Goal: Contribute content: Contribute content

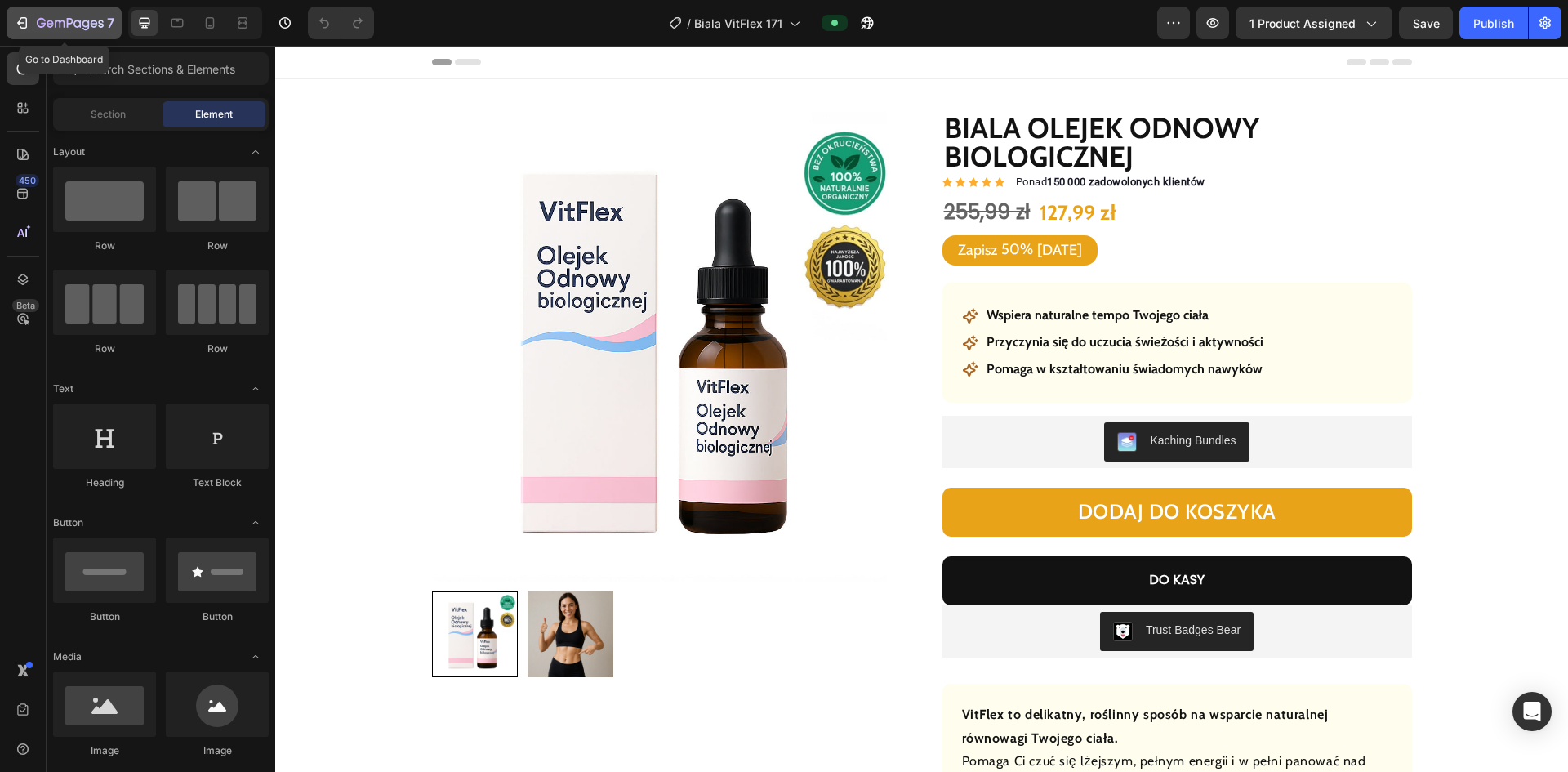
click at [55, 23] on icon "button" at bounding box center [60, 24] width 10 height 7
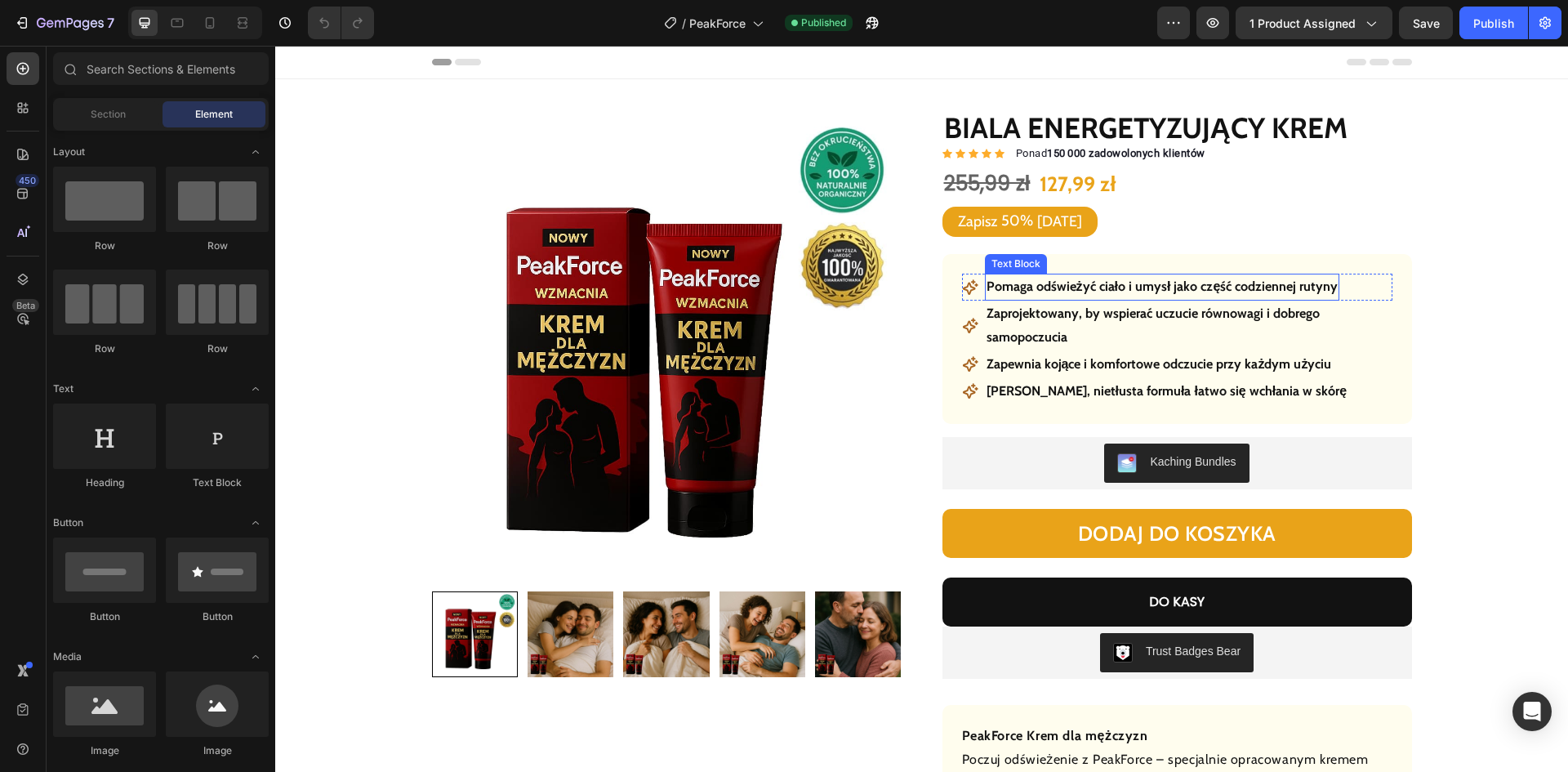
click at [1068, 286] on strong "Pomaga odświeżyć ciało i umysł jako część codziennej rutyny" at bounding box center [1162, 286] width 352 height 16
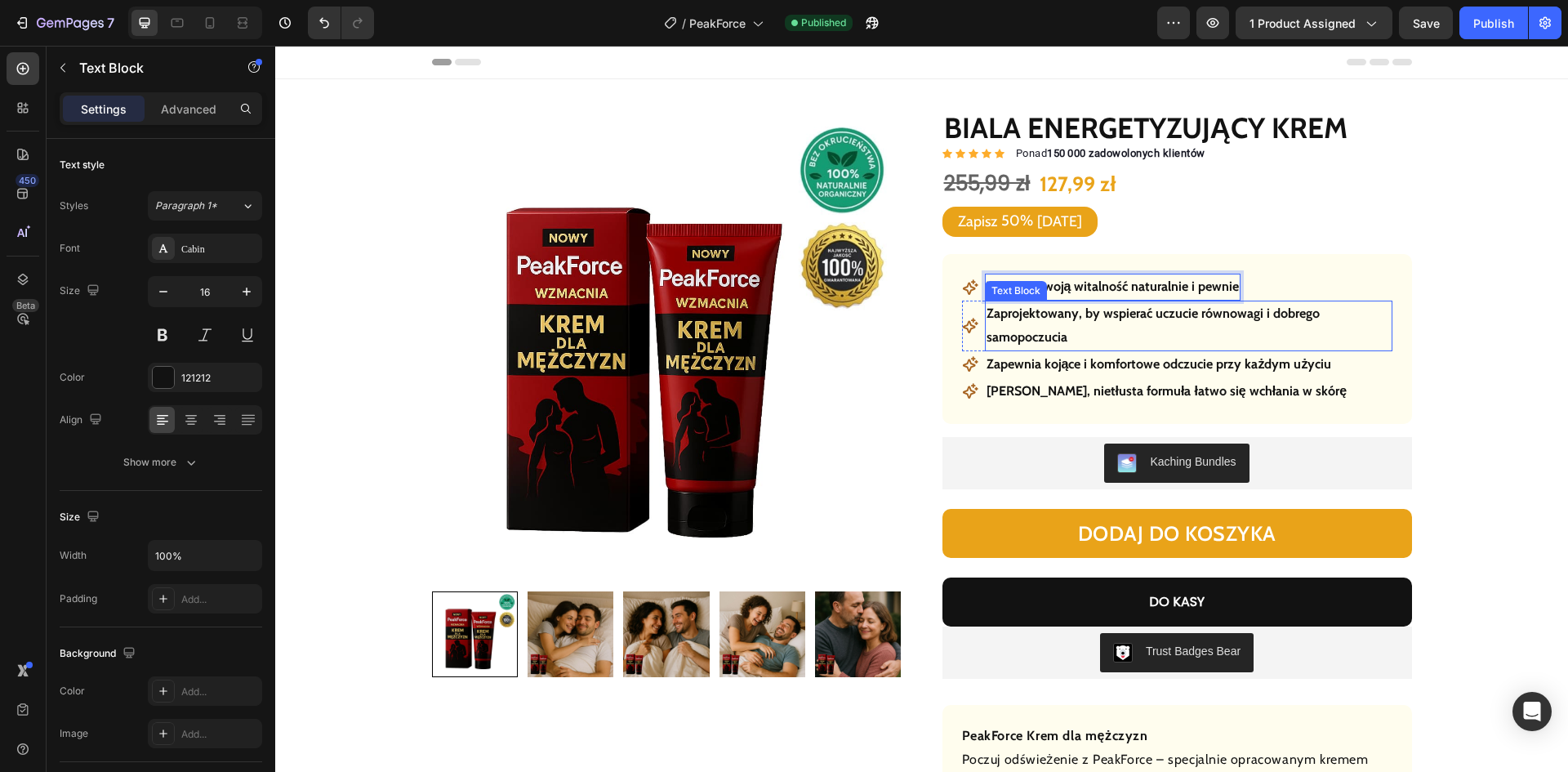
click at [1095, 314] on strong "Zaprojektowany, by wspierać uczucie równowagi i dobrego samopoczucia" at bounding box center [1152, 325] width 333 height 39
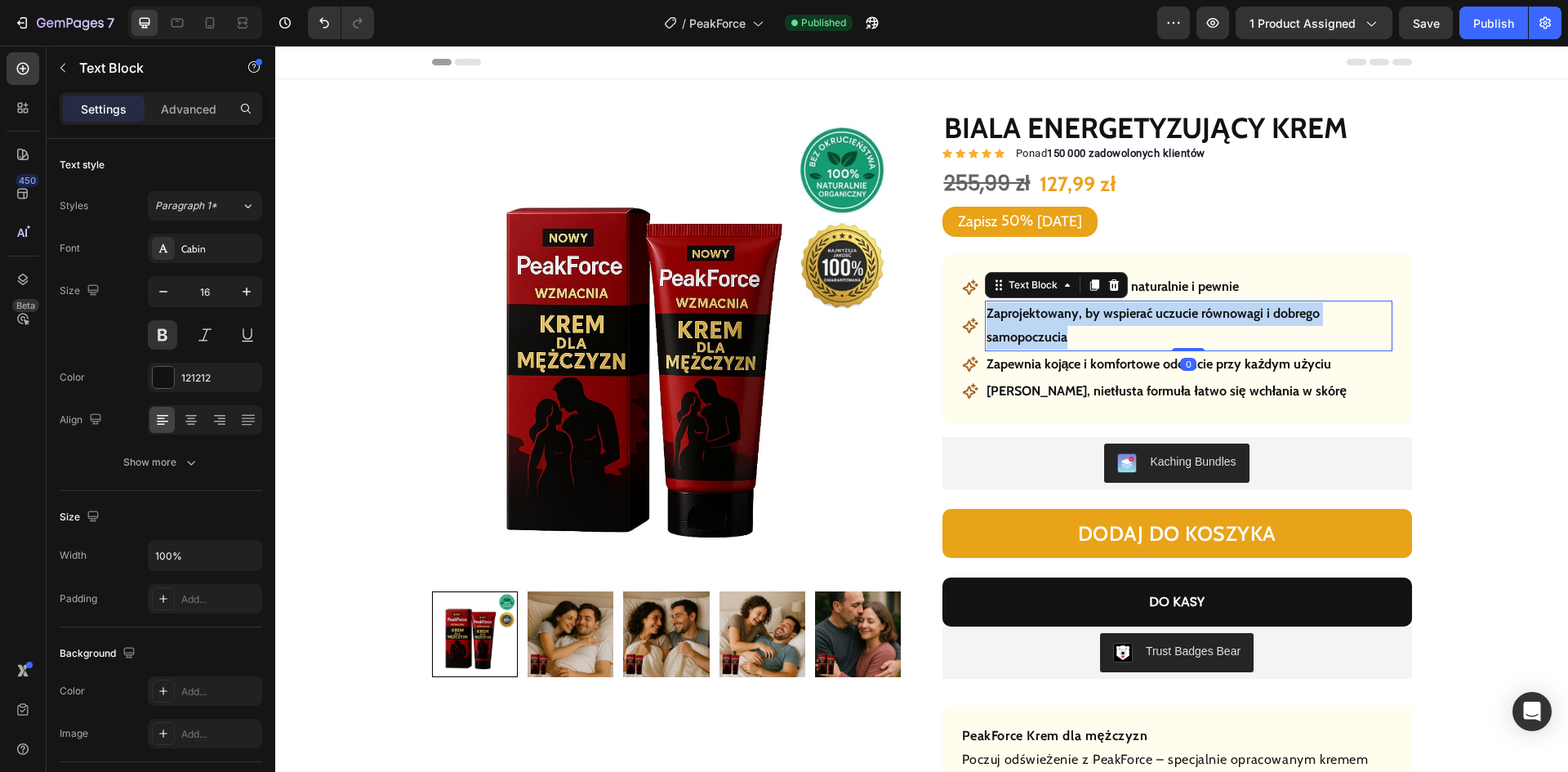
click at [1095, 314] on strong "Zaprojektowany, by wspierać uczucie równowagi i dobrego samopoczucia" at bounding box center [1152, 325] width 333 height 39
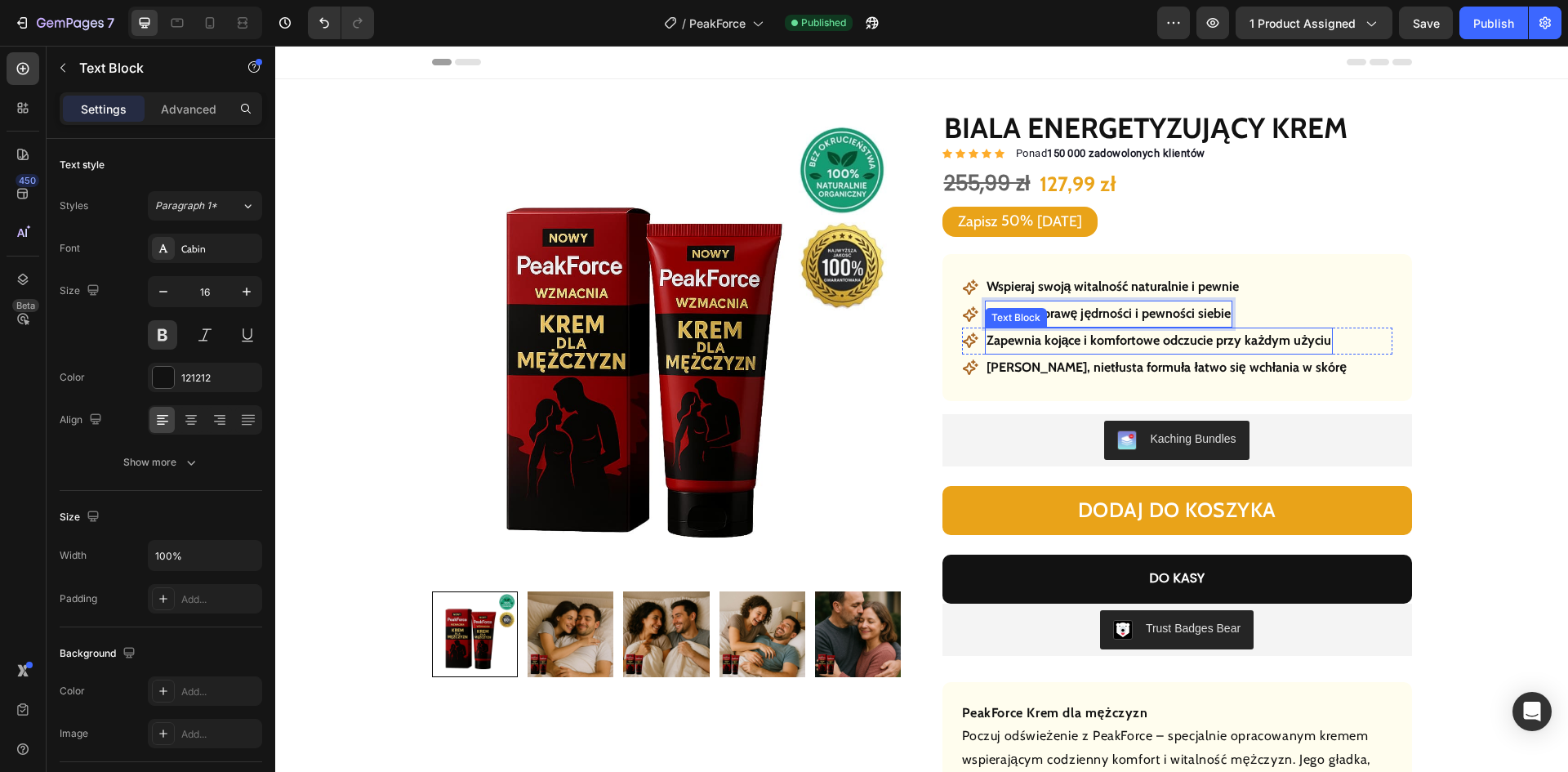
click at [1126, 345] on strong "Zapewnia kojące i komfortowe odczucie przy każdym użyciu" at bounding box center [1158, 340] width 346 height 16
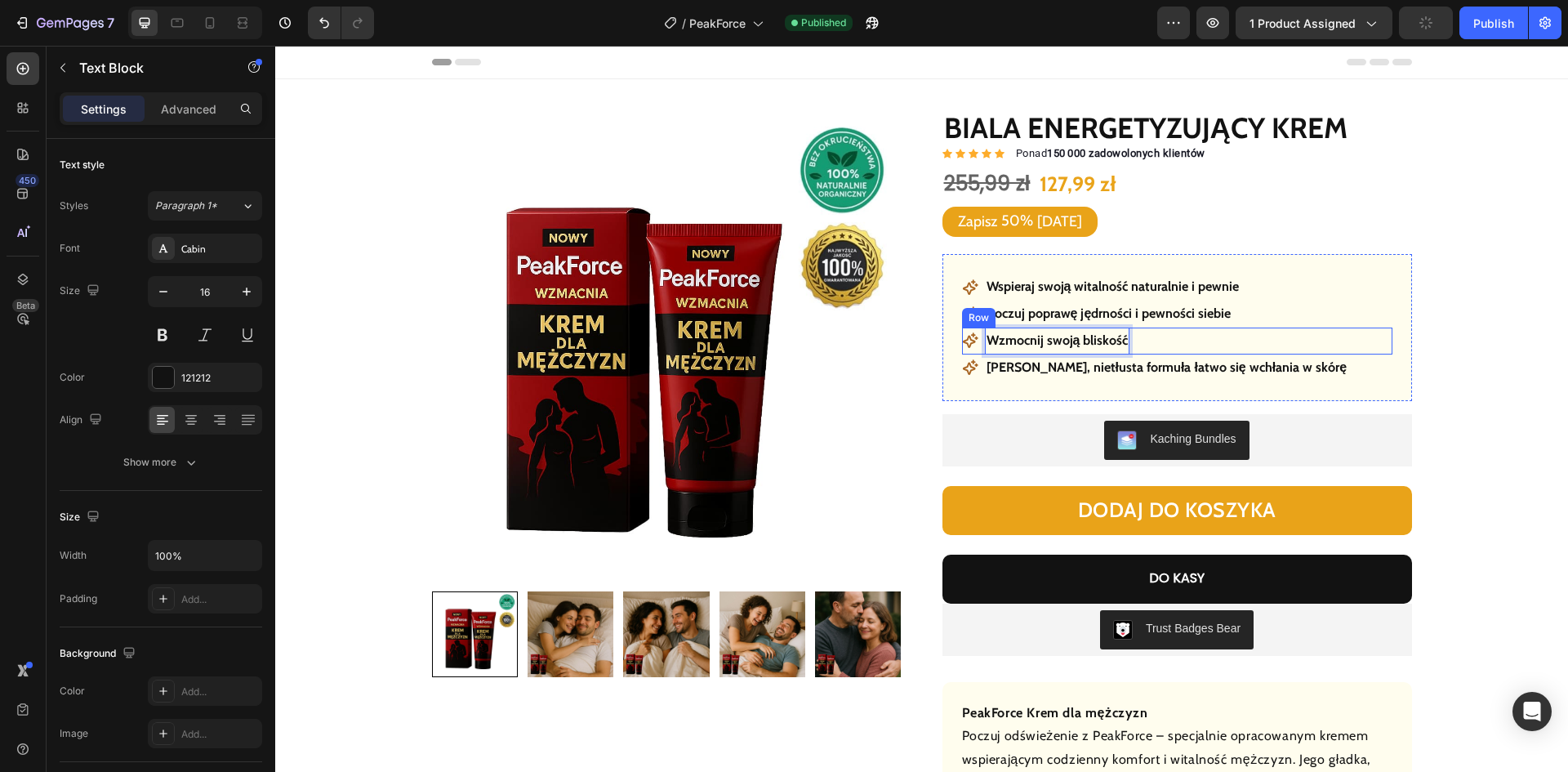
click at [1184, 375] on p "[PERSON_NAME], nietłusta formuła łatwo się wchłania w skórę" at bounding box center [1166, 368] width 361 height 24
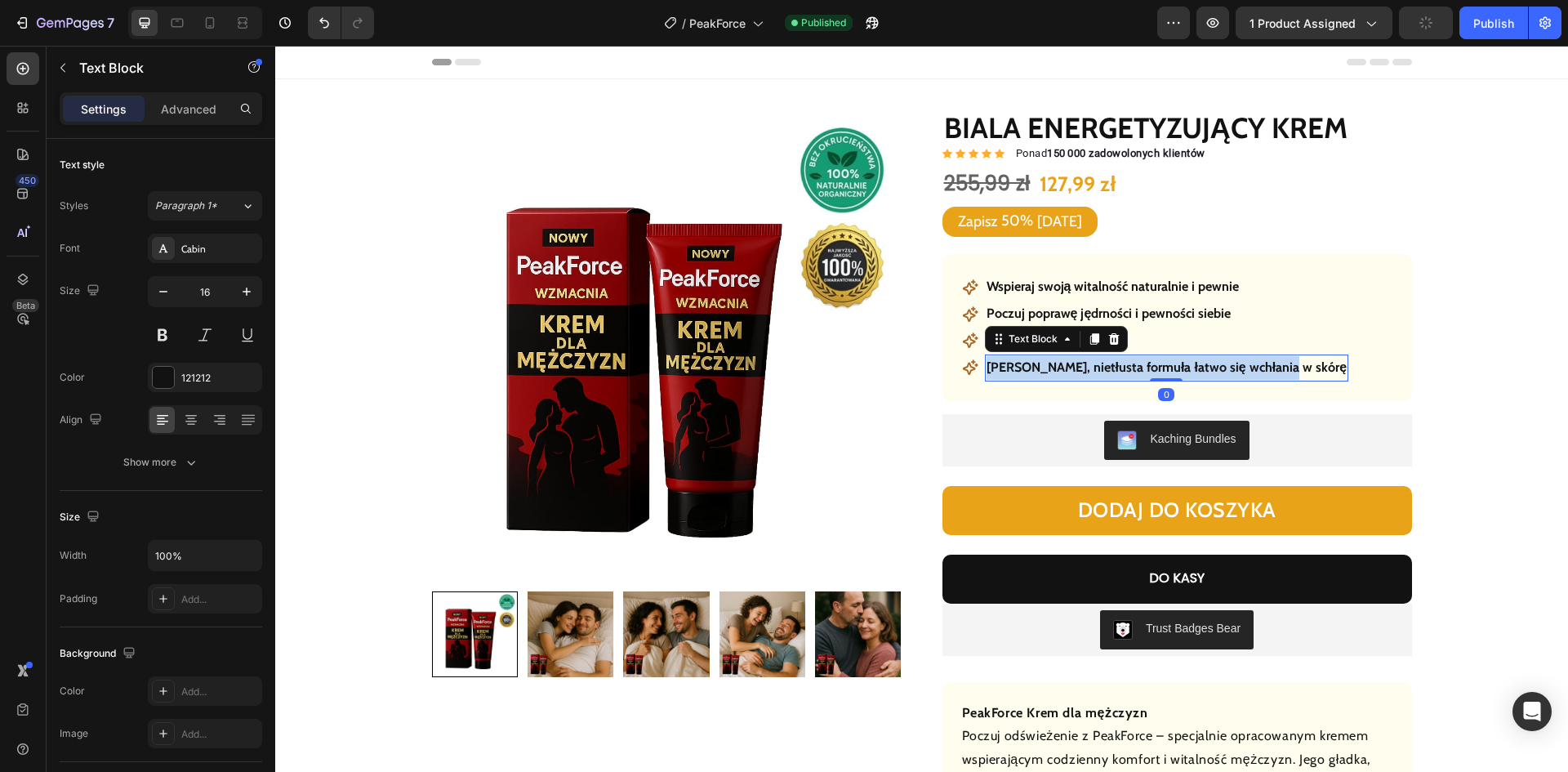
click at [1184, 375] on p "[PERSON_NAME], nietłusta formuła łatwo się wchłania w skórę" at bounding box center [1166, 368] width 361 height 24
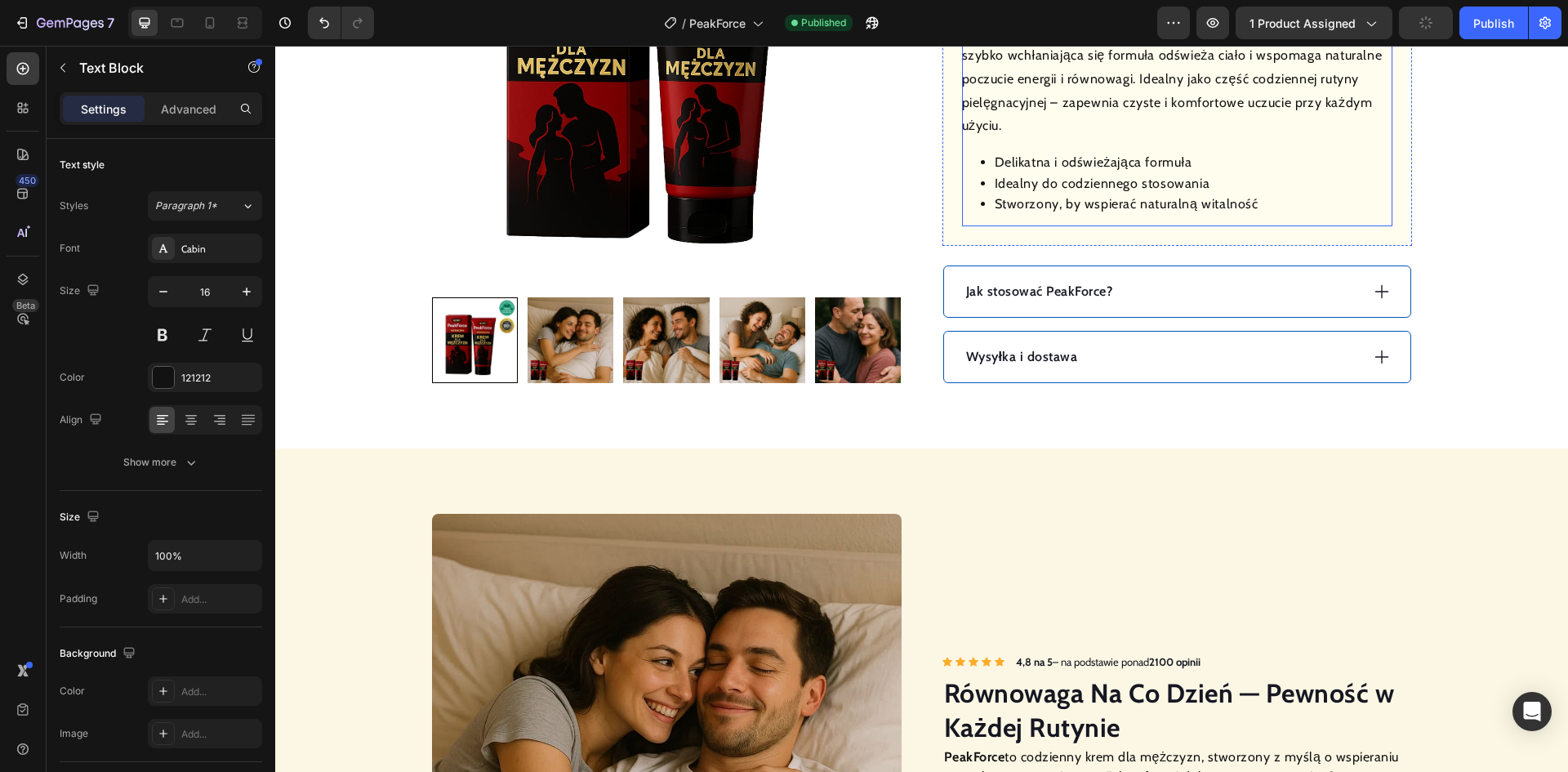
scroll to position [735, 0]
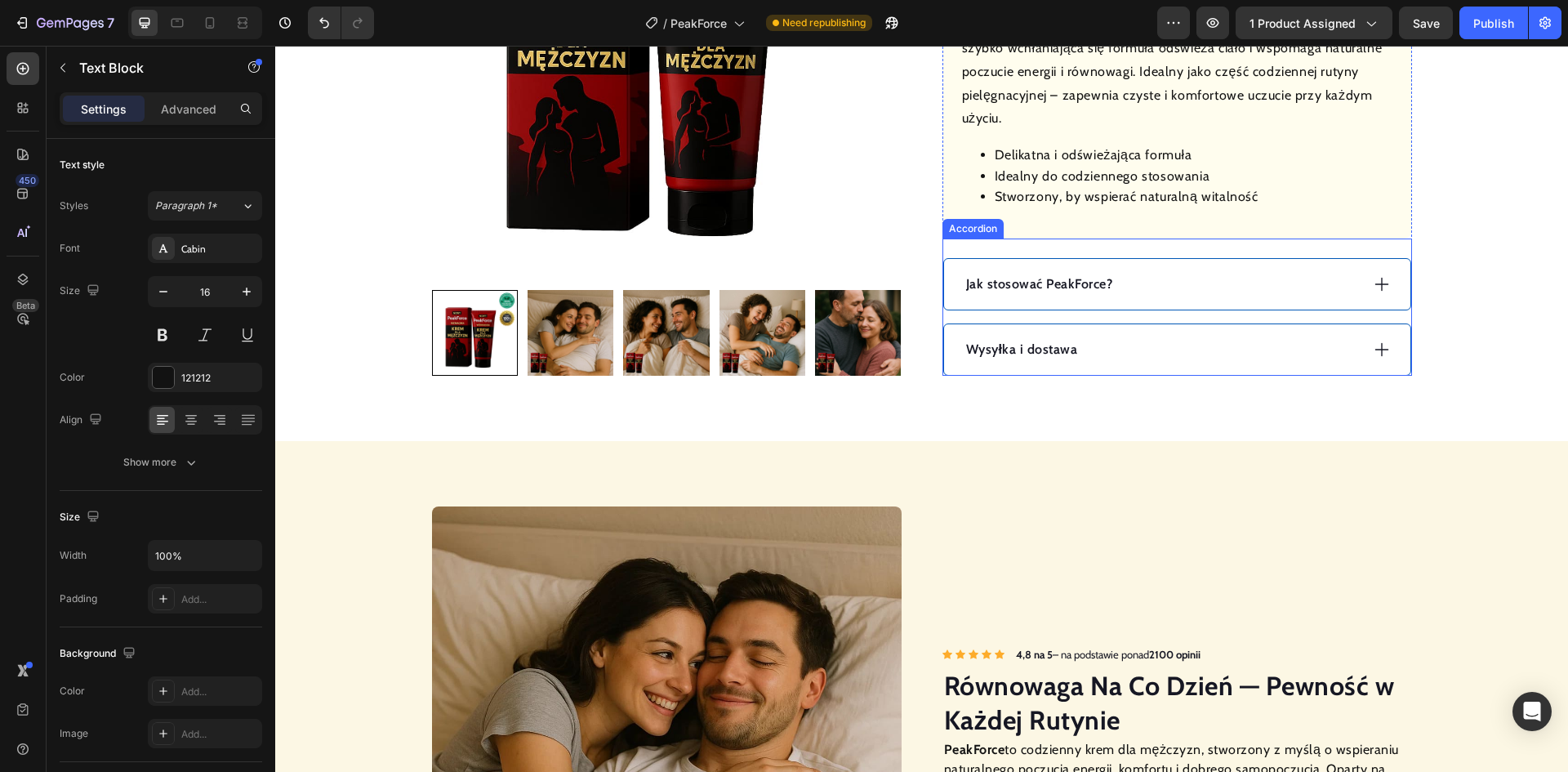
click at [1040, 288] on p "Jak stosować PeakForce?" at bounding box center [1040, 284] width 147 height 19
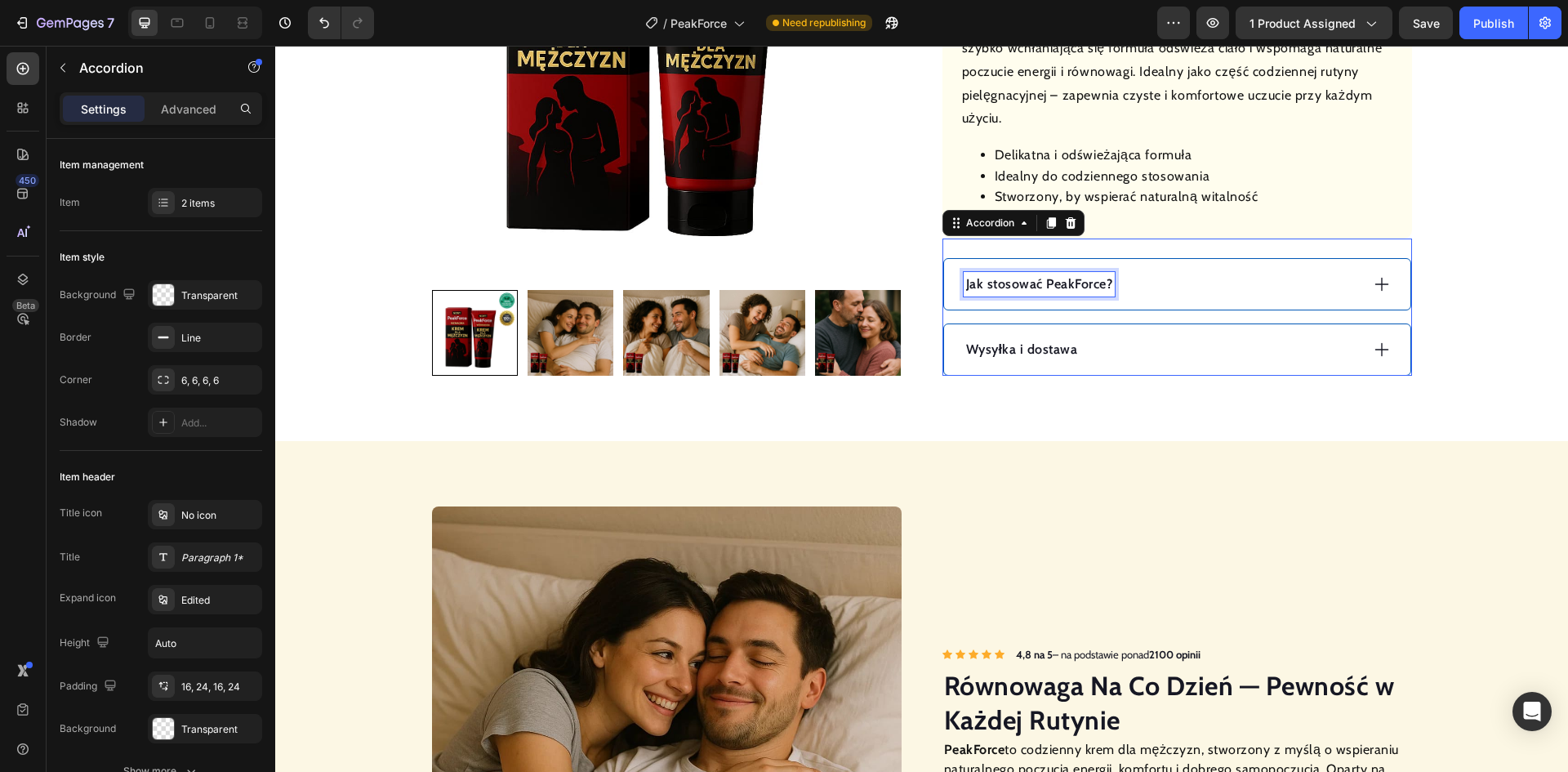
click at [1040, 288] on p "Jak stosować PeakForce?" at bounding box center [1040, 284] width 147 height 19
click at [1140, 284] on div "Jak stosować?" at bounding box center [1161, 284] width 396 height 25
click at [1126, 277] on div "Jak stosować?" at bounding box center [1161, 284] width 396 height 25
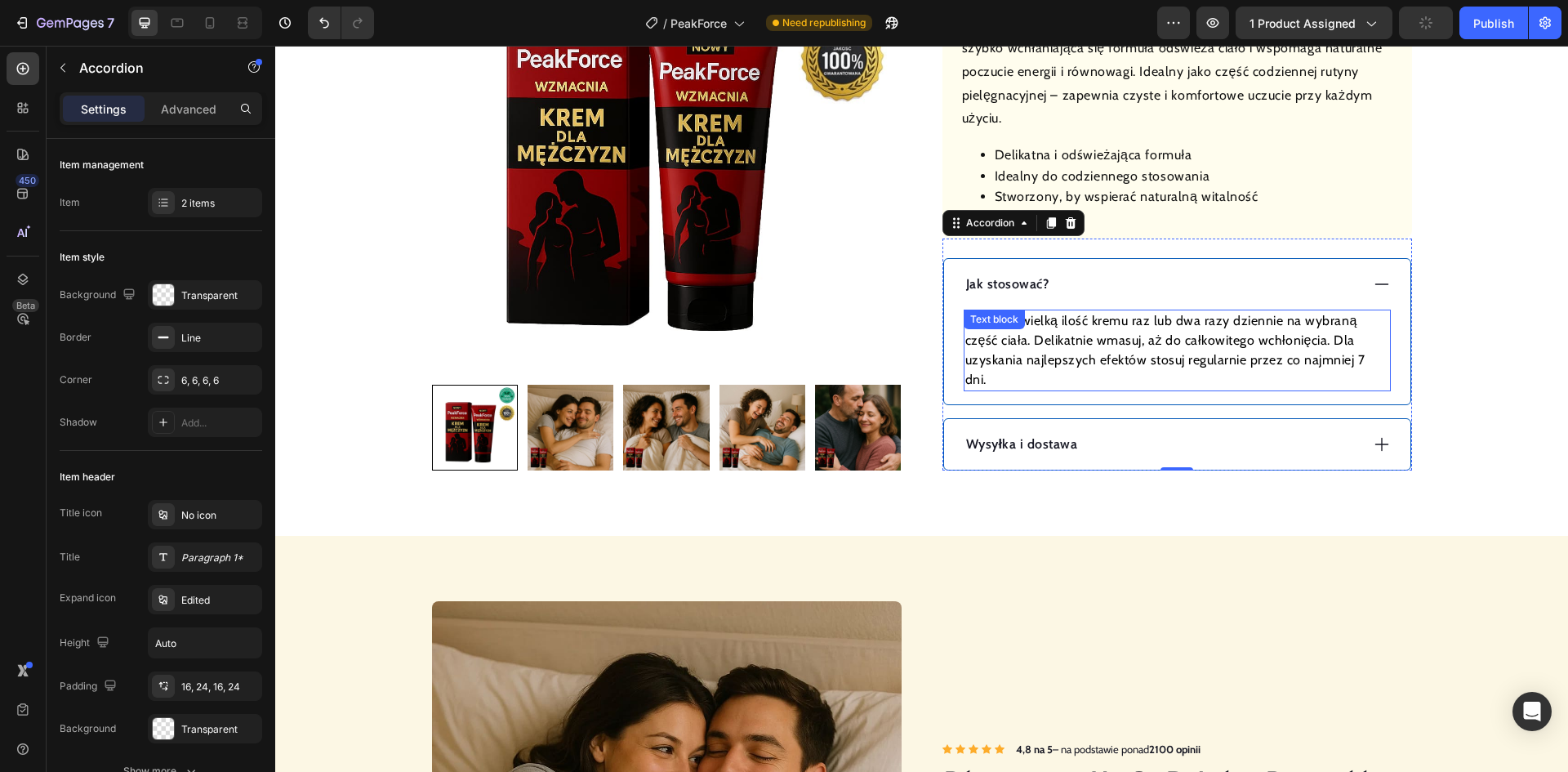
click at [1194, 340] on p "Nałóż niewielką ilość kremu raz lub dwa razy dziennie na wybraną część ciała. D…" at bounding box center [1177, 351] width 424 height 79
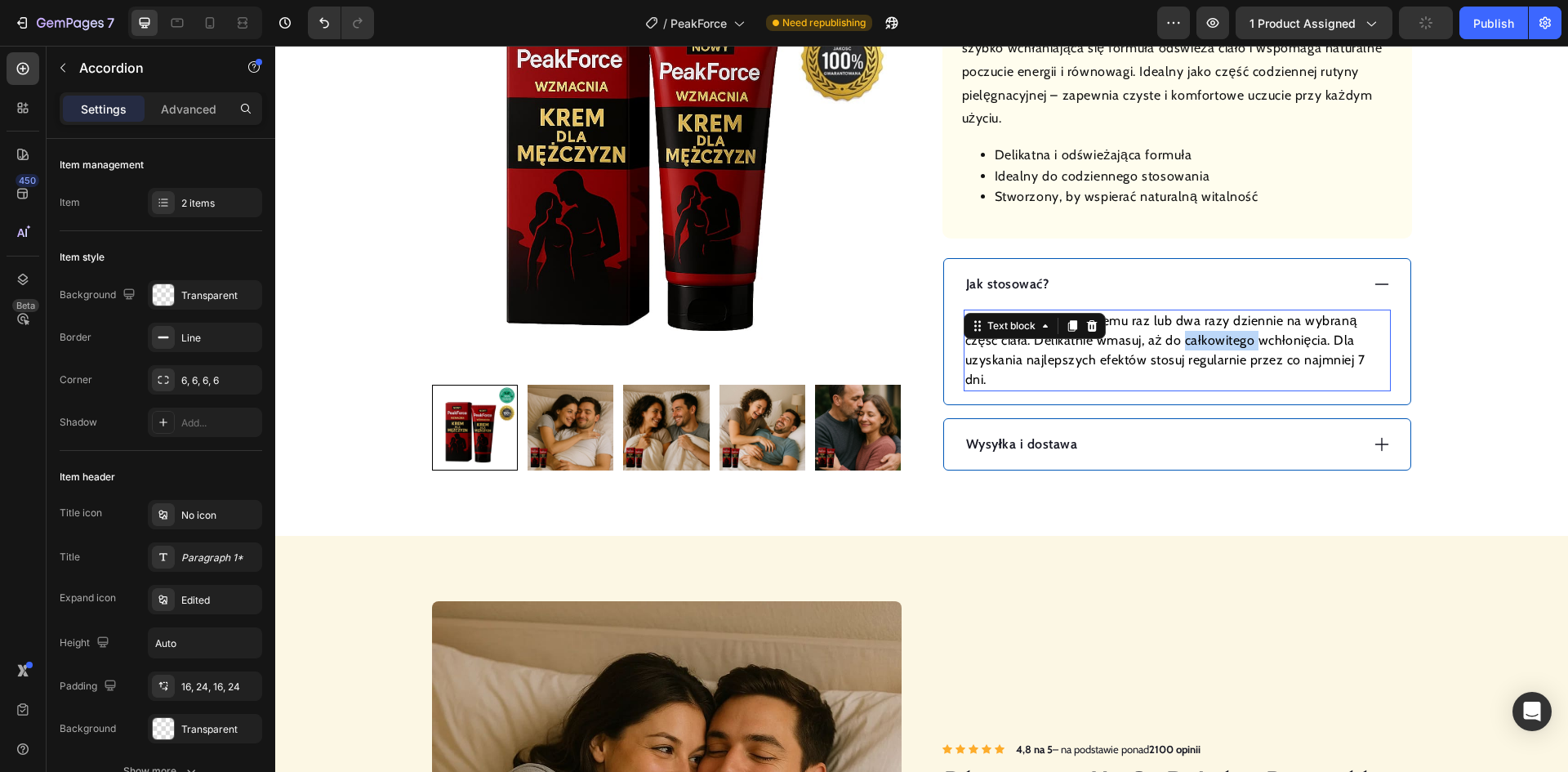
click at [1194, 340] on p "Nałóż niewielką ilość kremu raz lub dwa razy dziennie na wybraną część ciała. D…" at bounding box center [1177, 351] width 424 height 79
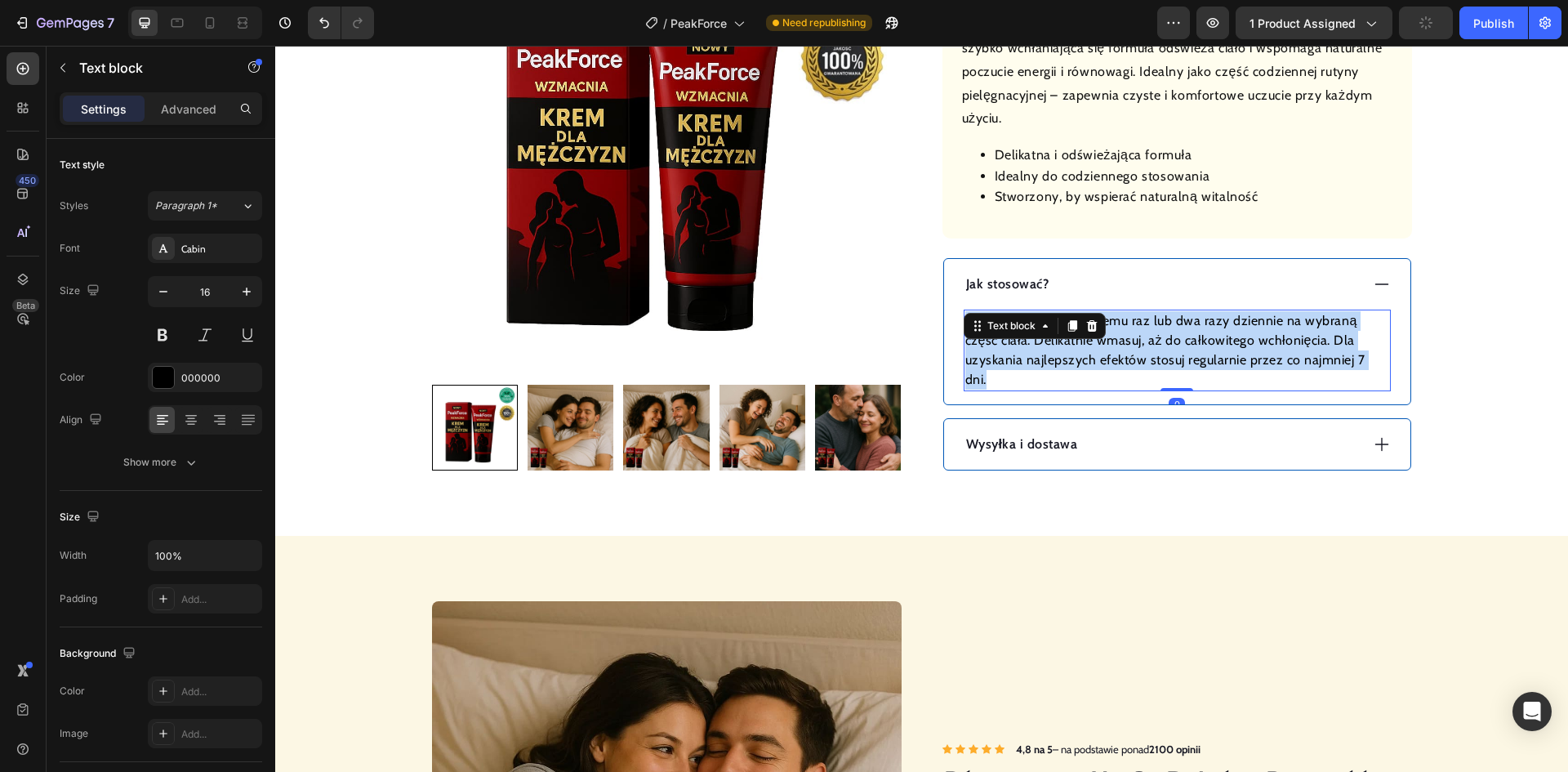
click at [1194, 340] on p "Nałóż niewielką ilość kremu raz lub dwa razy dziennie na wybraną część ciała. D…" at bounding box center [1177, 351] width 424 height 79
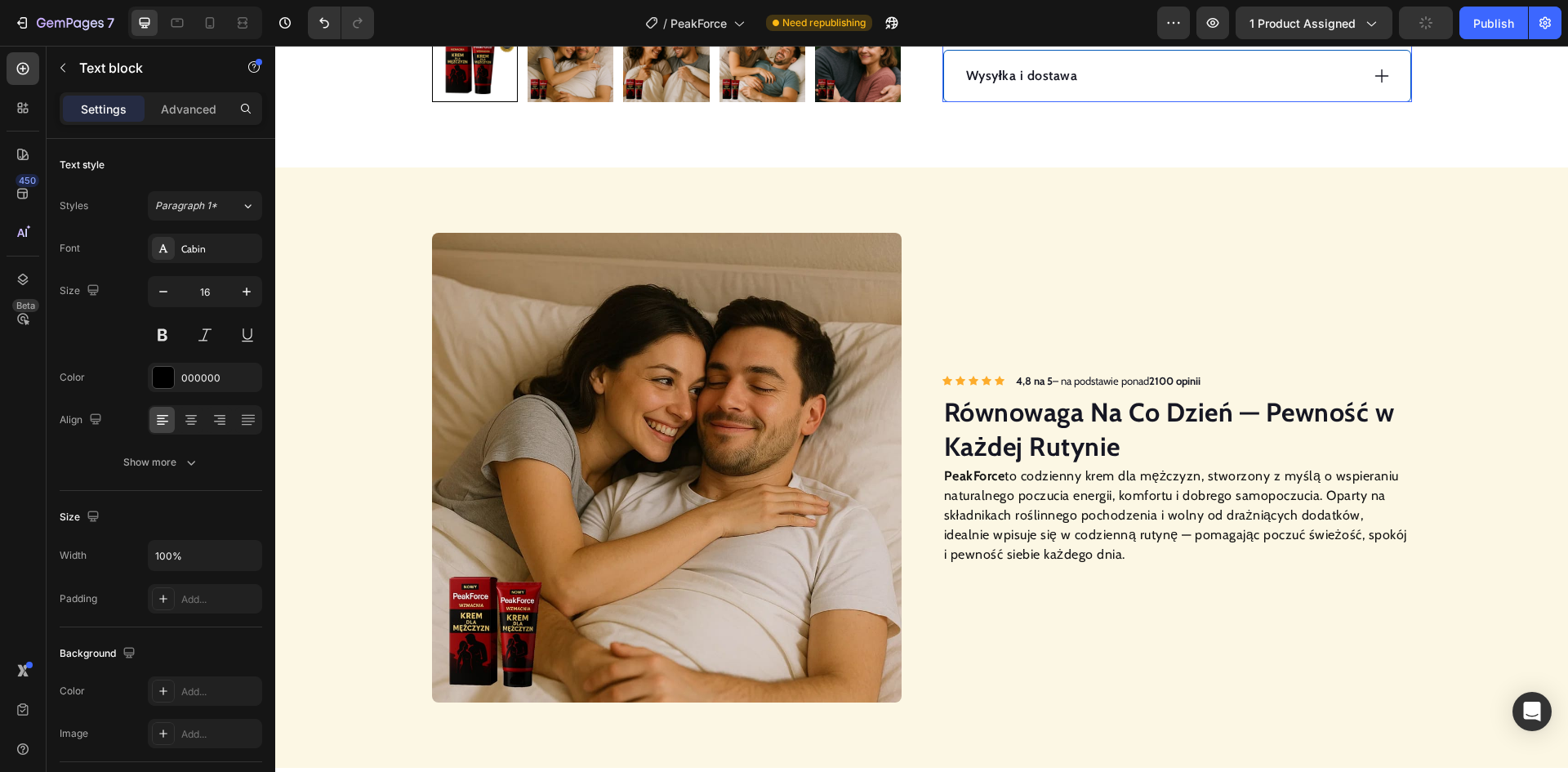
scroll to position [1144, 0]
click at [1226, 374] on div "Icon Icon Icon Icon Icon Icon List Hoz 4,8 na 5 – na podstawie ponad 2100 opini…" at bounding box center [1177, 381] width 470 height 24
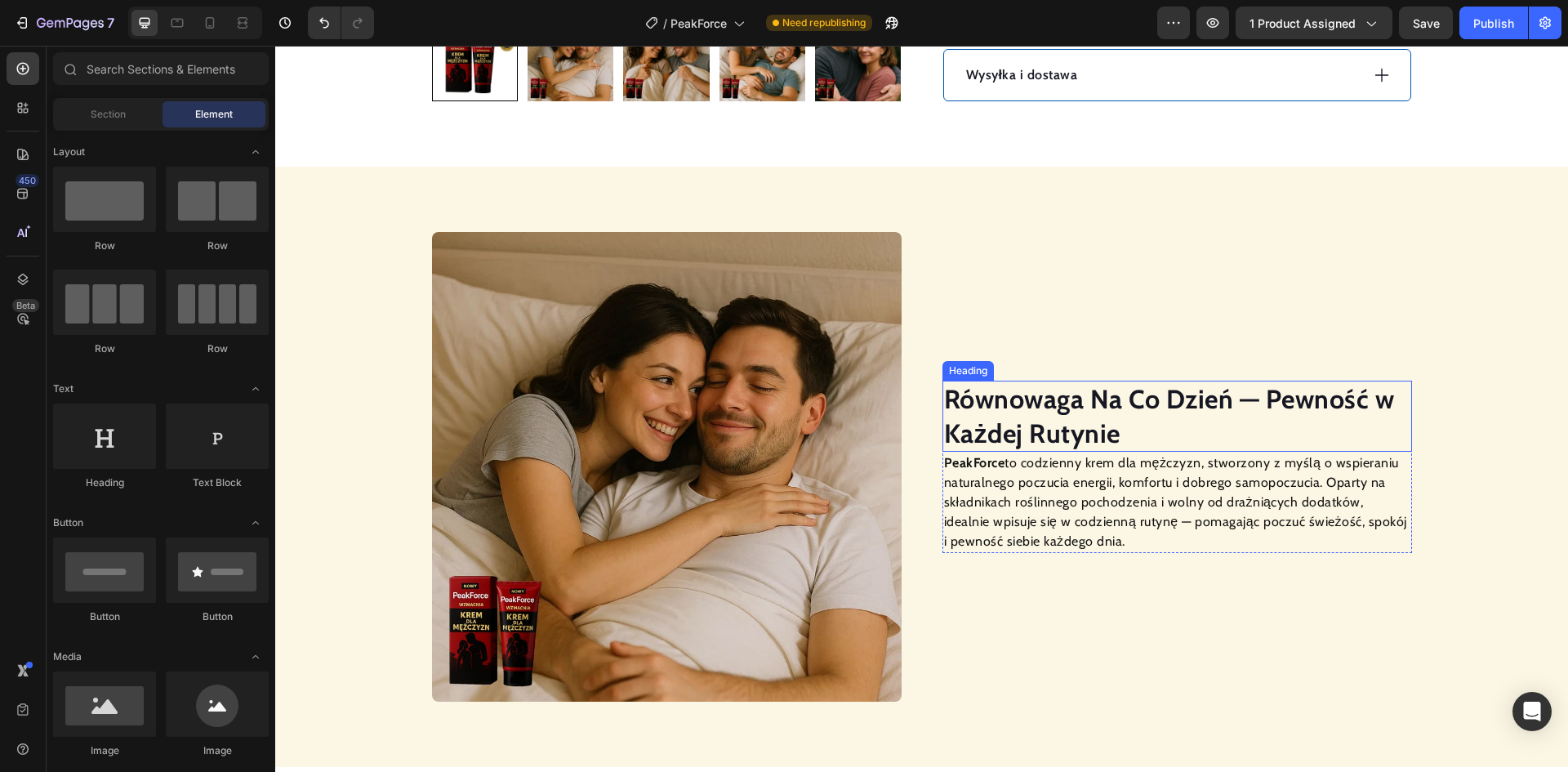
scroll to position [1225, 0]
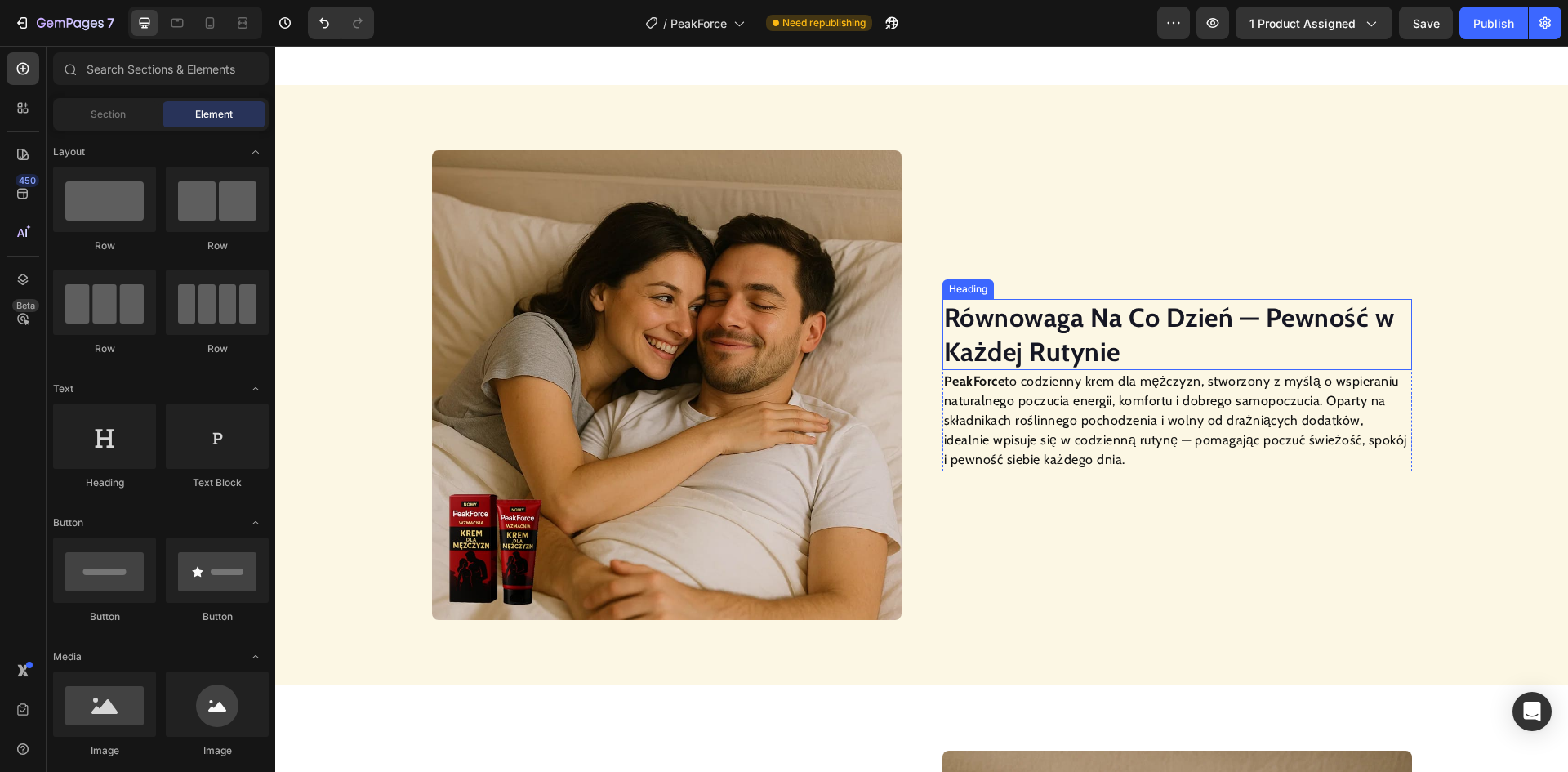
click at [1133, 326] on strong "Równowaga Na Co Dzień — Pewność w Każdej Rutynie" at bounding box center [1169, 334] width 451 height 67
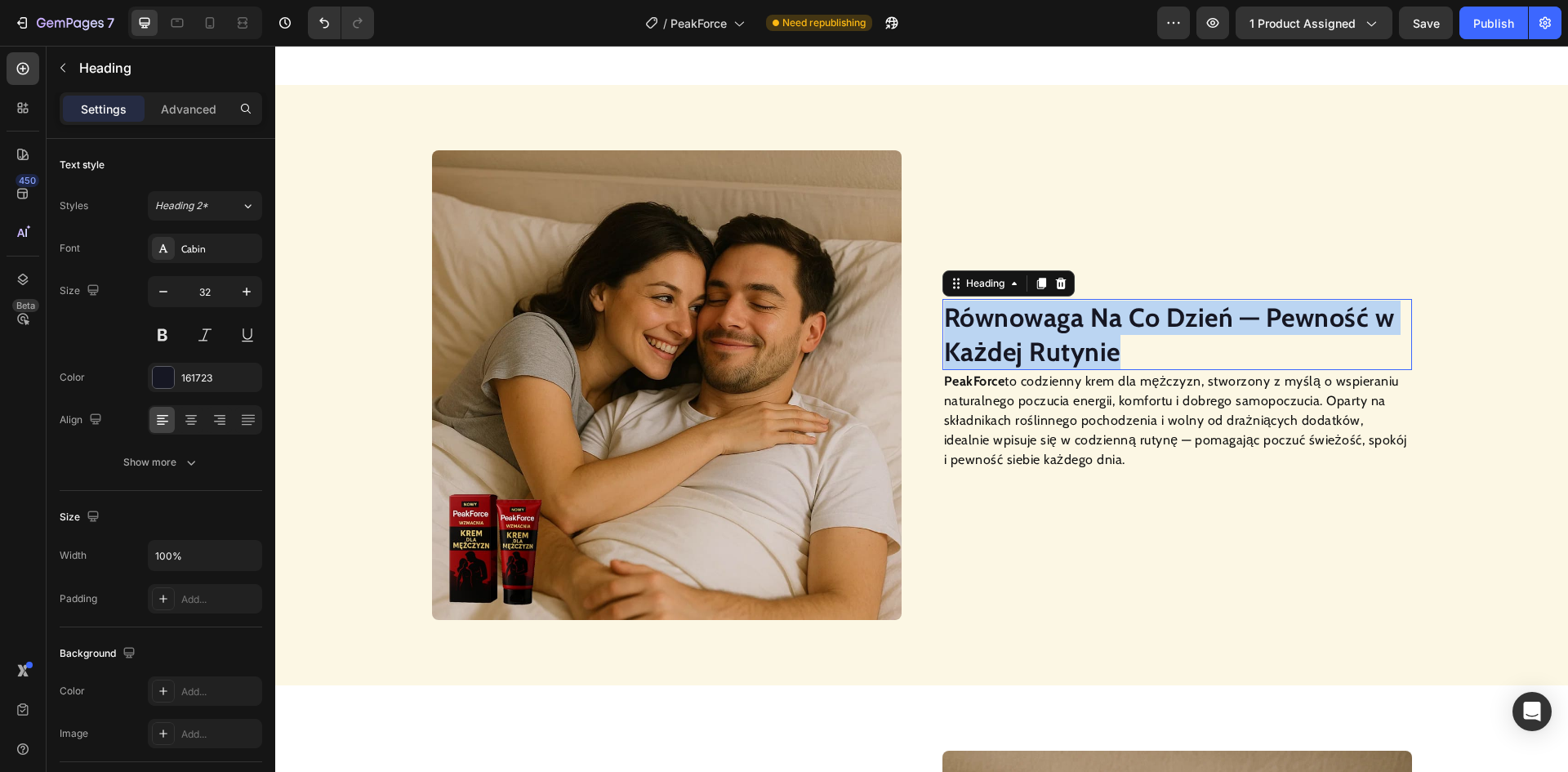
click at [1133, 326] on strong "Równowaga Na Co Dzień — Pewność w Każdej Rutynie" at bounding box center [1169, 334] width 451 height 67
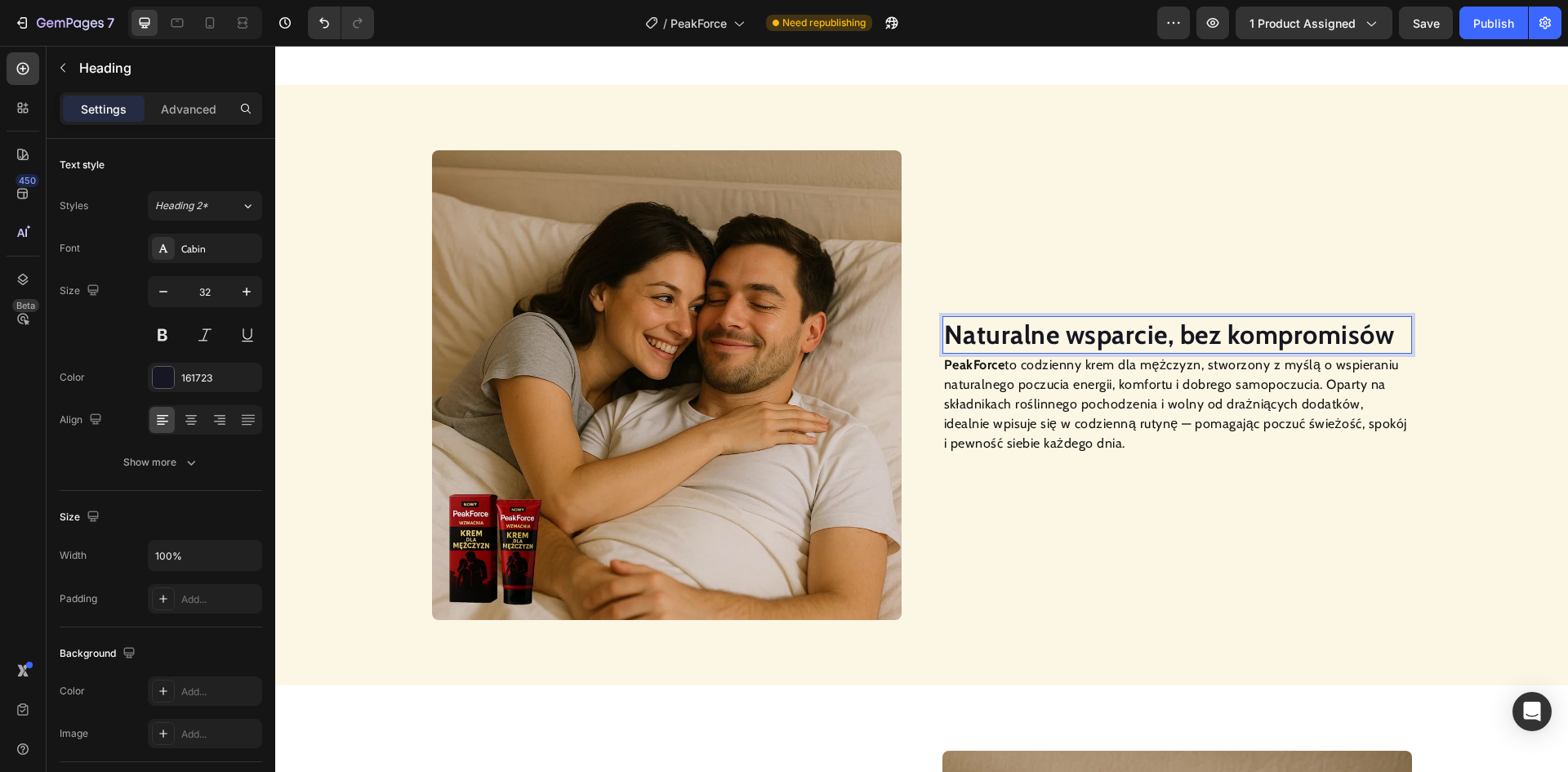
scroll to position [1243, 0]
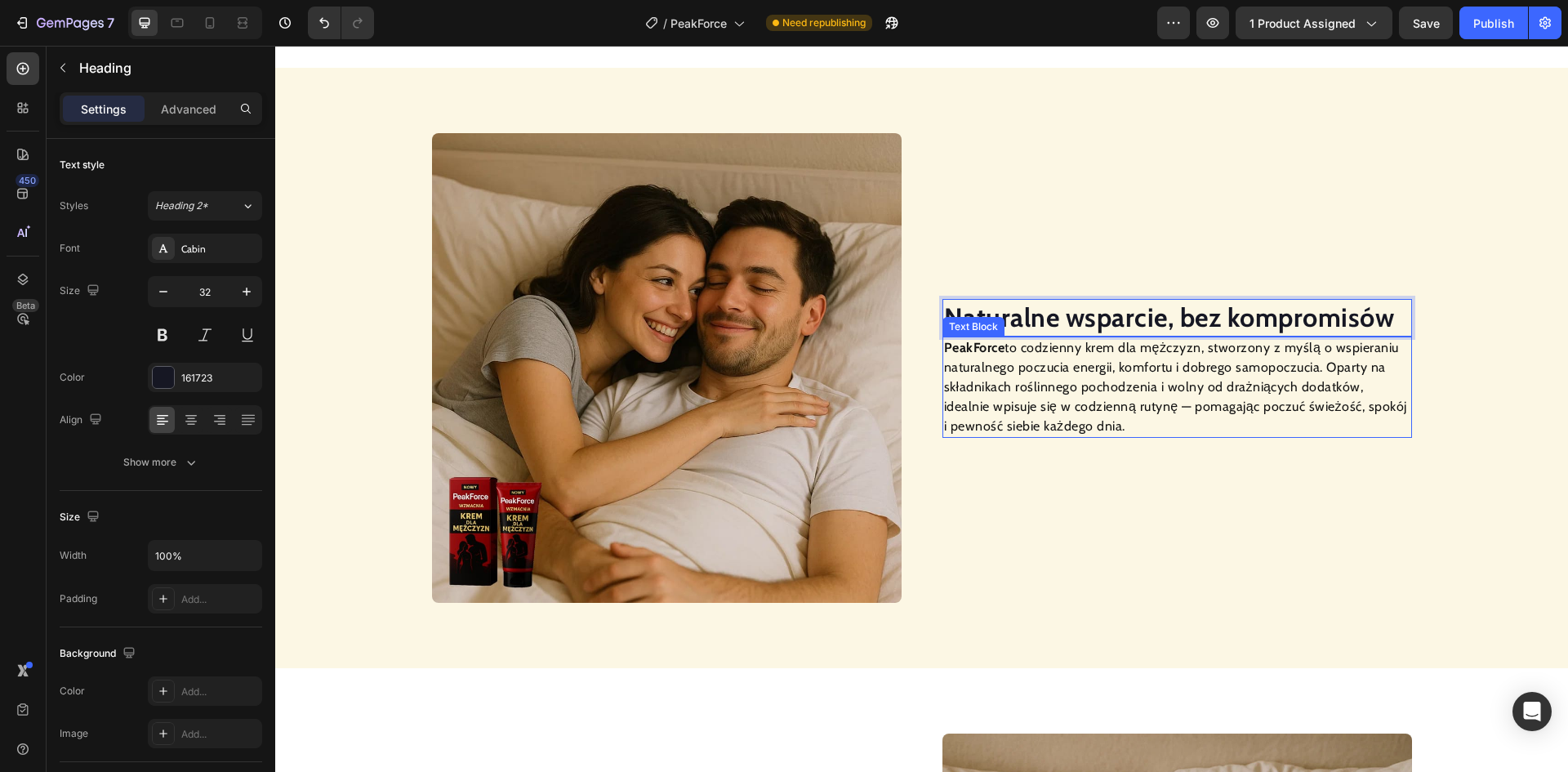
click at [1110, 401] on p "PeakForce to codzienny krem dla mężczyzn, stworzony z myślą o wspieraniu natura…" at bounding box center [1177, 387] width 466 height 98
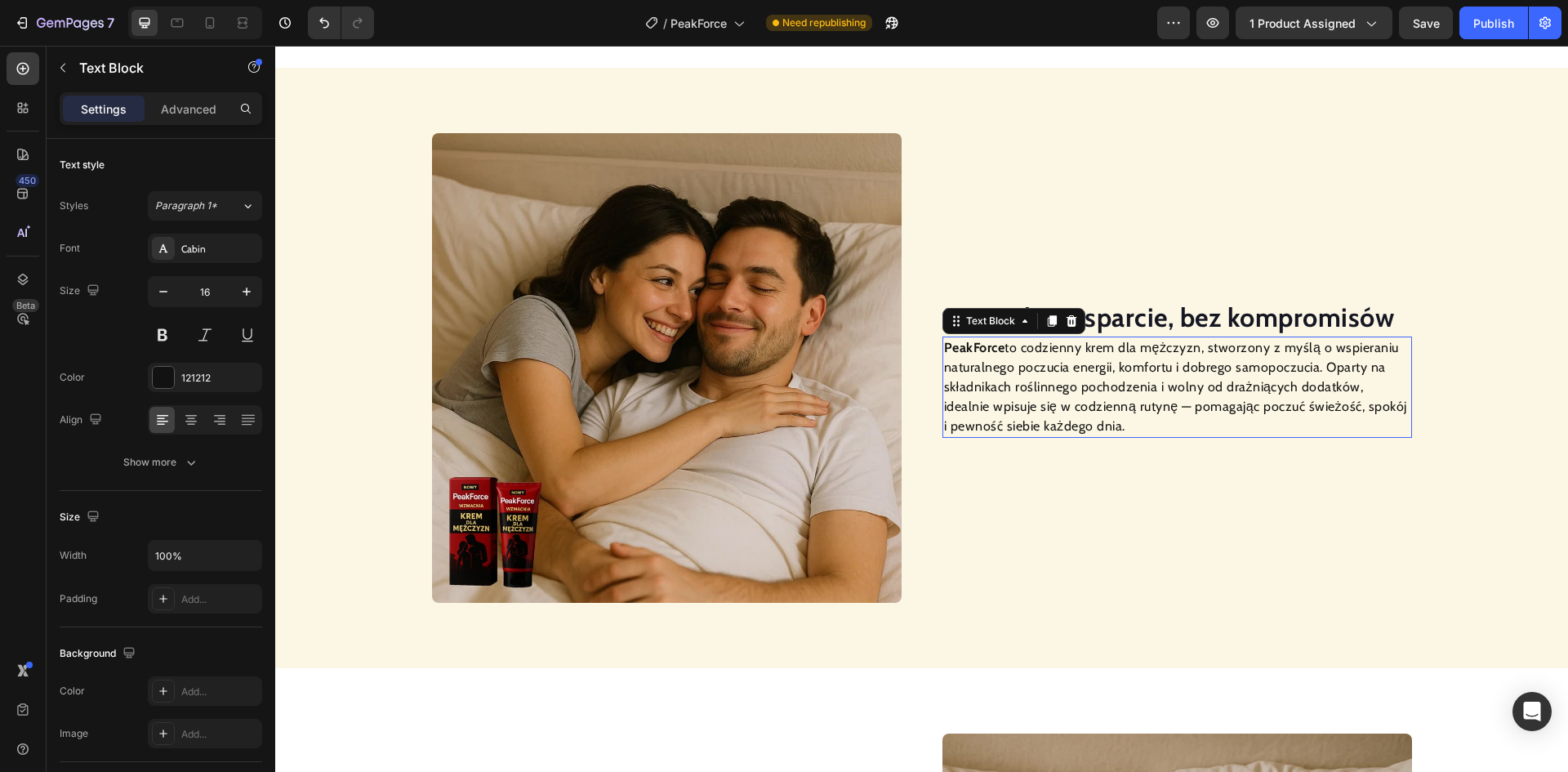
click at [1110, 401] on p "PeakForce to codzienny krem dla mężczyzn, stworzony z myślą o wspieraniu natura…" at bounding box center [1177, 387] width 466 height 98
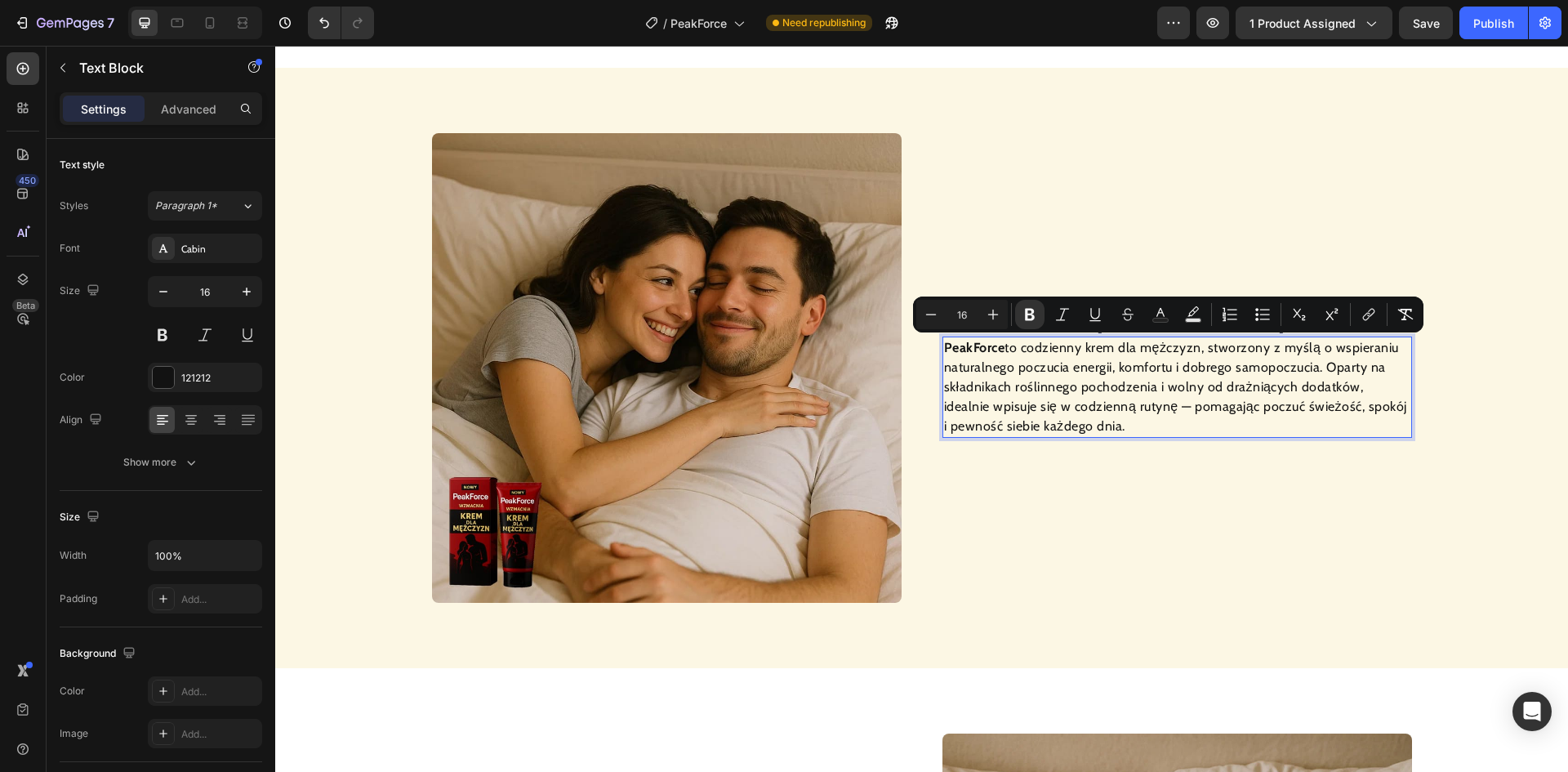
scroll to position [1262, 0]
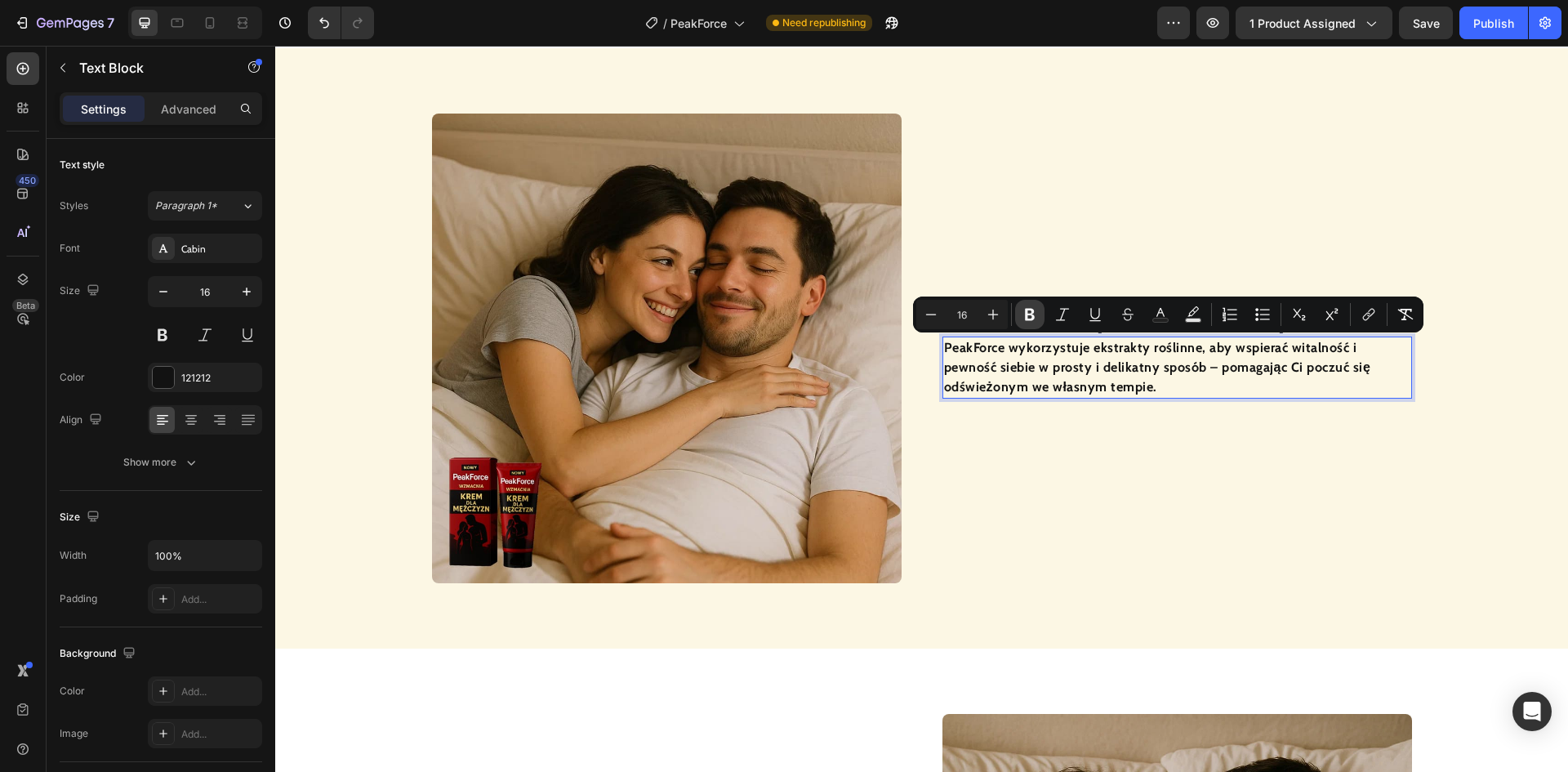
click at [1026, 312] on icon "Editor contextual toolbar" at bounding box center [1029, 315] width 10 height 12
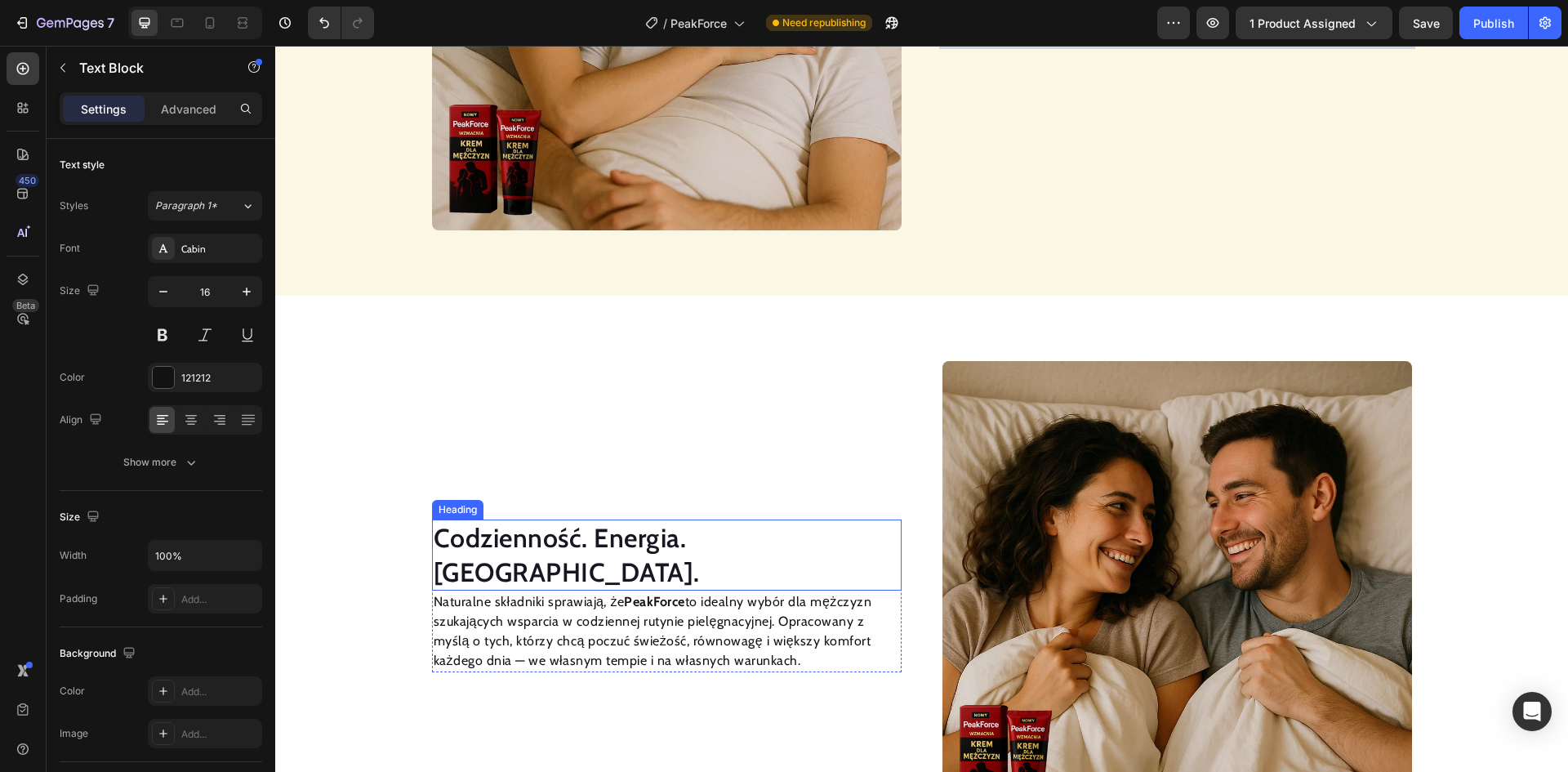
scroll to position [1671, 0]
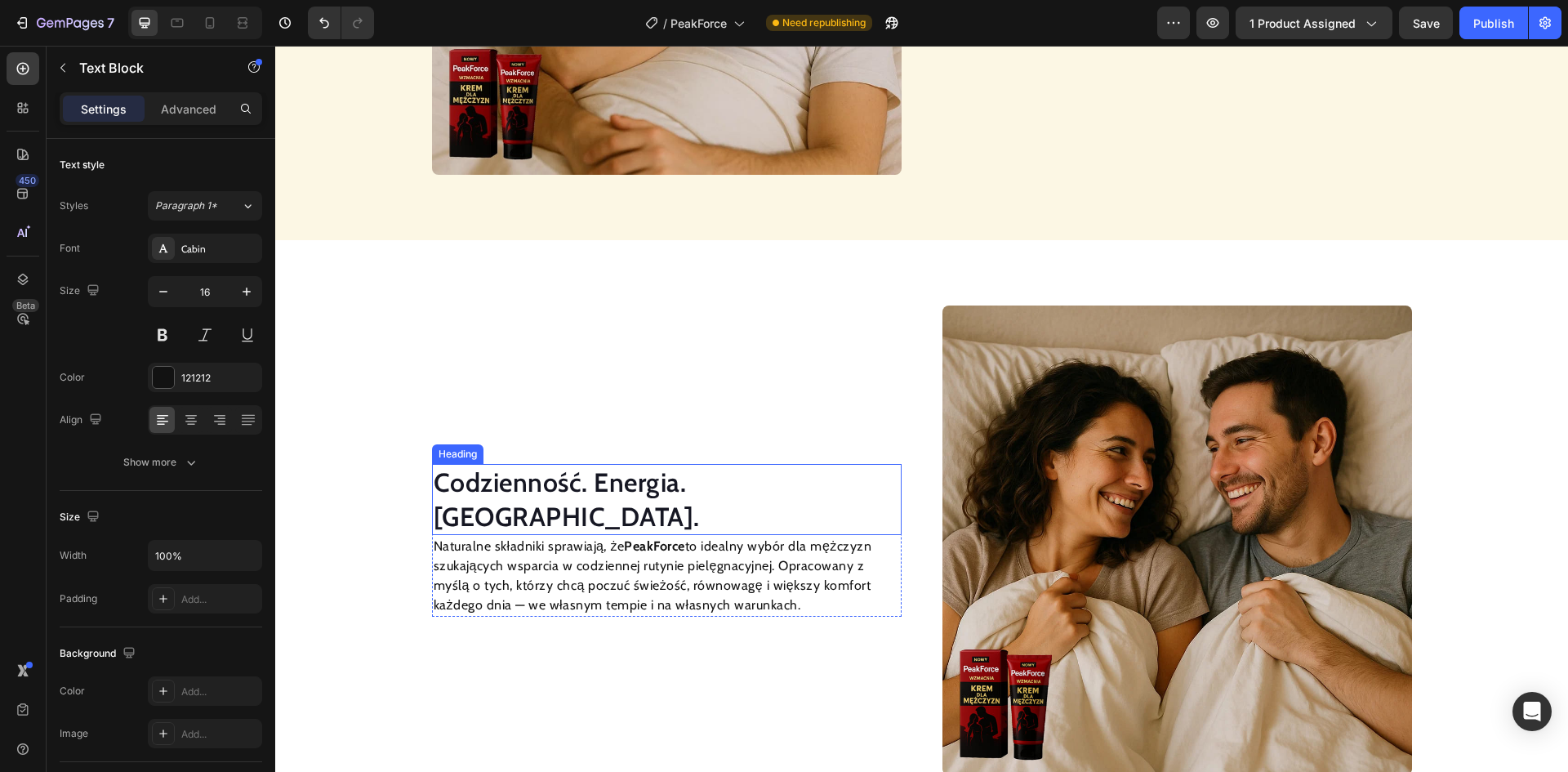
click at [678, 496] on h2 "Codzienność. Energia. [GEOGRAPHIC_DATA]." at bounding box center [667, 499] width 470 height 71
click at [678, 496] on p "Codzienność. Energia. [GEOGRAPHIC_DATA]." at bounding box center [667, 499] width 466 height 67
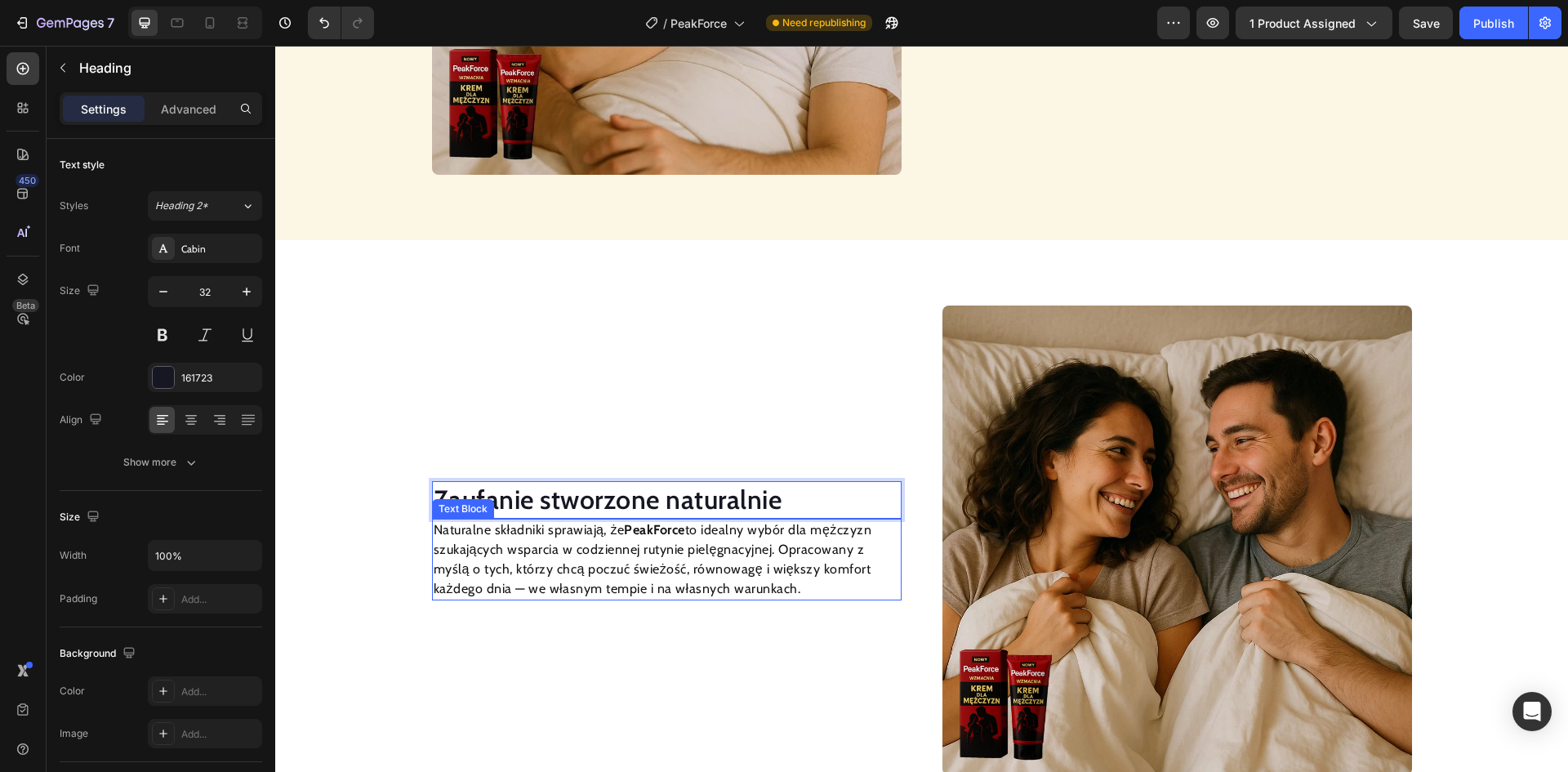
click at [772, 546] on p "Naturalne składniki sprawiają, że PeakForce to idealny wybór dla mężczyzn szuka…" at bounding box center [667, 560] width 466 height 79
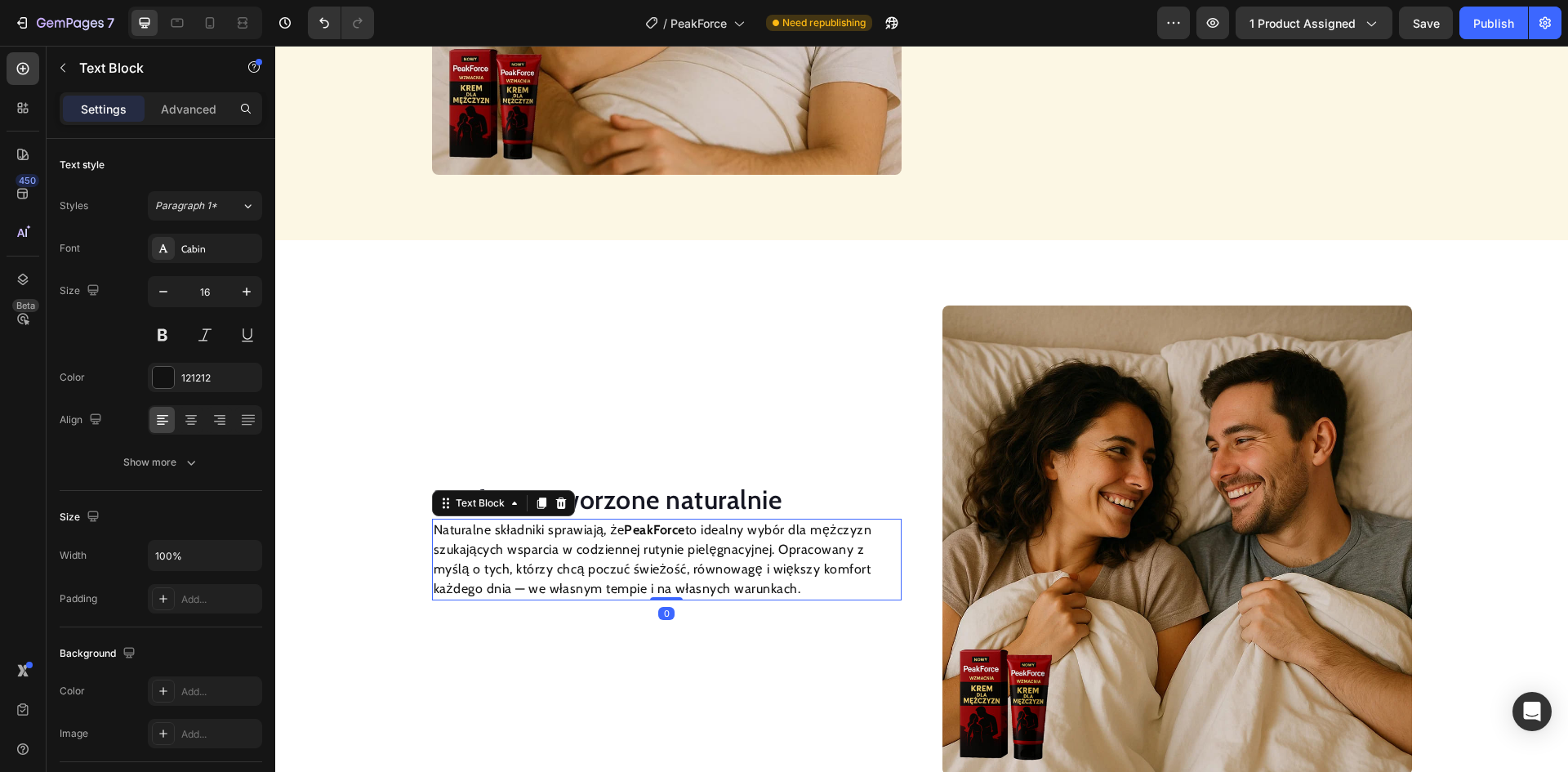
click at [772, 546] on p "Naturalne składniki sprawiają, że PeakForce to idealny wybór dla mężczyzn szuka…" at bounding box center [667, 560] width 466 height 79
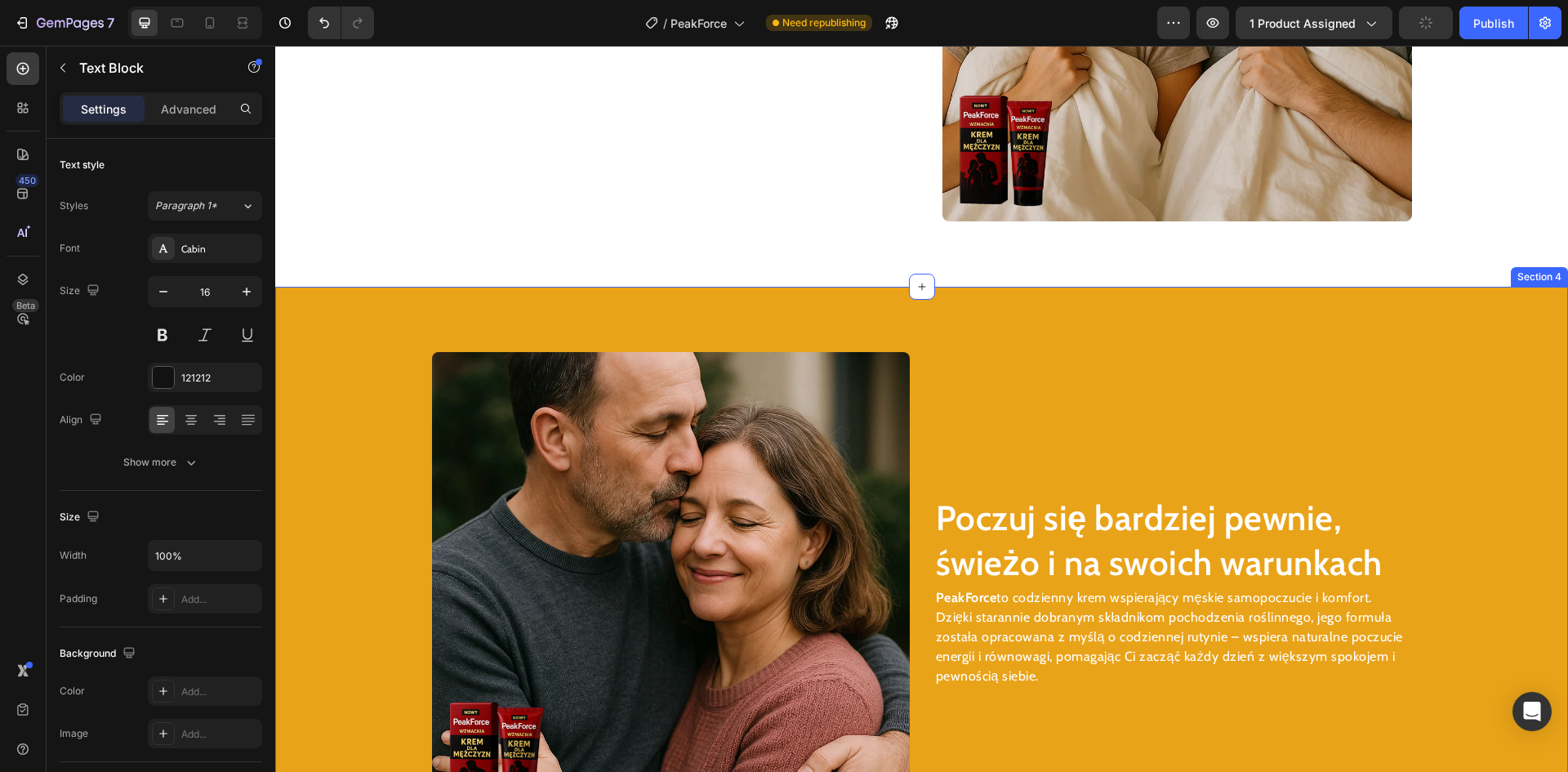
scroll to position [2262, 0]
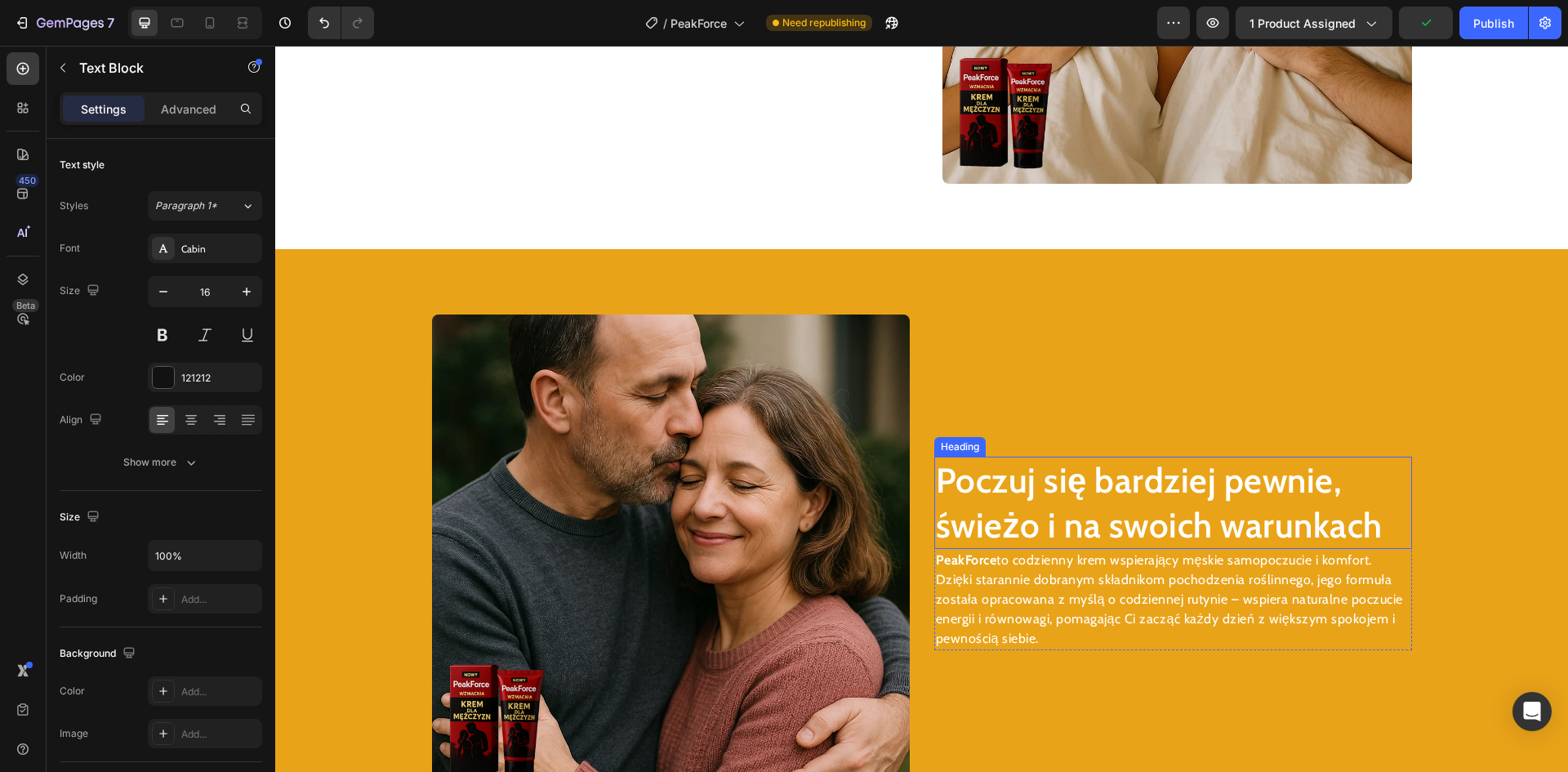
click at [1056, 503] on h2 "Poczuj się bardziej pewnie, świeżo i na swoich warunkach" at bounding box center [1173, 502] width 478 height 92
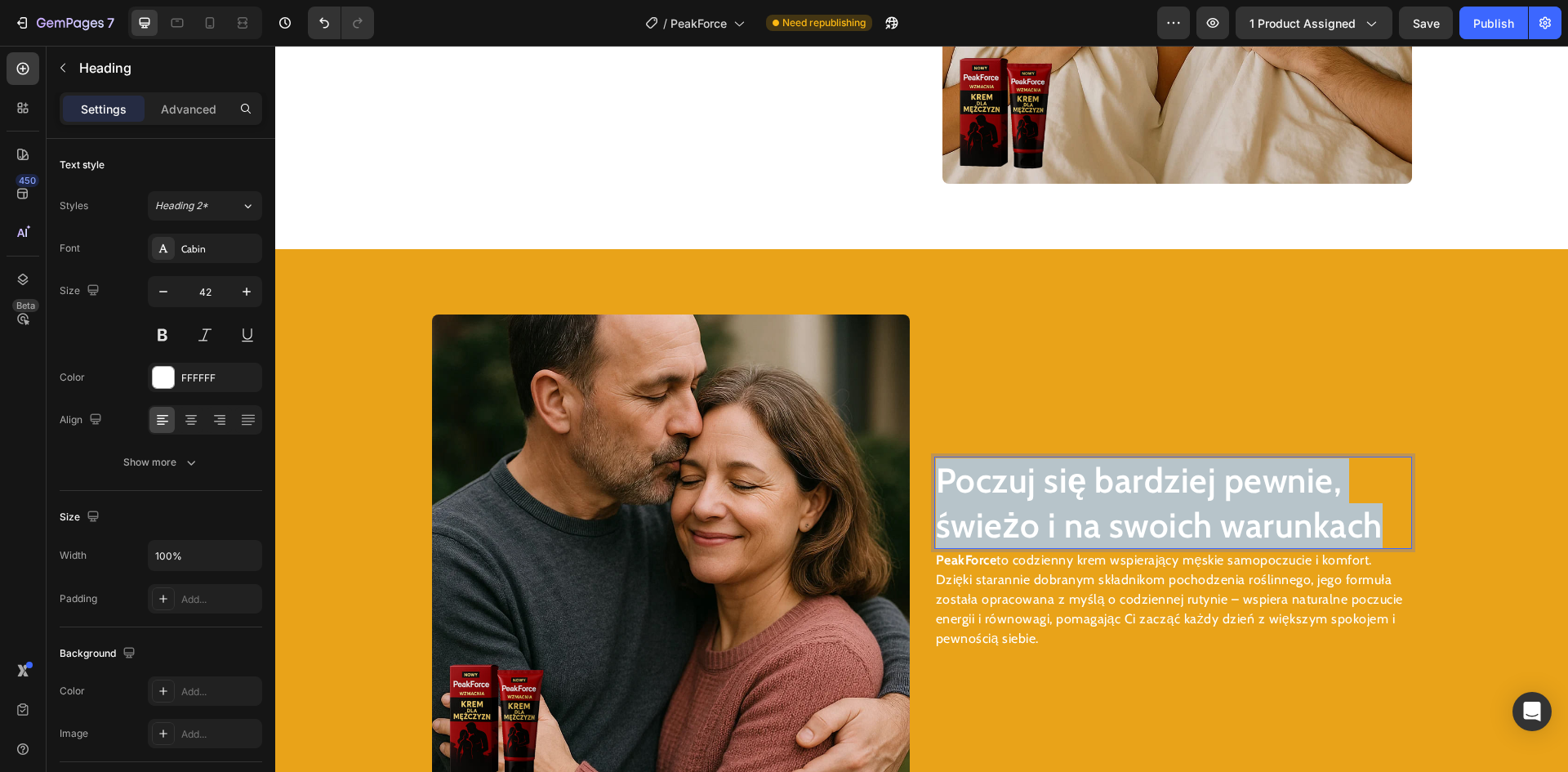
click at [1056, 503] on p "Poczuj się bardziej pewnie, świeżo i na swoich warunkach" at bounding box center [1173, 503] width 474 height 89
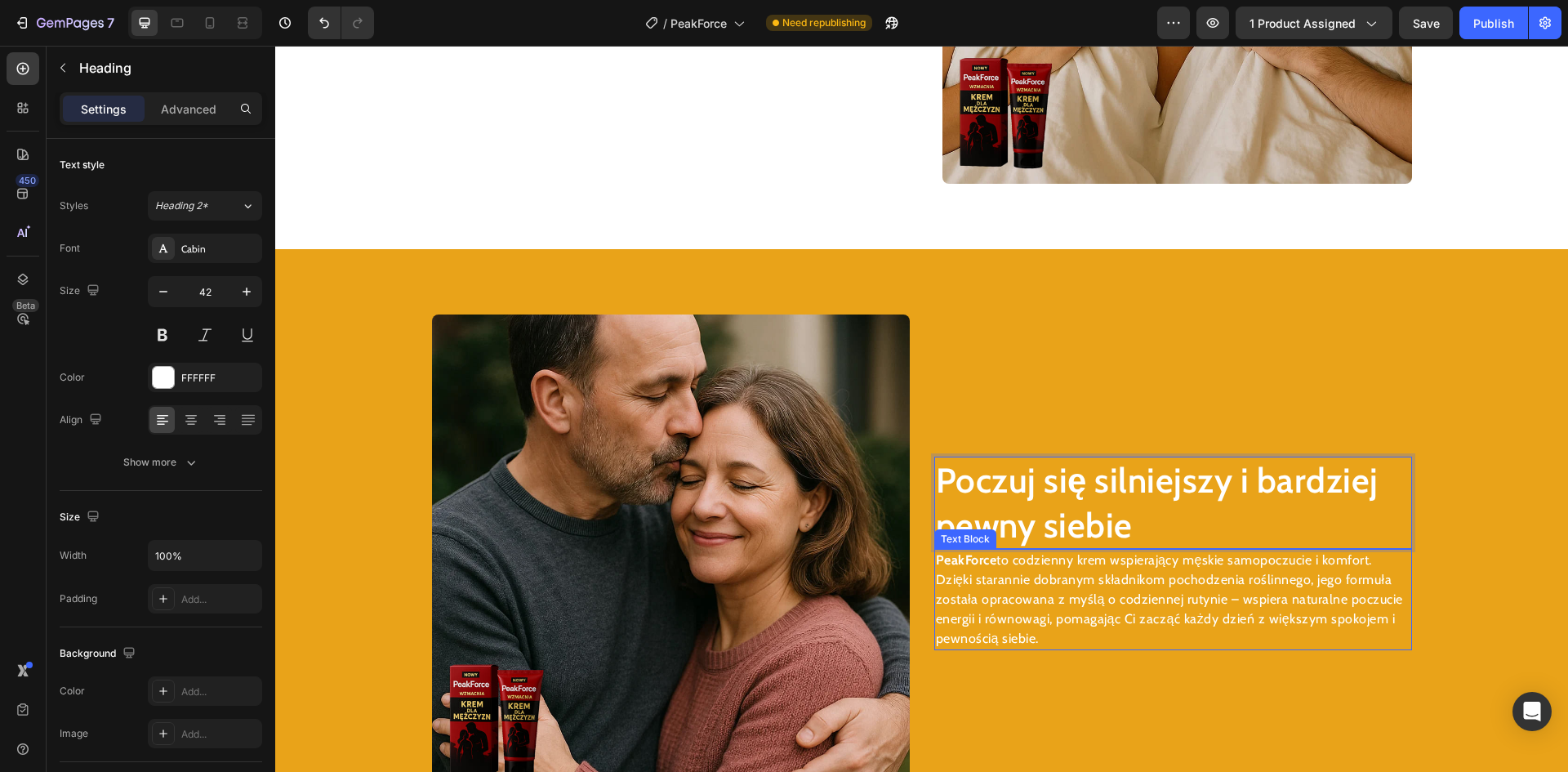
click at [1138, 576] on p "PeakForce to codzienny krem wspierający męskie samopoczucie i komfort. Dzięki s…" at bounding box center [1173, 600] width 474 height 98
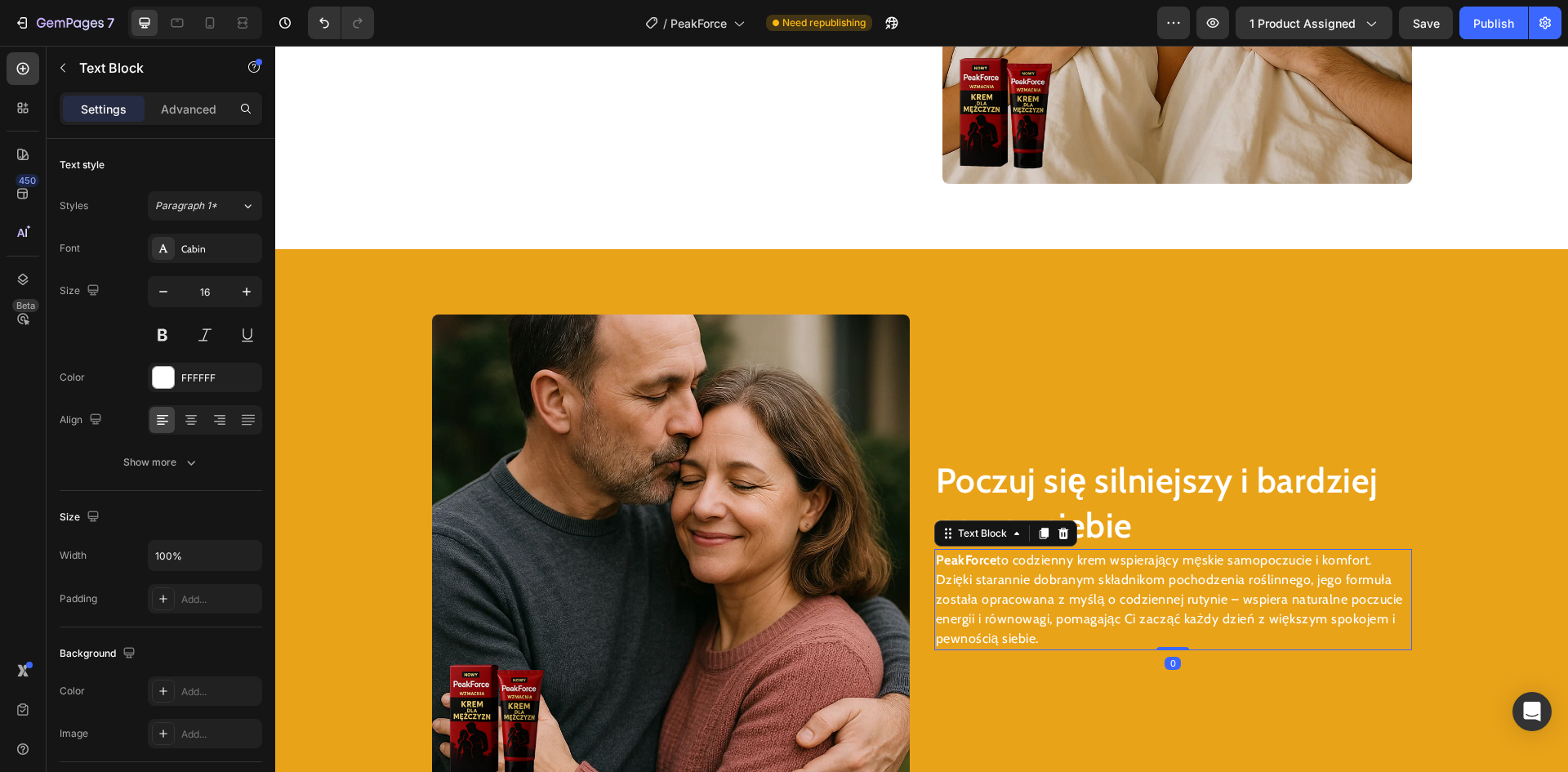
click at [1138, 576] on p "PeakForce to codzienny krem wspierający męskie samopoczucie i komfort. Dzięki s…" at bounding box center [1173, 600] width 474 height 98
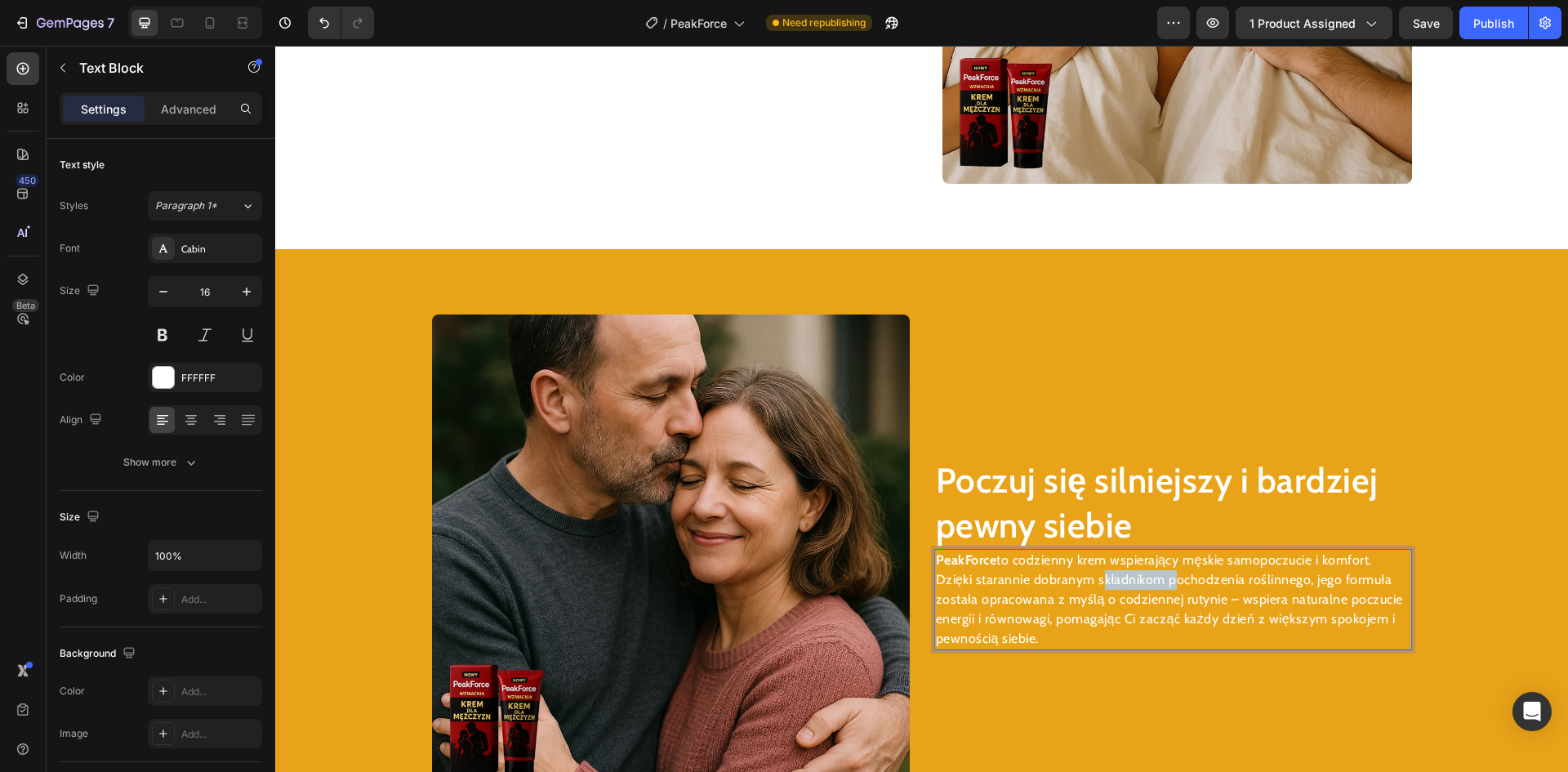
click at [1138, 576] on p "PeakForce to codzienny krem wspierający męskie samopoczucie i komfort. Dzięki s…" at bounding box center [1173, 600] width 474 height 98
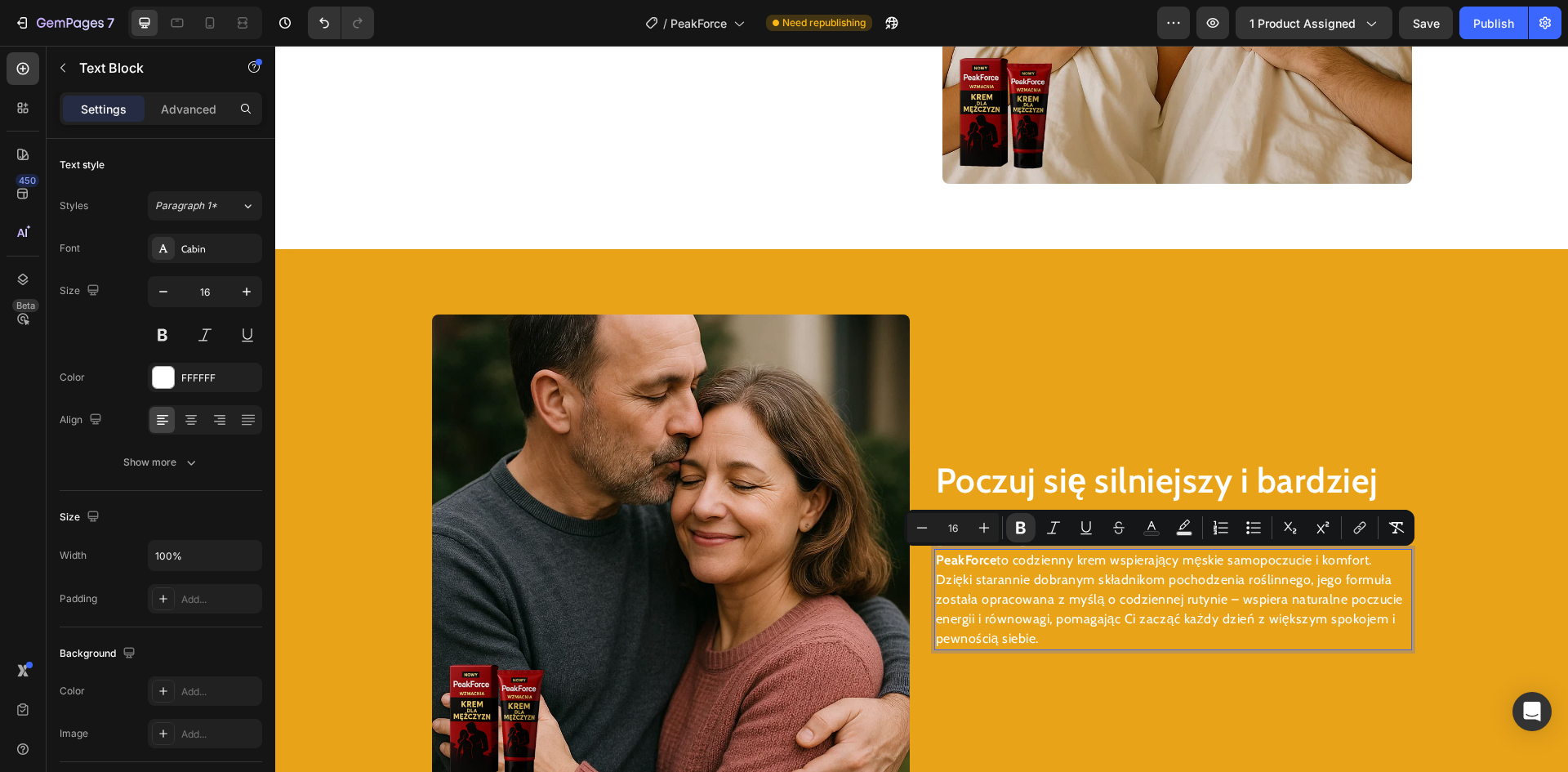
scroll to position [2291, 0]
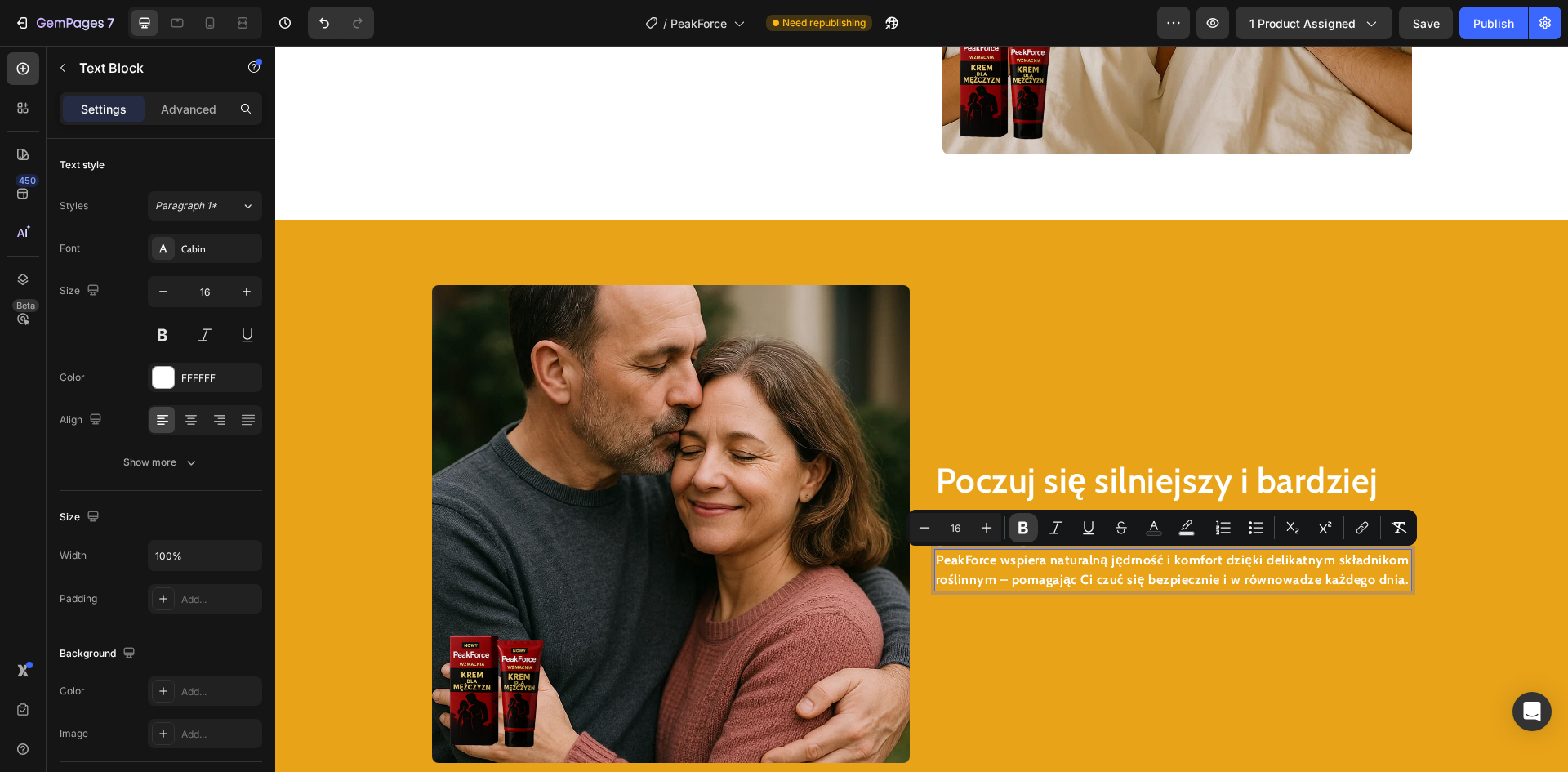
click at [1021, 525] on icon "Editor contextual toolbar" at bounding box center [1023, 528] width 10 height 12
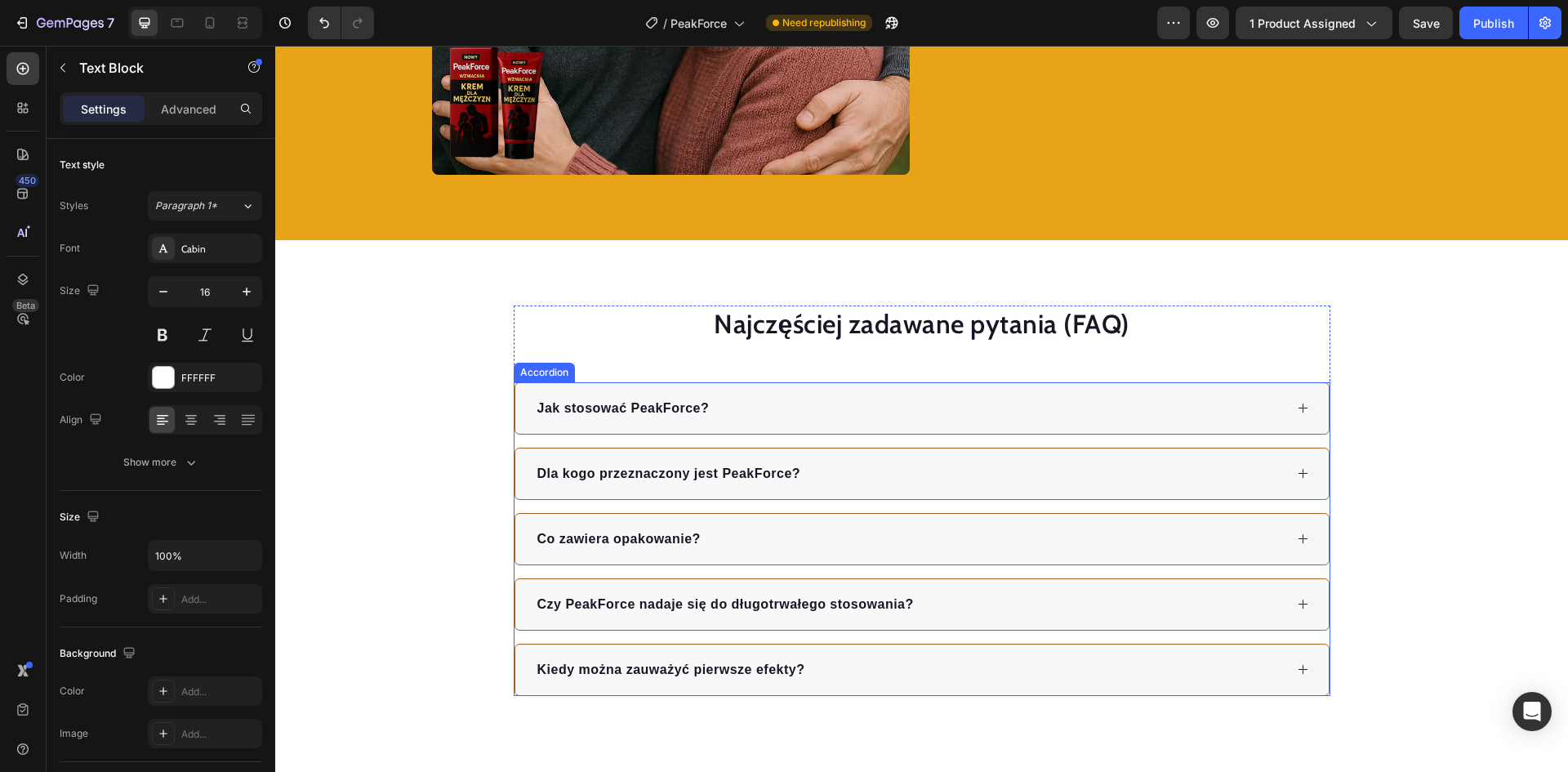
scroll to position [2945, 0]
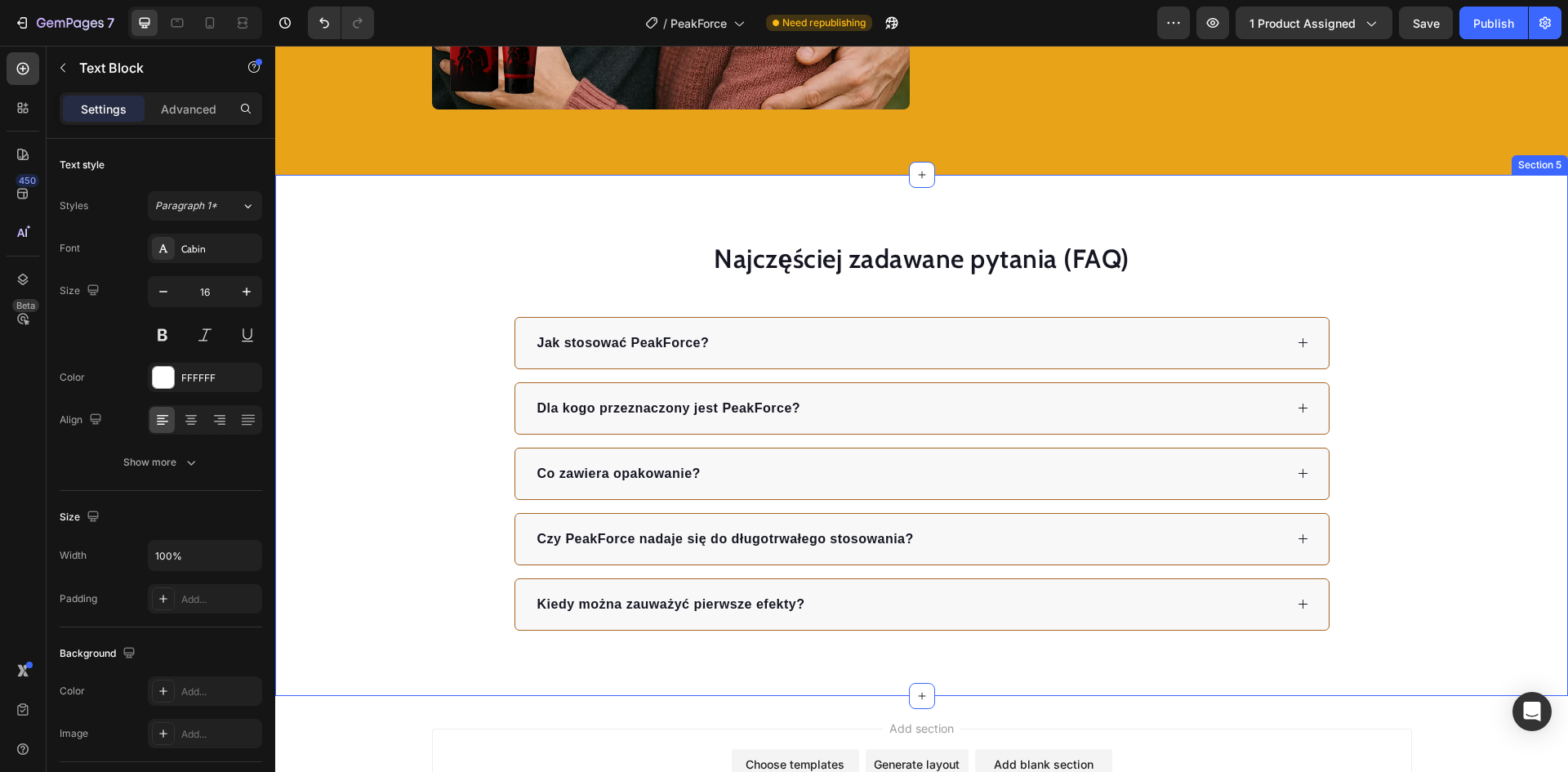
click at [1382, 218] on div "Najczęściej zadawane pytania (FAQ) Heading Jak stosować PeakForce? Dla kogo prz…" at bounding box center [921, 435] width 1292 height 521
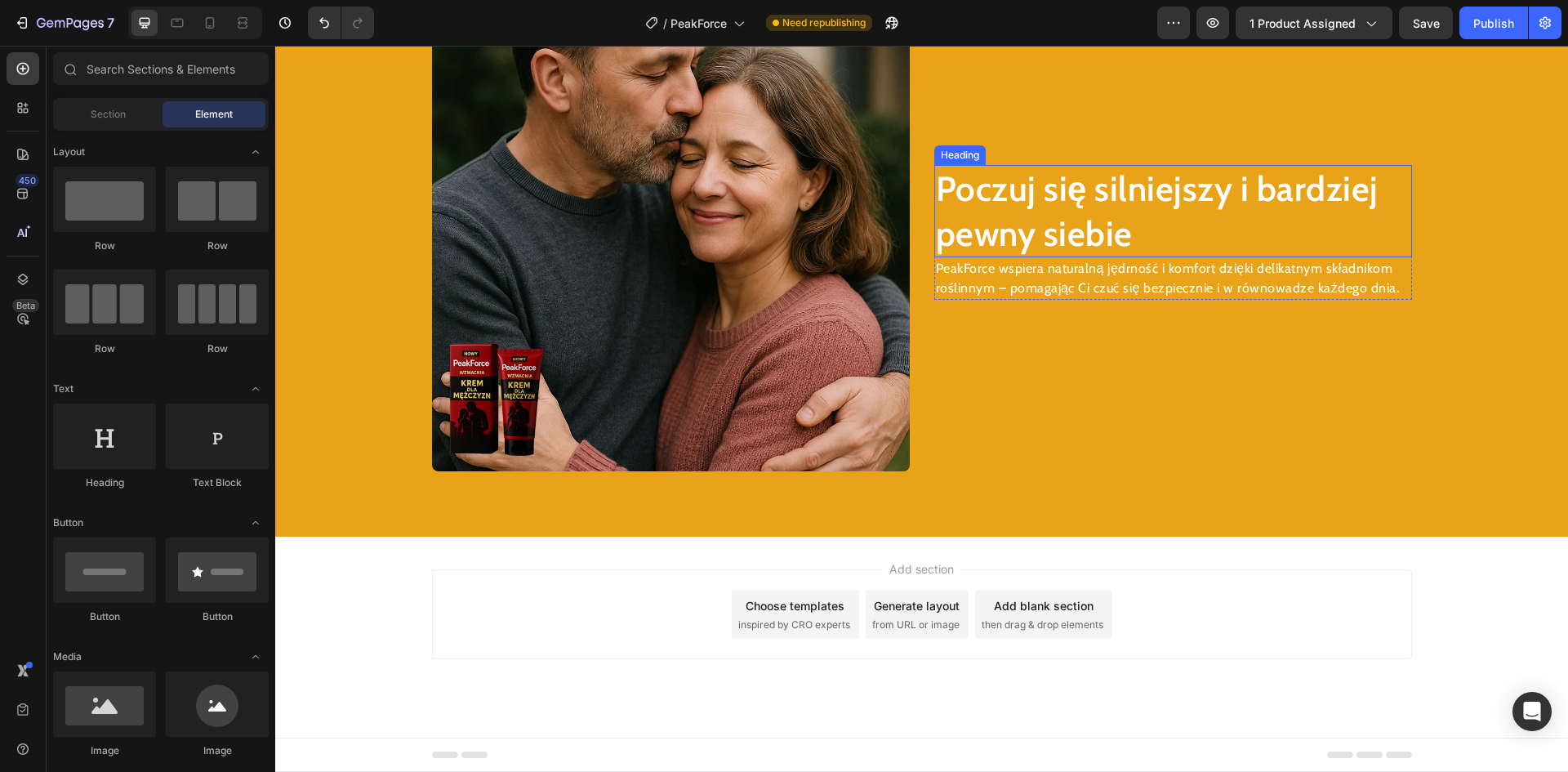
scroll to position [2583, 0]
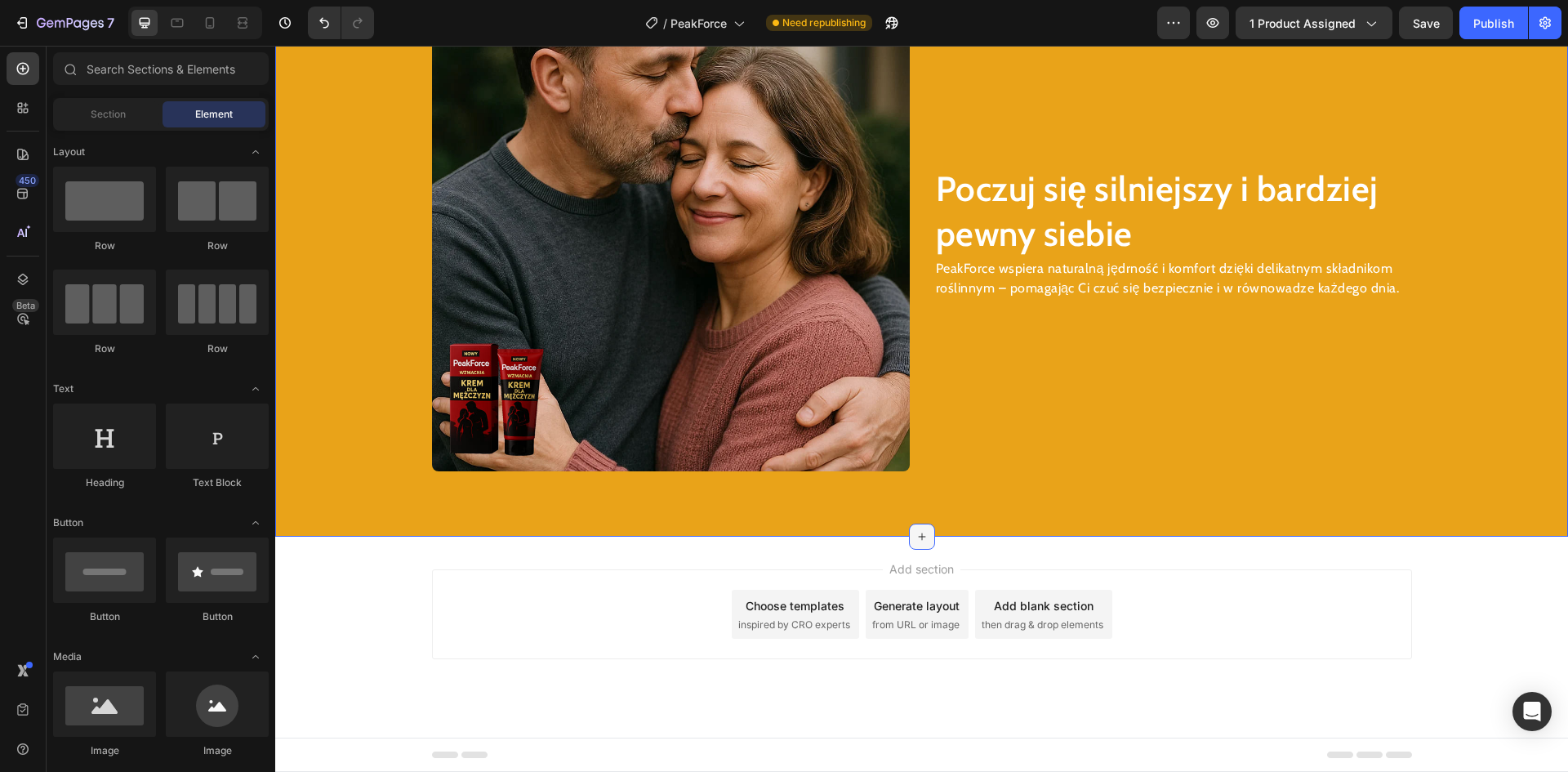
click at [915, 534] on icon at bounding box center [921, 537] width 13 height 13
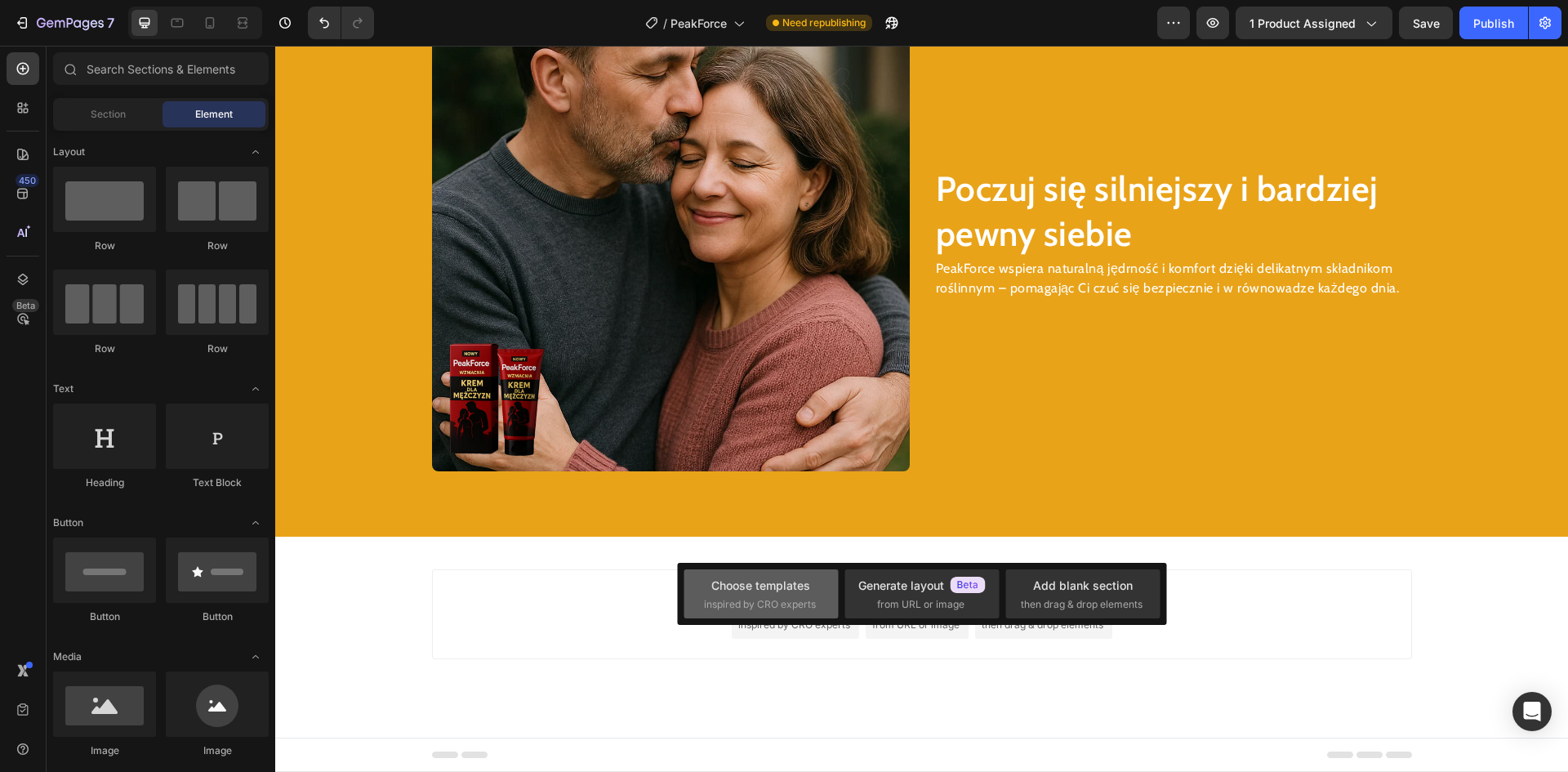
click at [749, 594] on div "Choose templates inspired by CRO experts" at bounding box center [761, 594] width 115 height 35
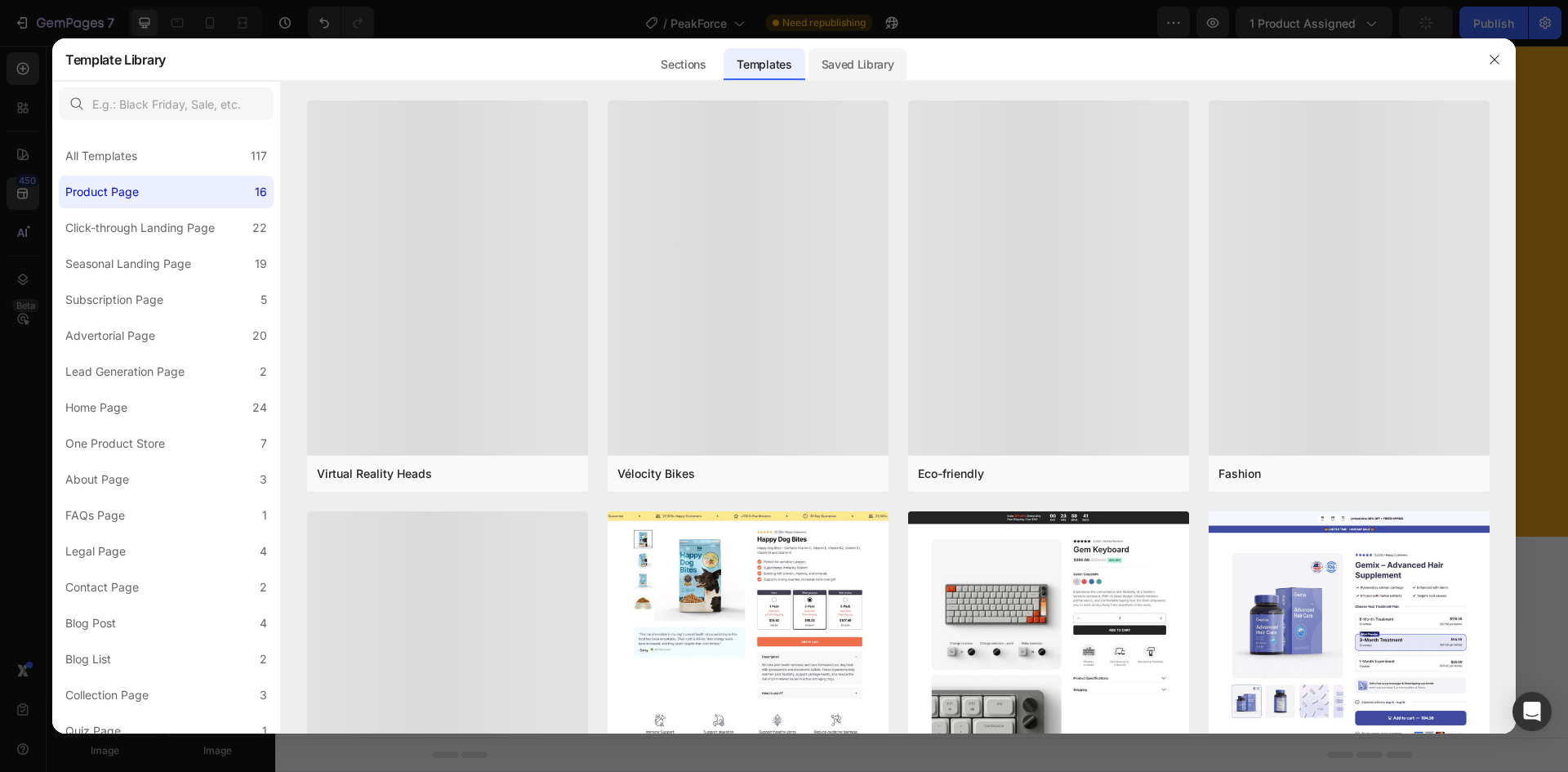
click at [859, 69] on div "Saved Library" at bounding box center [858, 64] width 99 height 32
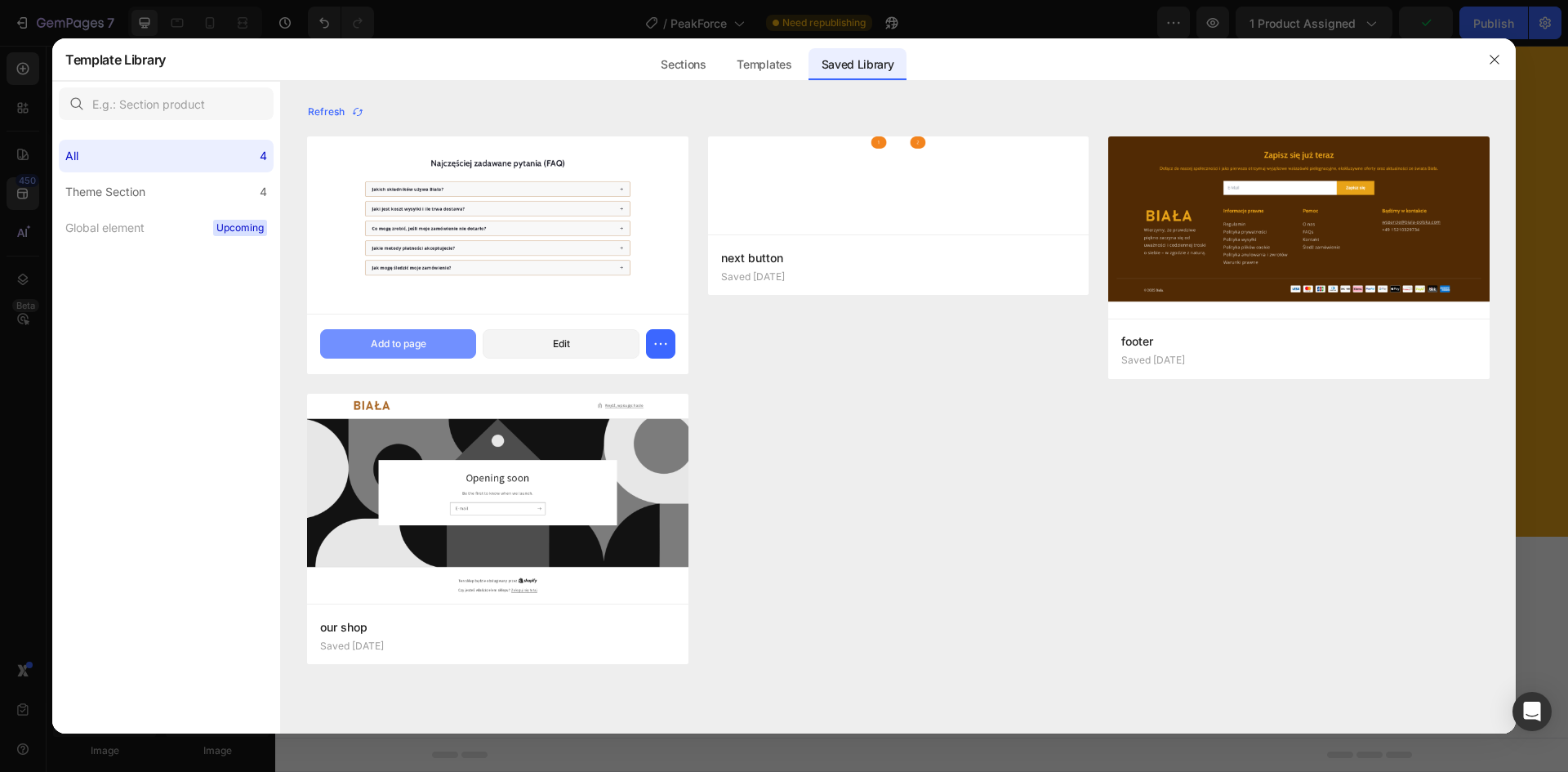
click at [415, 333] on button "Add to page" at bounding box center [398, 344] width 156 height 30
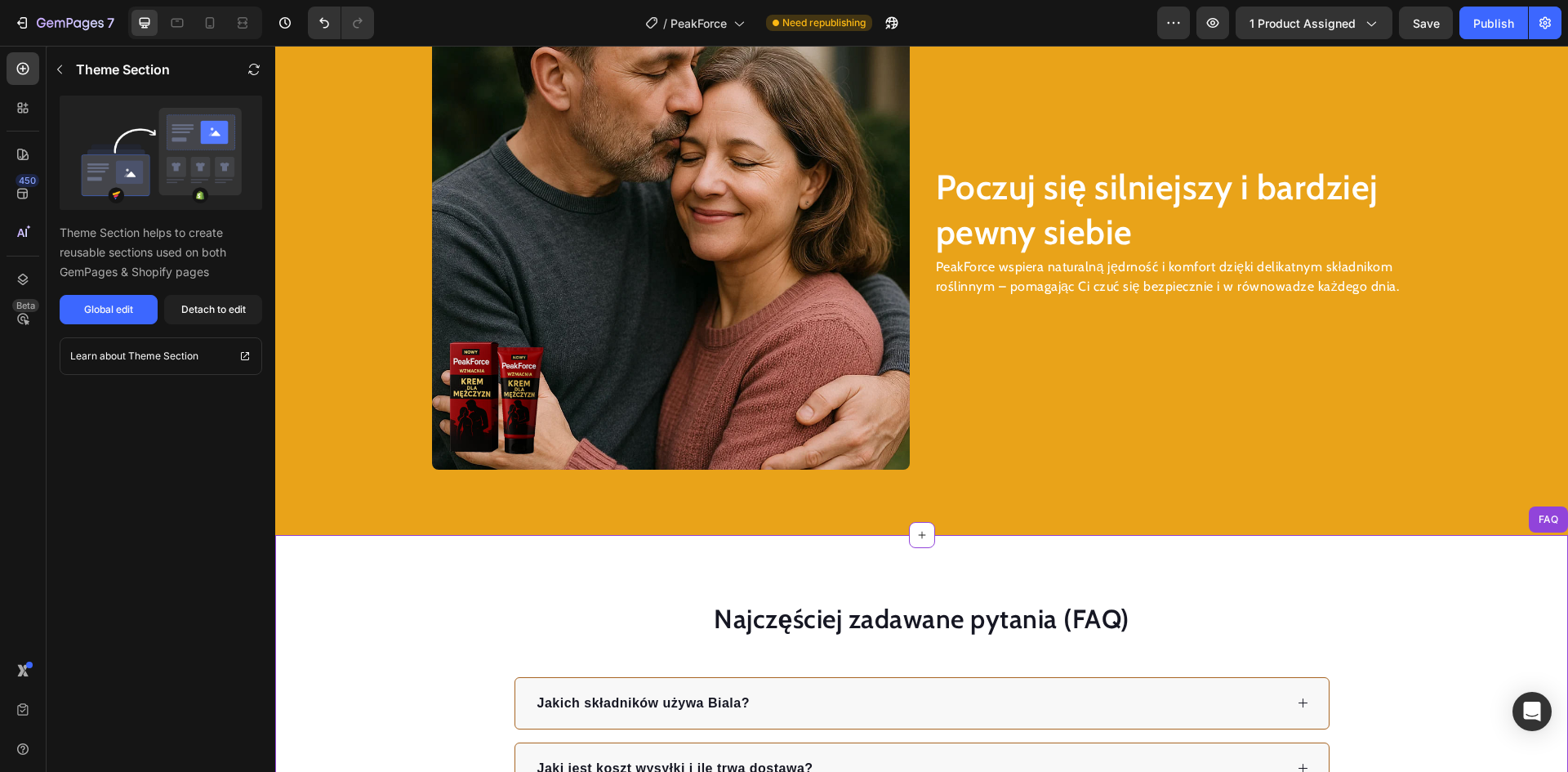
scroll to position [2584, 0]
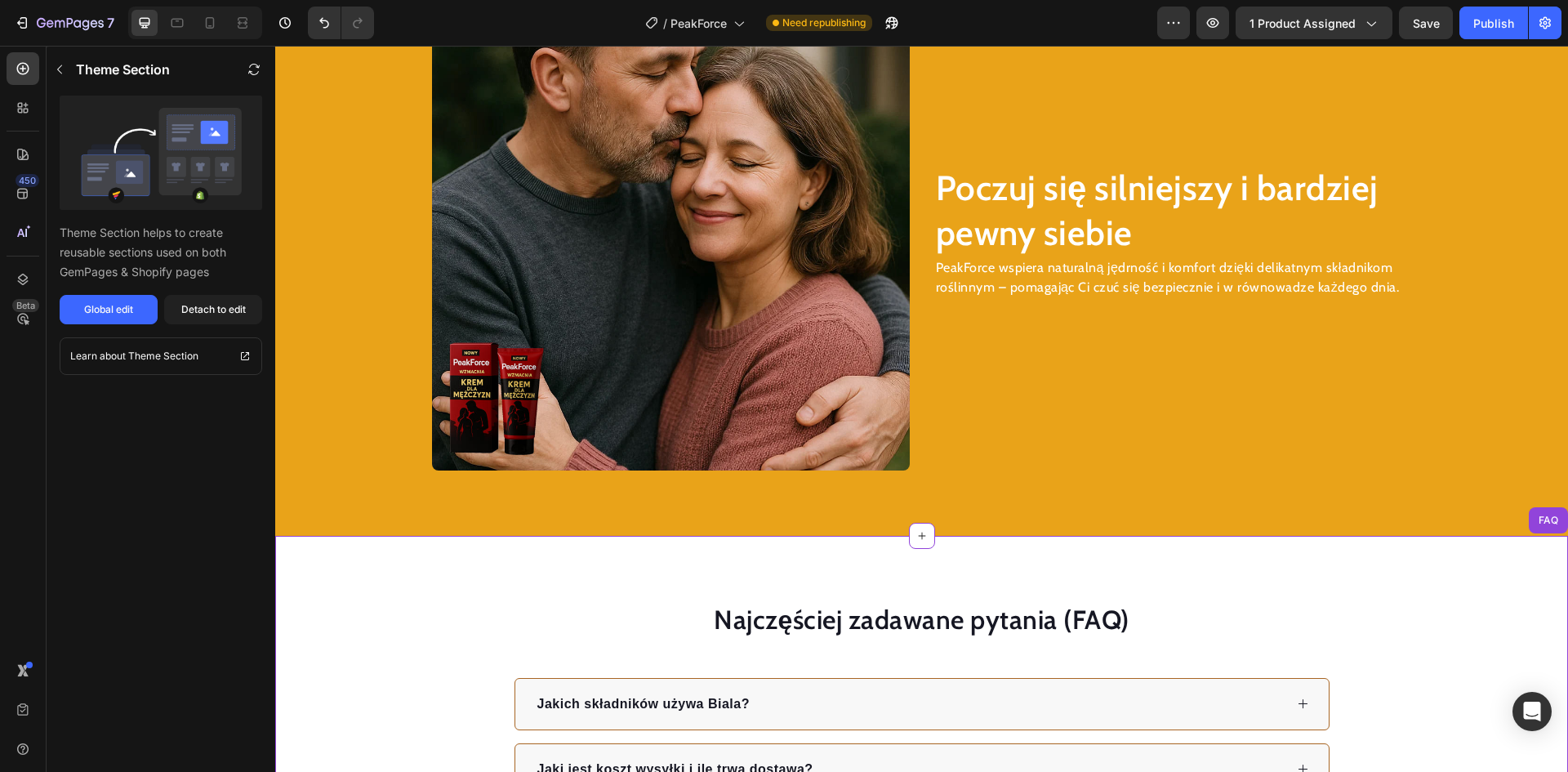
click at [634, 234] on img at bounding box center [671, 232] width 478 height 478
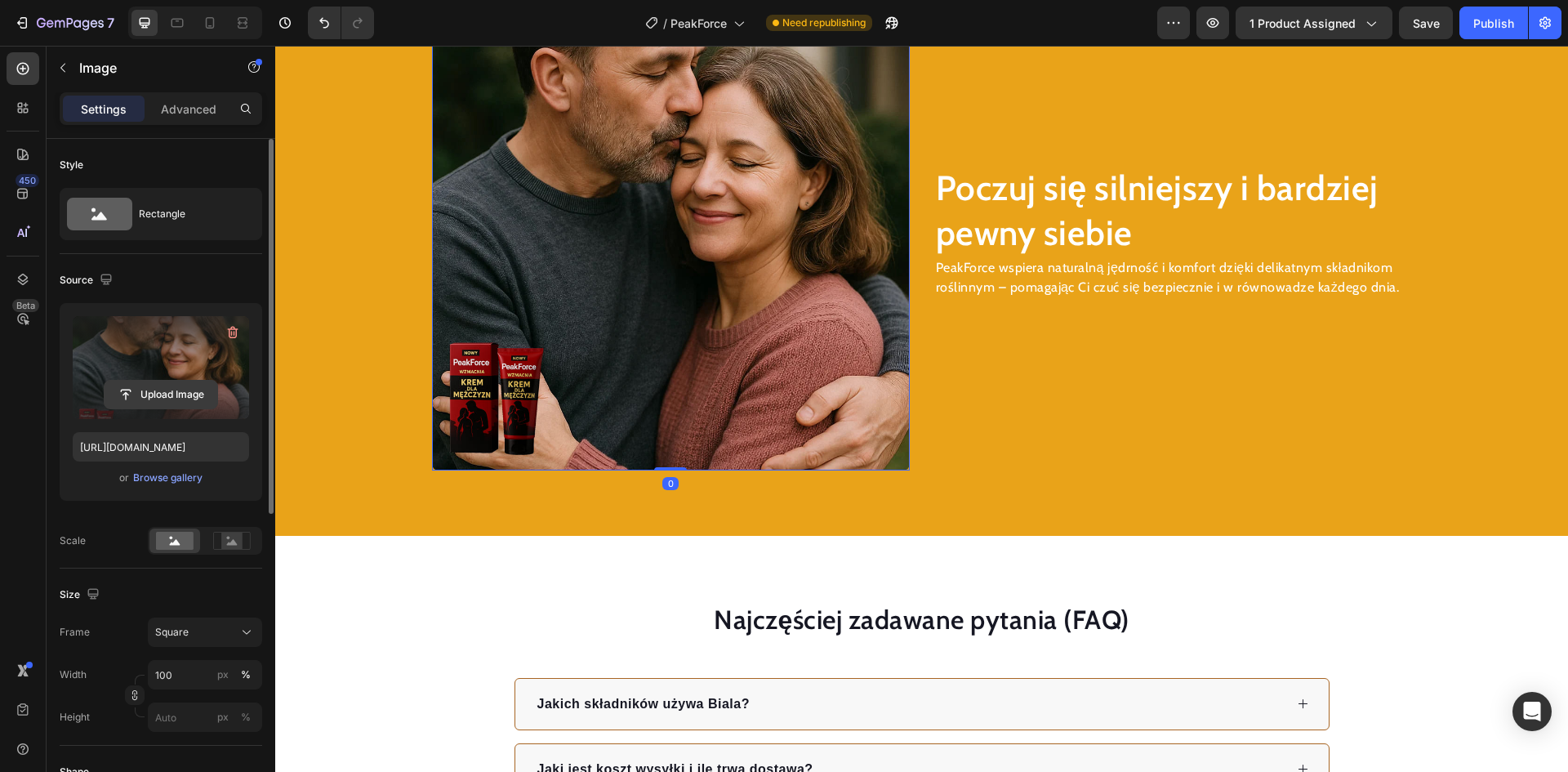
click at [168, 387] on input "file" at bounding box center [160, 395] width 113 height 28
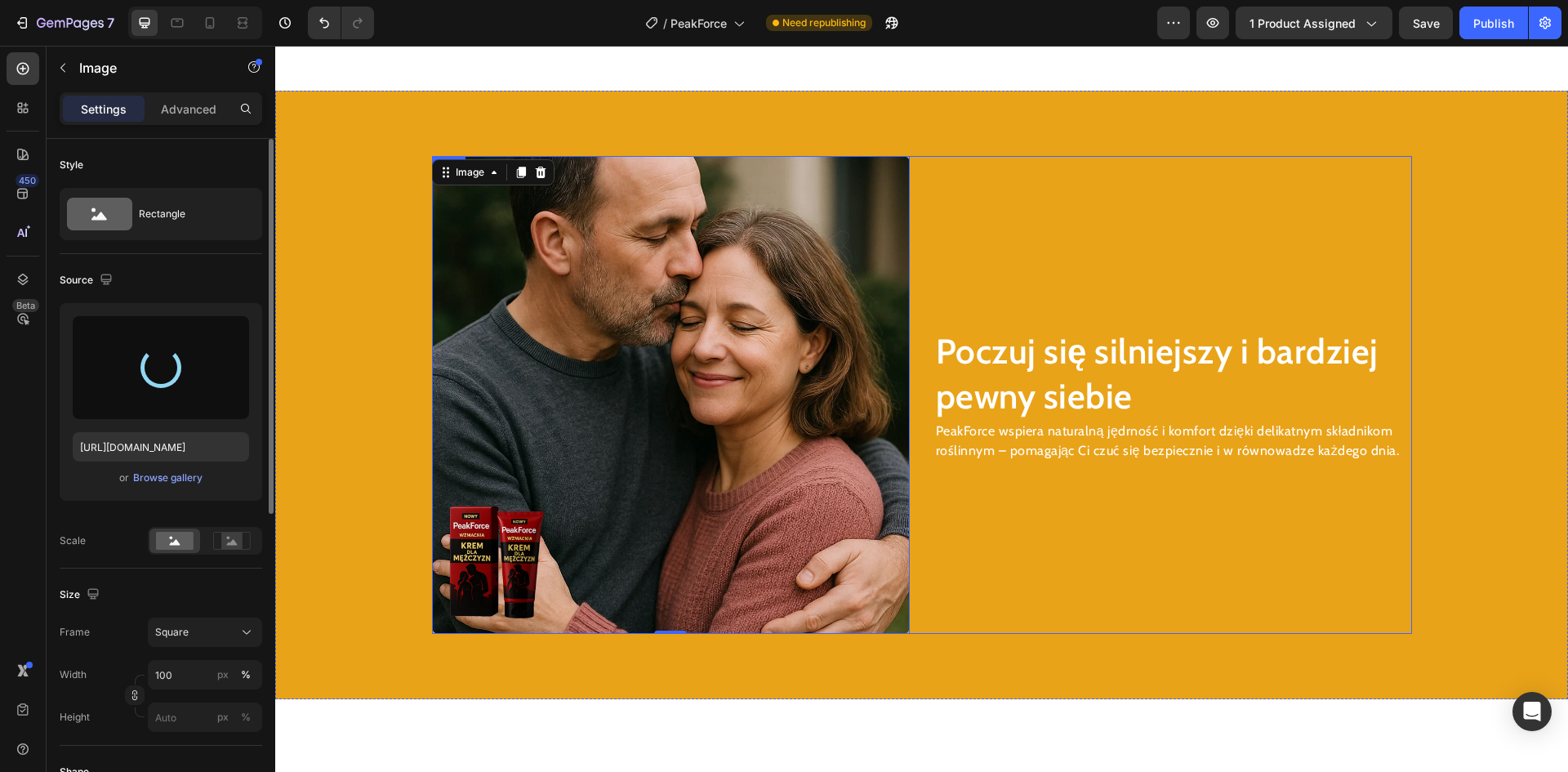
type input "[URL][DOMAIN_NAME]"
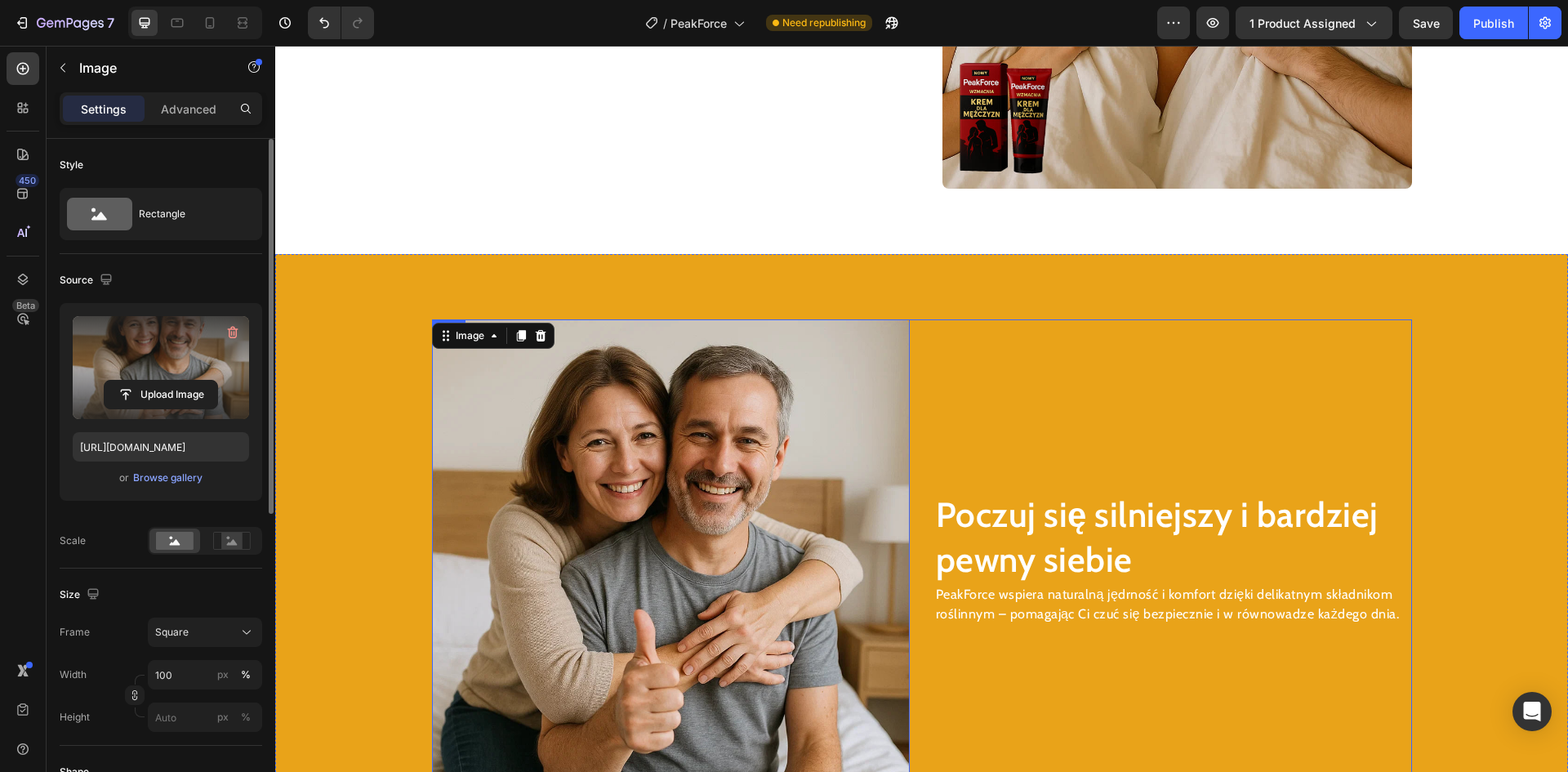
scroll to position [1930, 0]
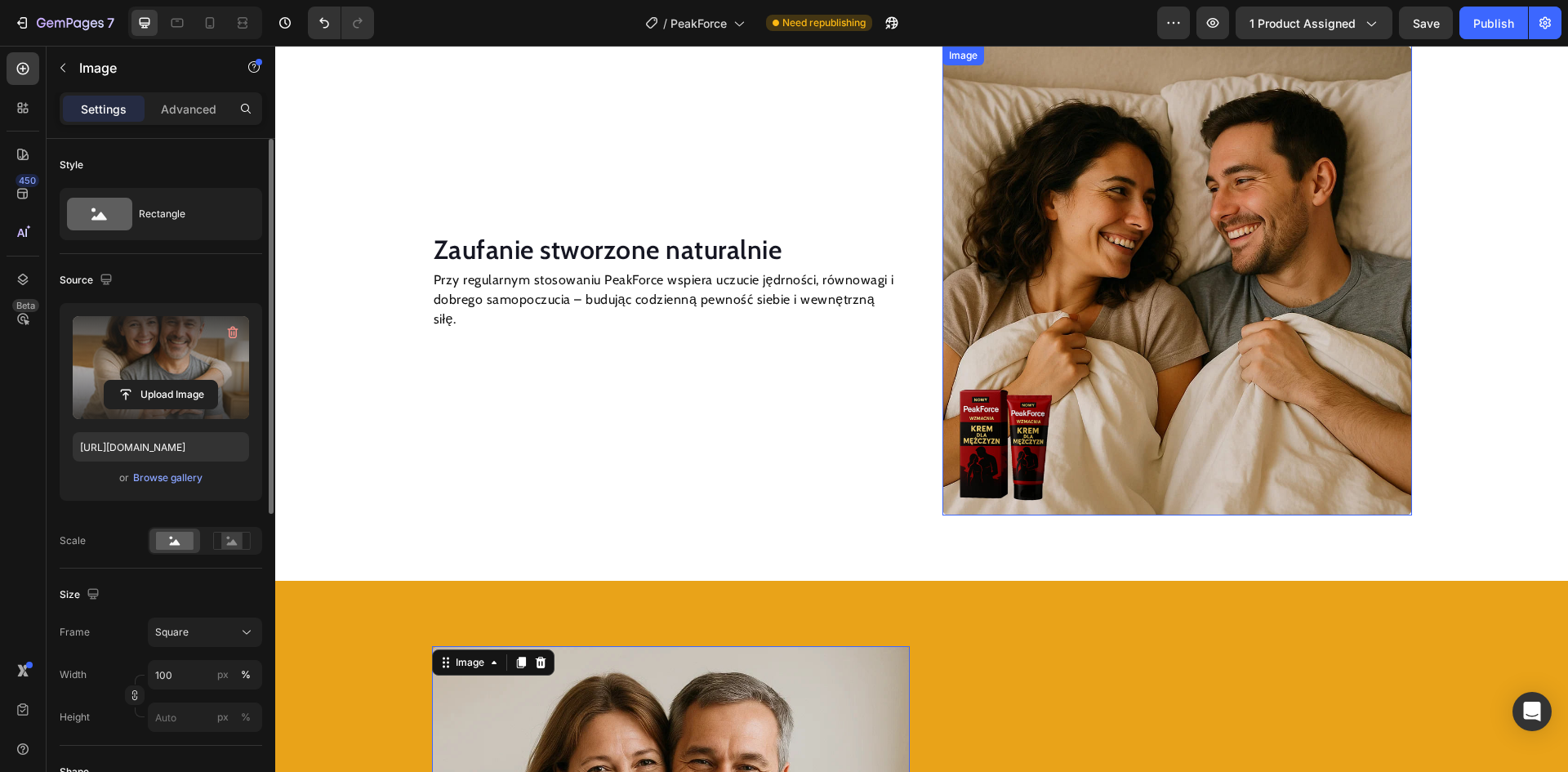
click at [1081, 300] on img at bounding box center [1177, 280] width 470 height 470
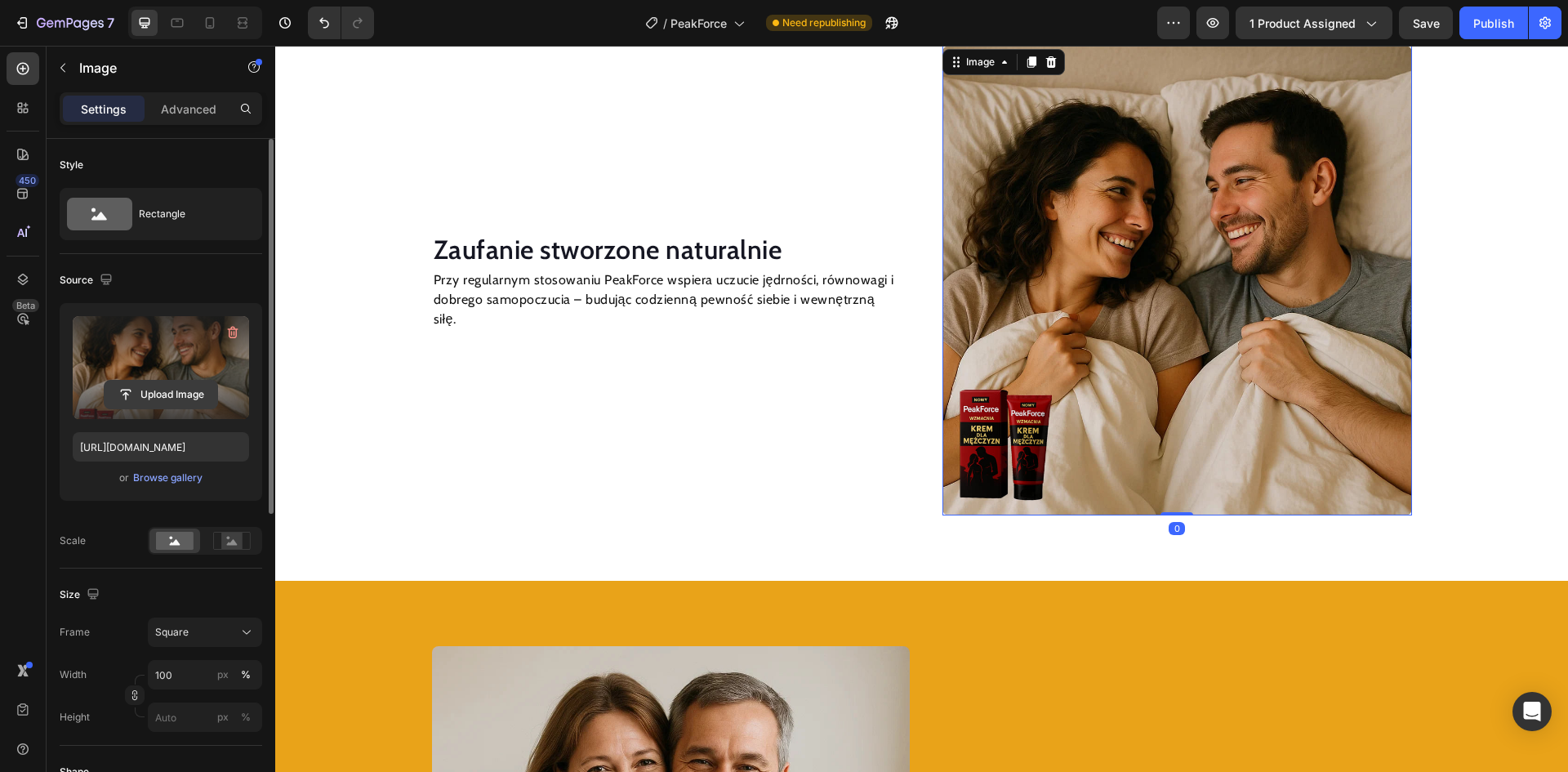
click at [164, 397] on input "file" at bounding box center [160, 395] width 113 height 28
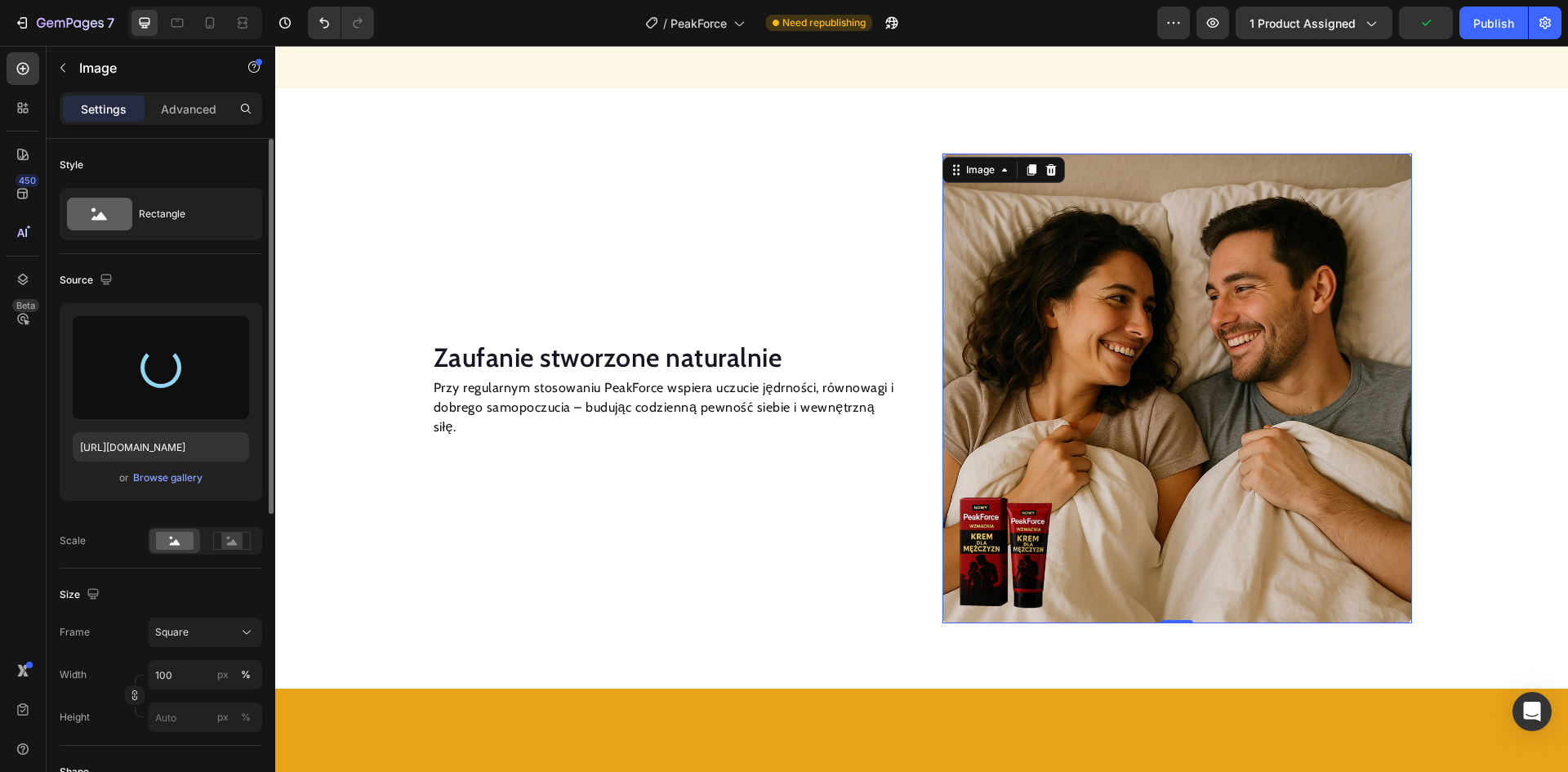
scroll to position [1685, 0]
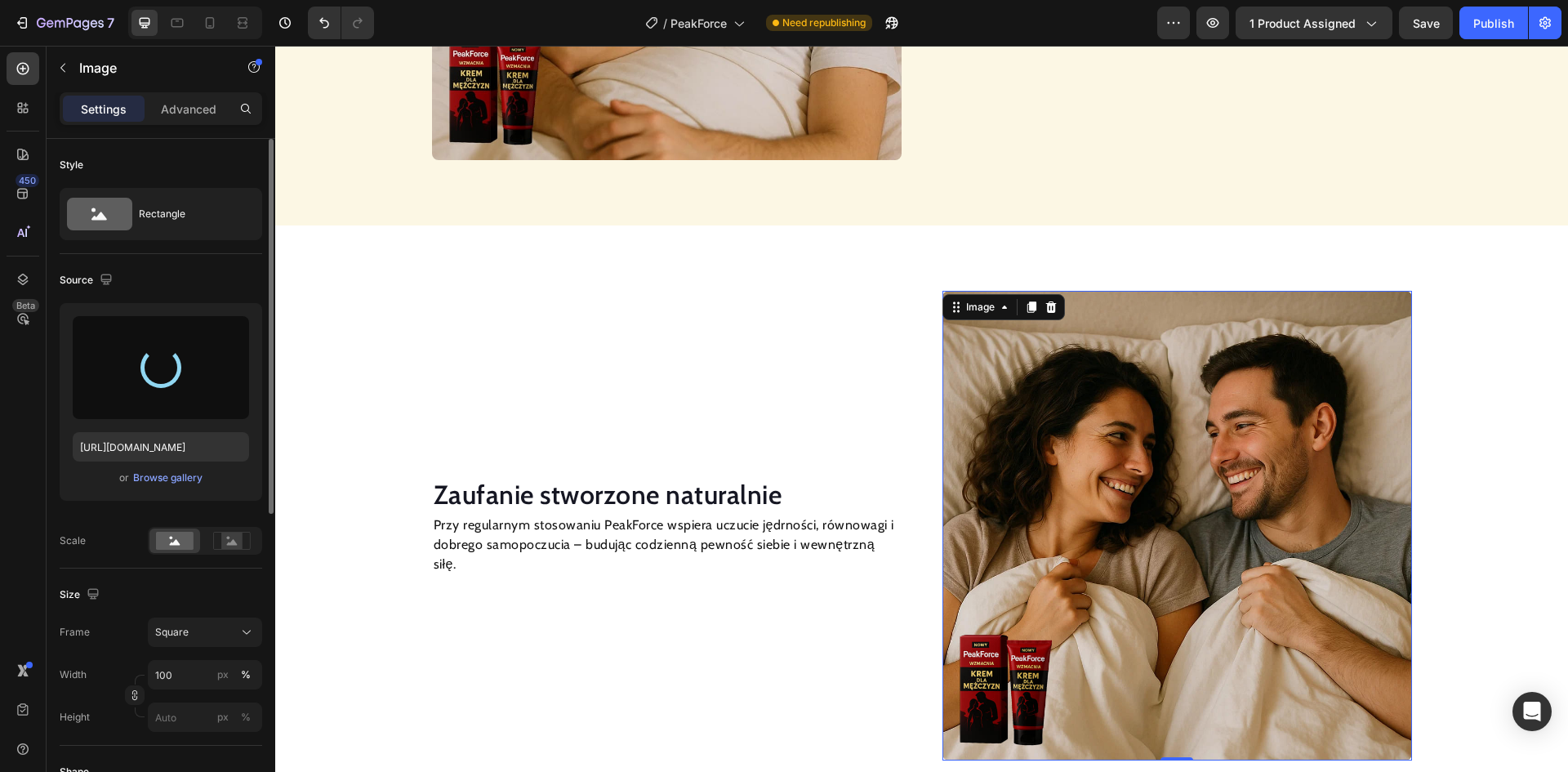
type input "[URL][DOMAIN_NAME]"
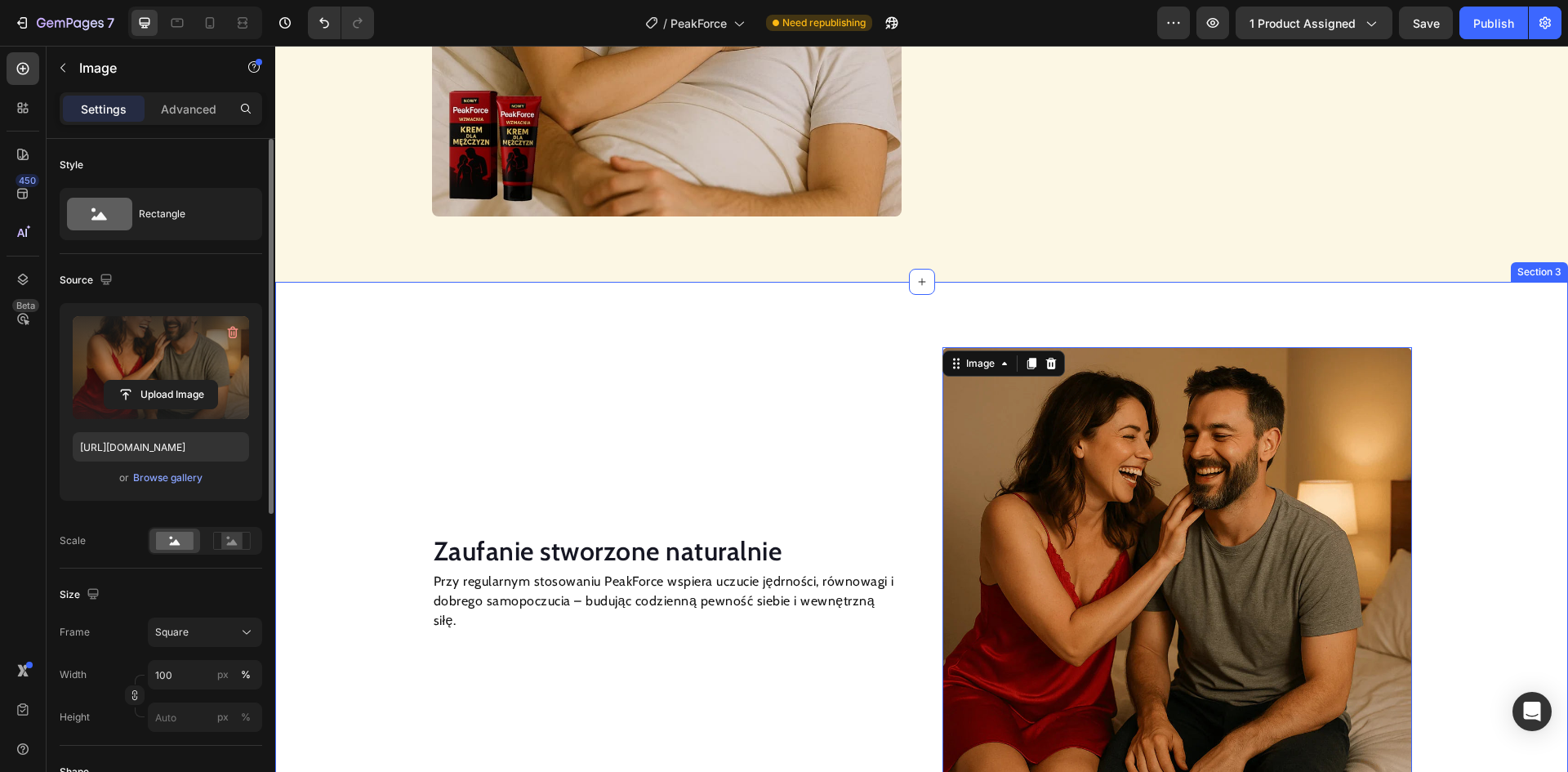
scroll to position [1522, 0]
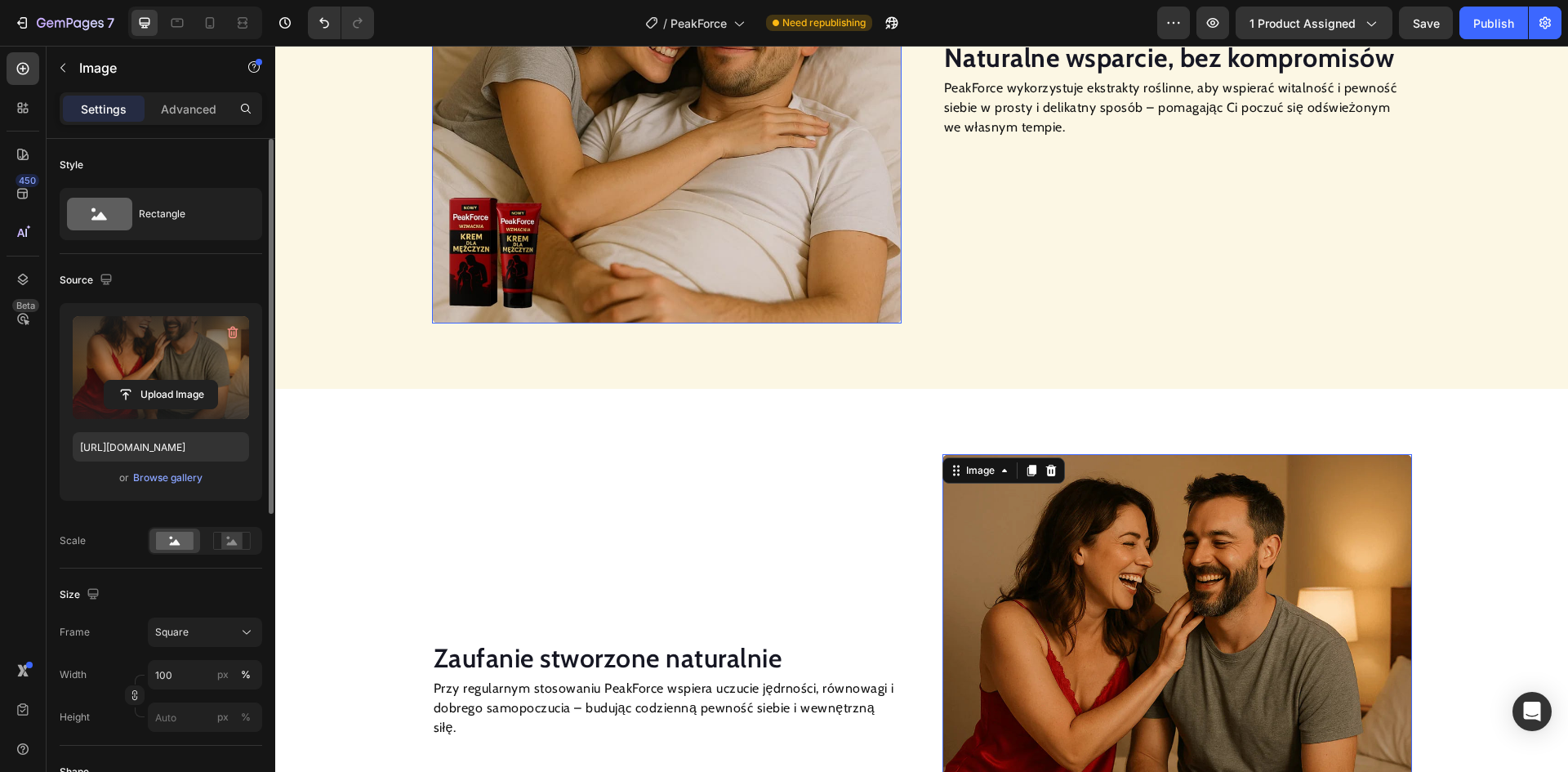
click at [679, 223] on img at bounding box center [667, 88] width 470 height 470
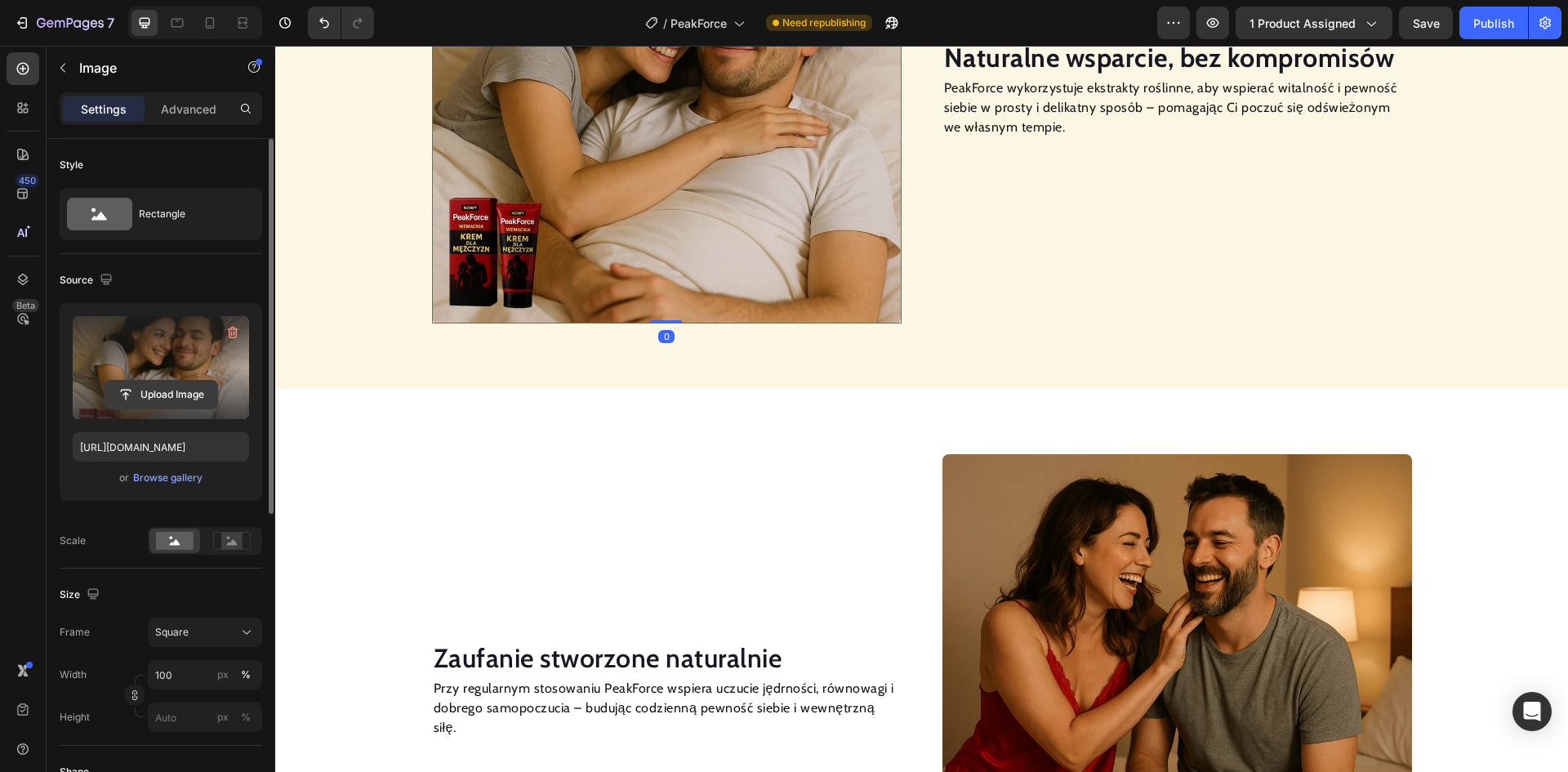
click at [127, 390] on input "file" at bounding box center [160, 395] width 113 height 28
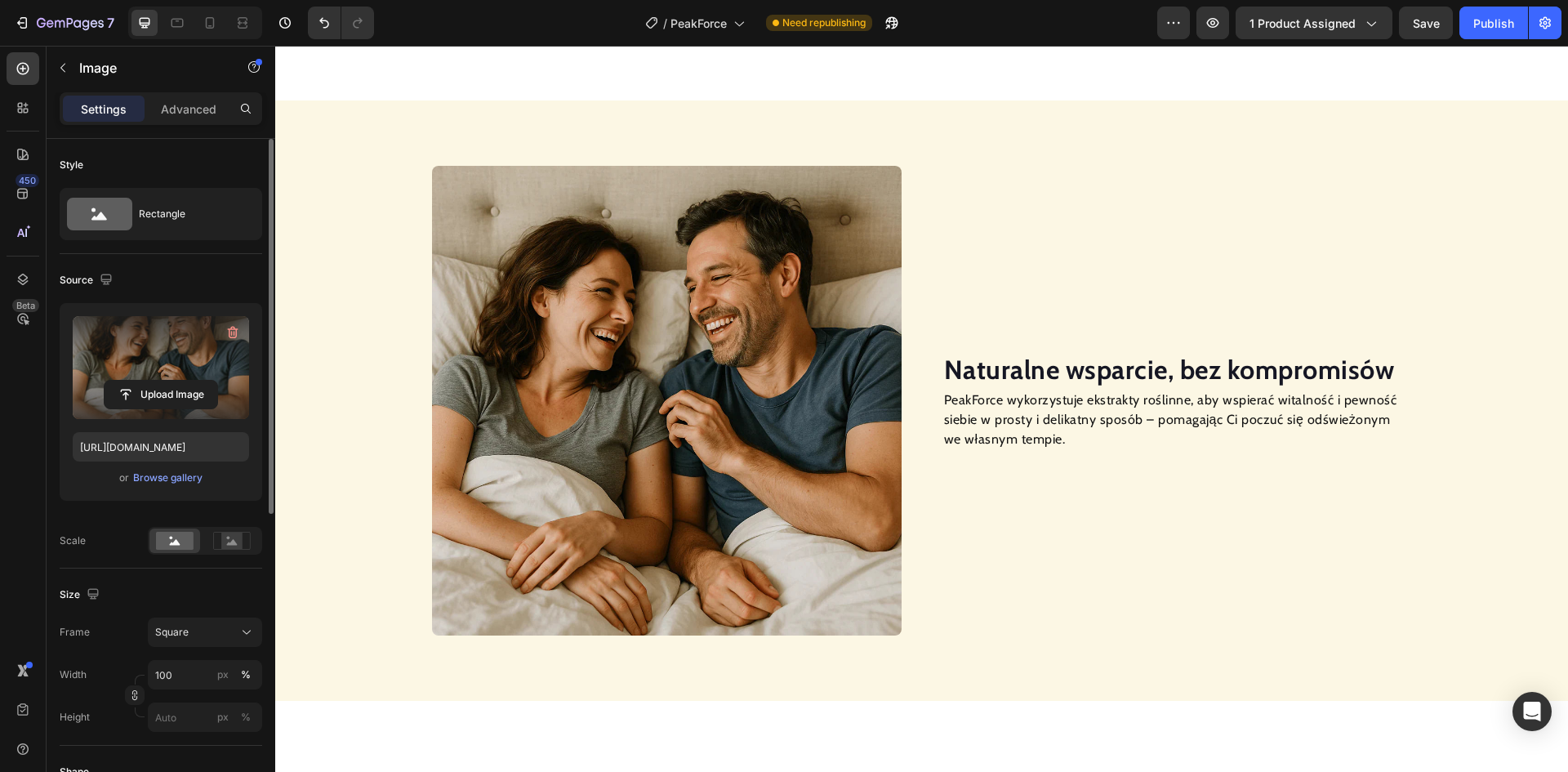
scroll to position [874, 0]
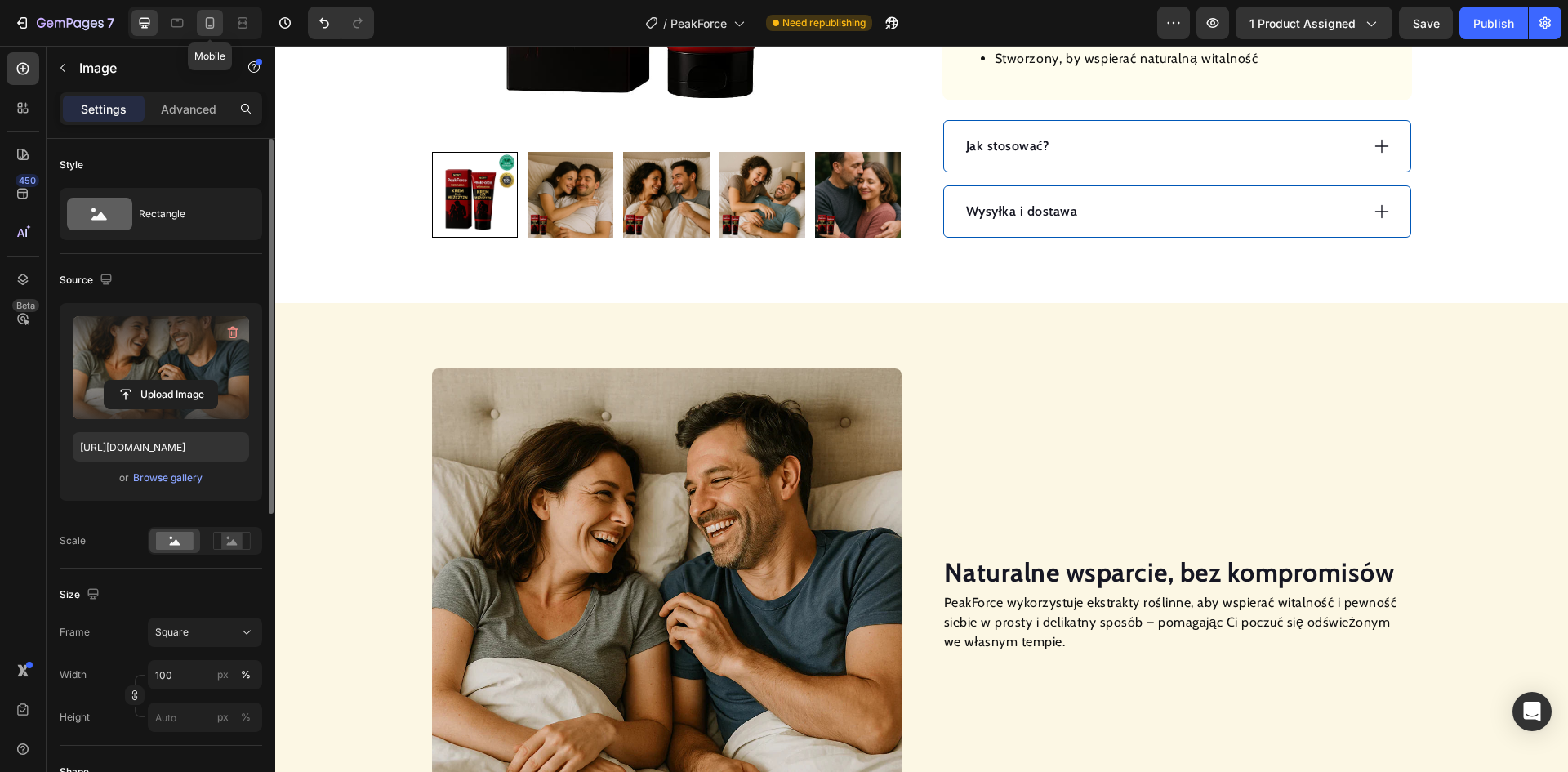
click at [216, 18] on icon at bounding box center [210, 23] width 17 height 17
type input "[URL][DOMAIN_NAME]"
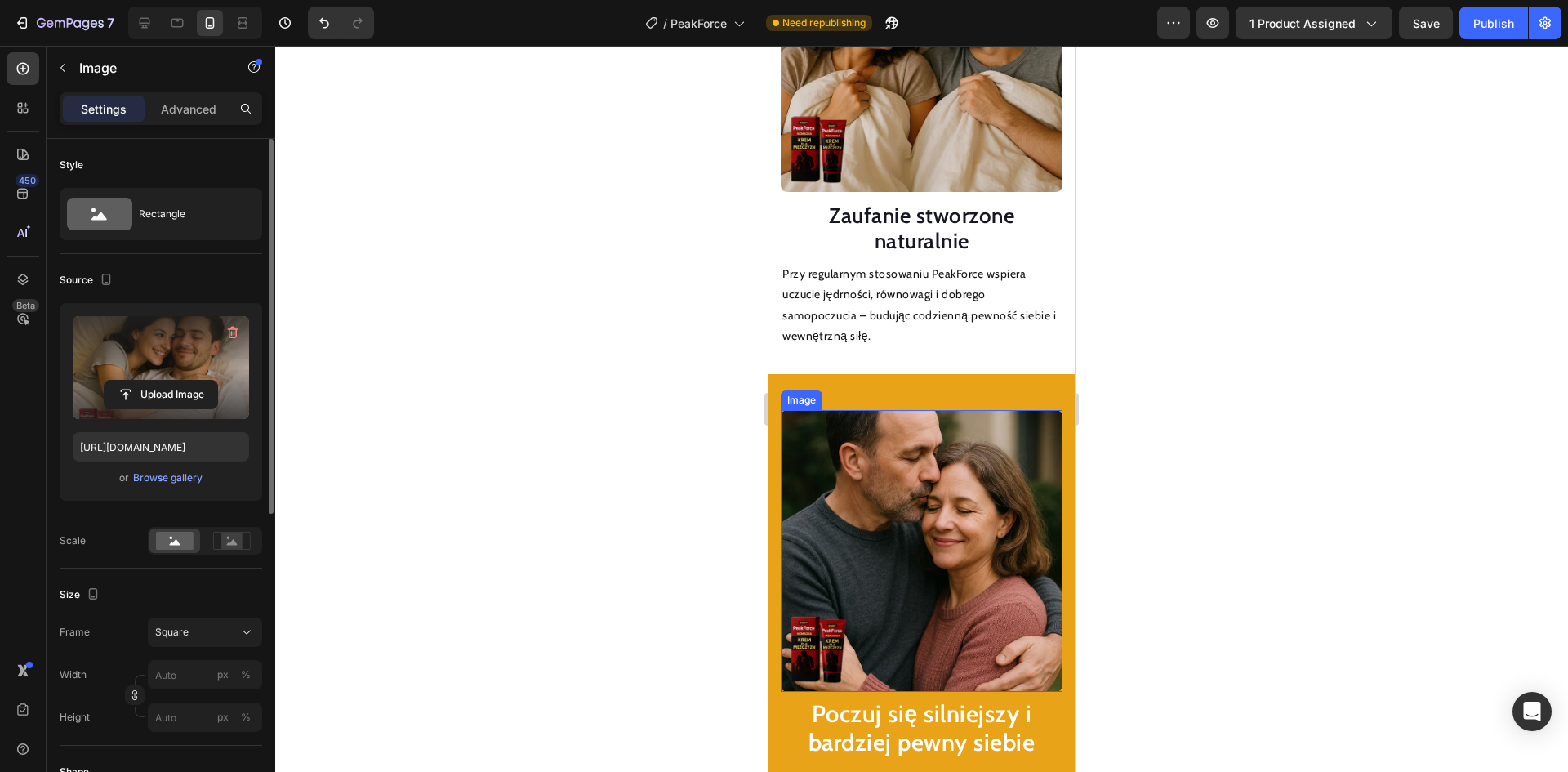
scroll to position [2051, 0]
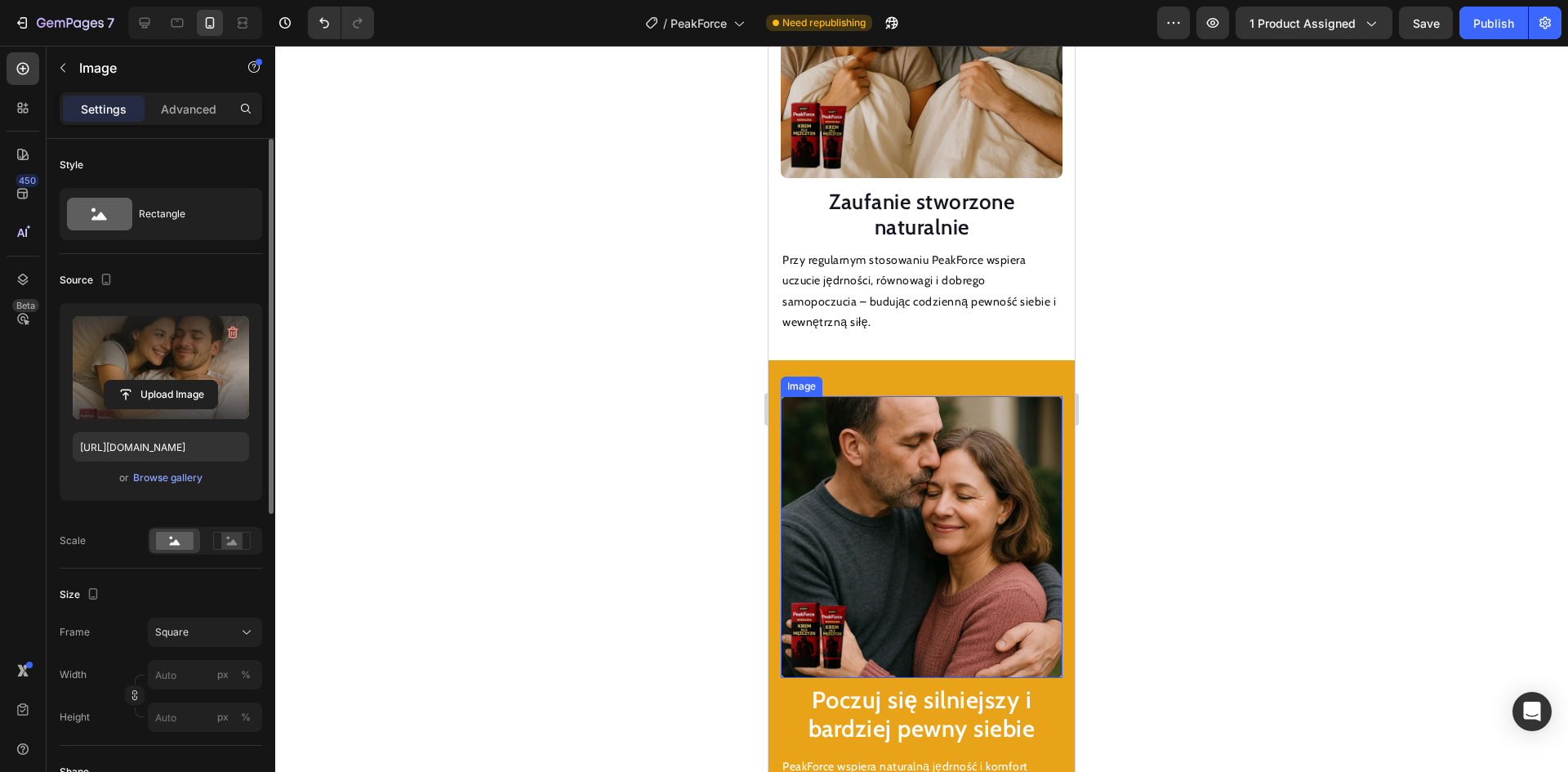
click at [882, 476] on img at bounding box center [921, 537] width 282 height 282
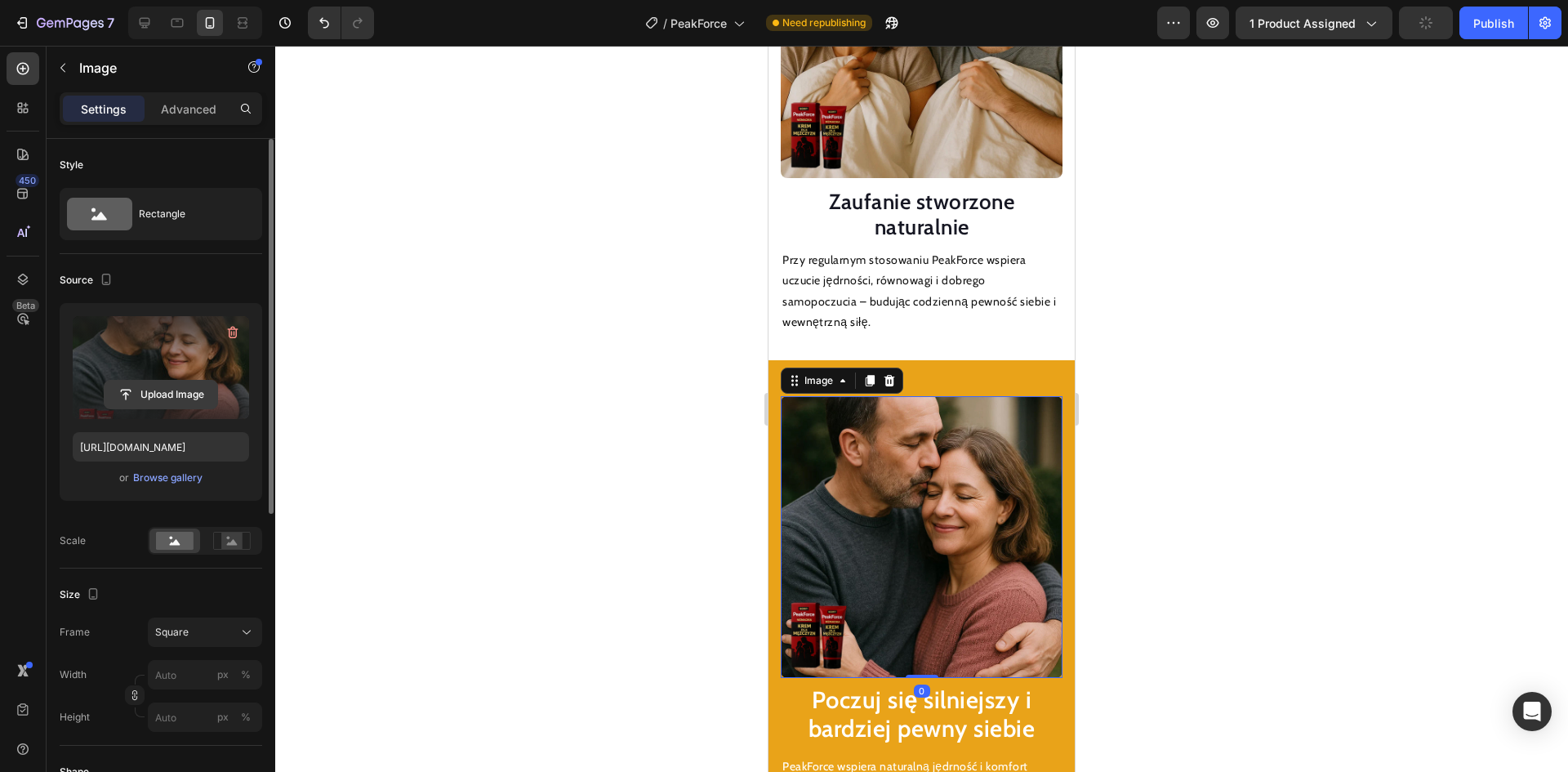
click at [129, 388] on input "file" at bounding box center [160, 395] width 113 height 28
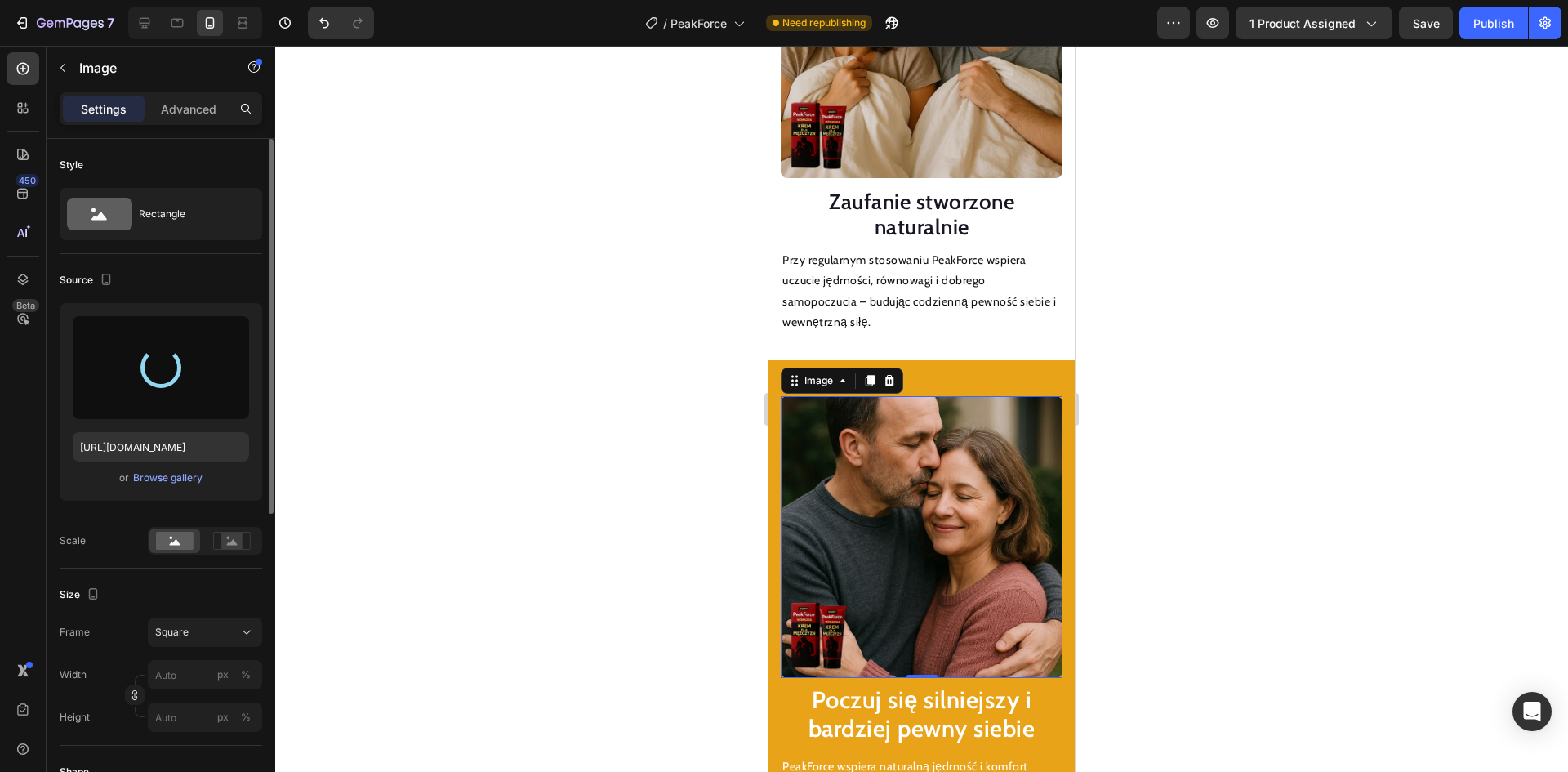
type input "[URL][DOMAIN_NAME]"
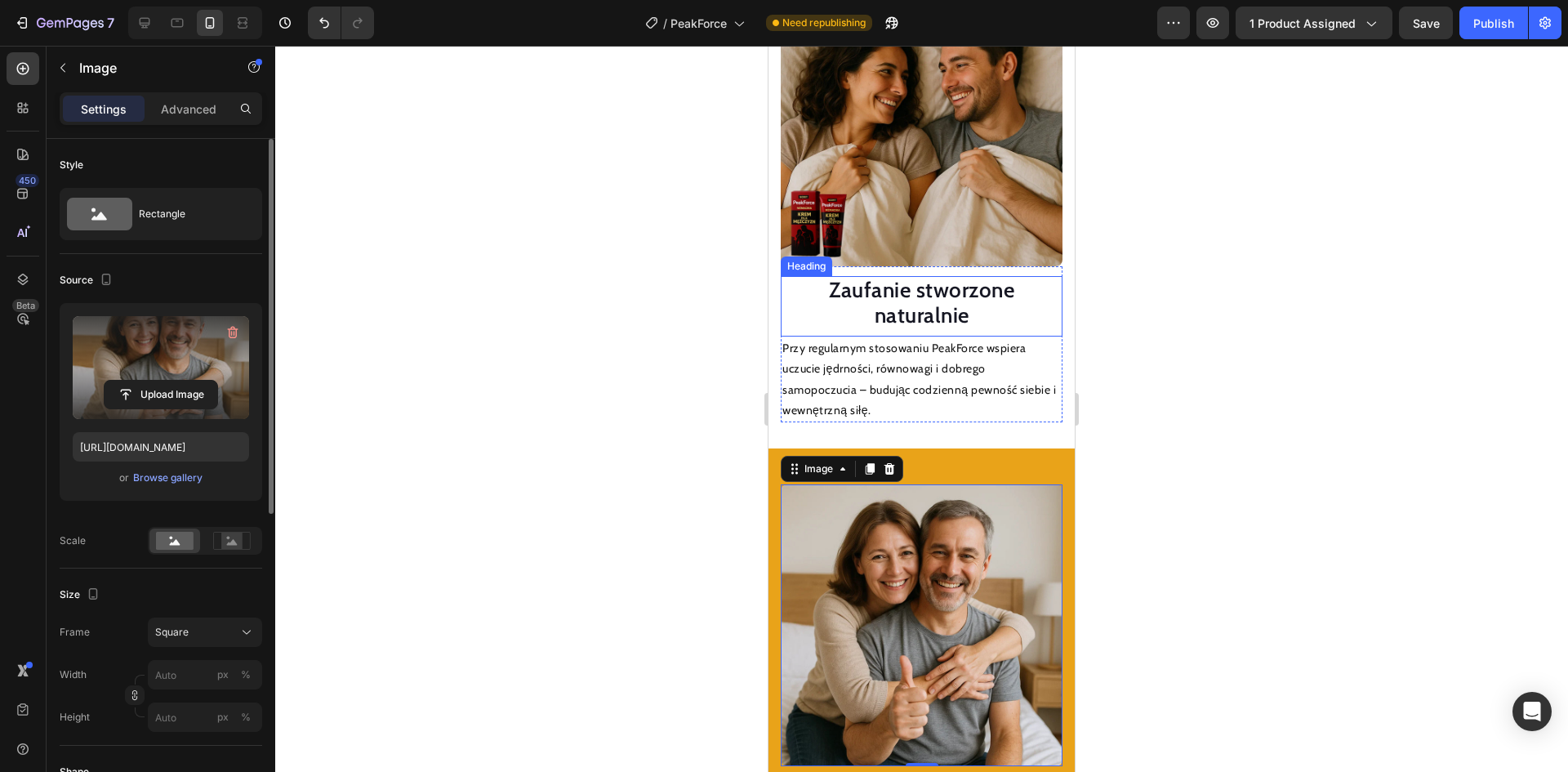
scroll to position [1887, 0]
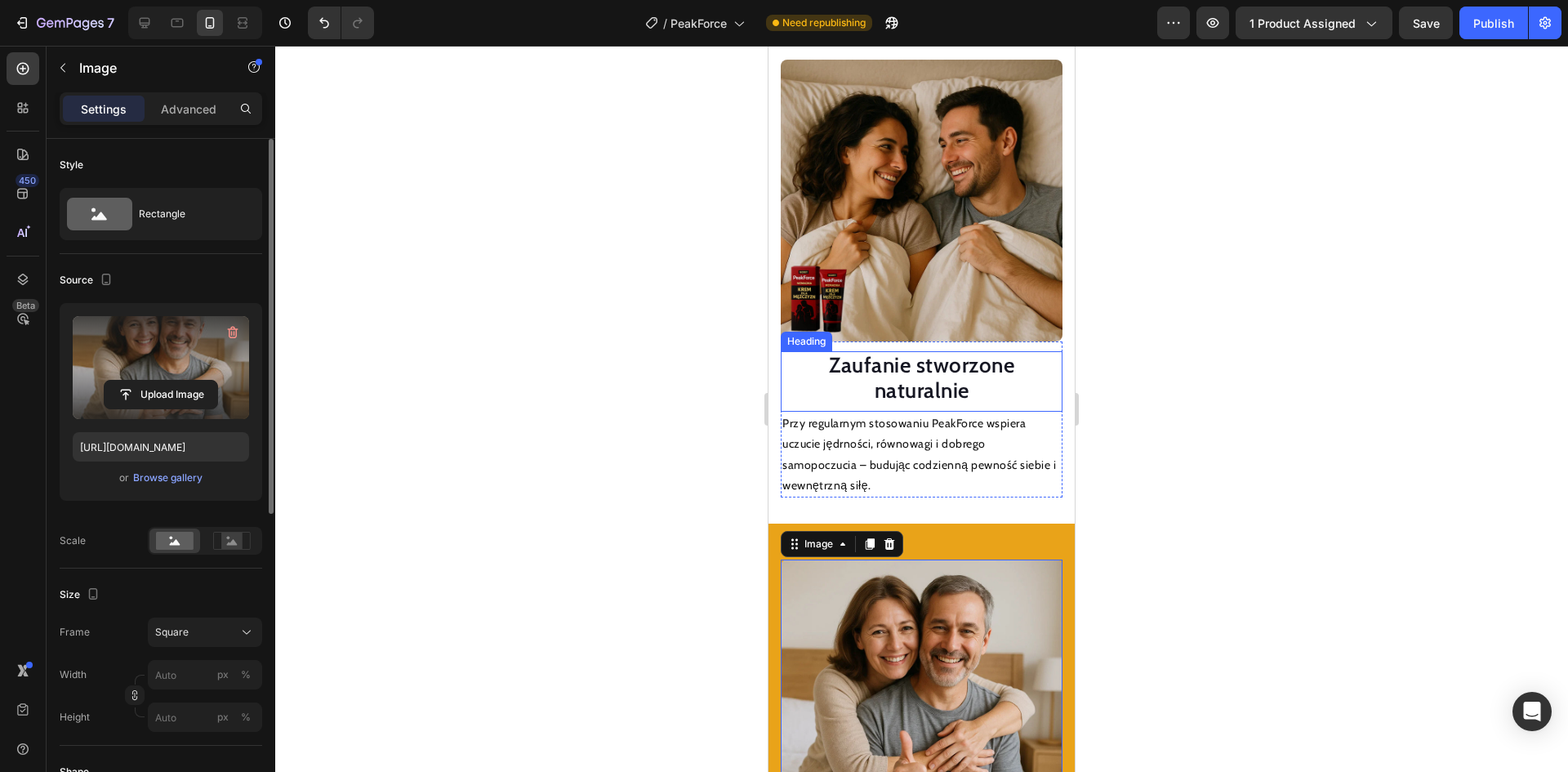
click at [850, 220] on img at bounding box center [921, 200] width 282 height 282
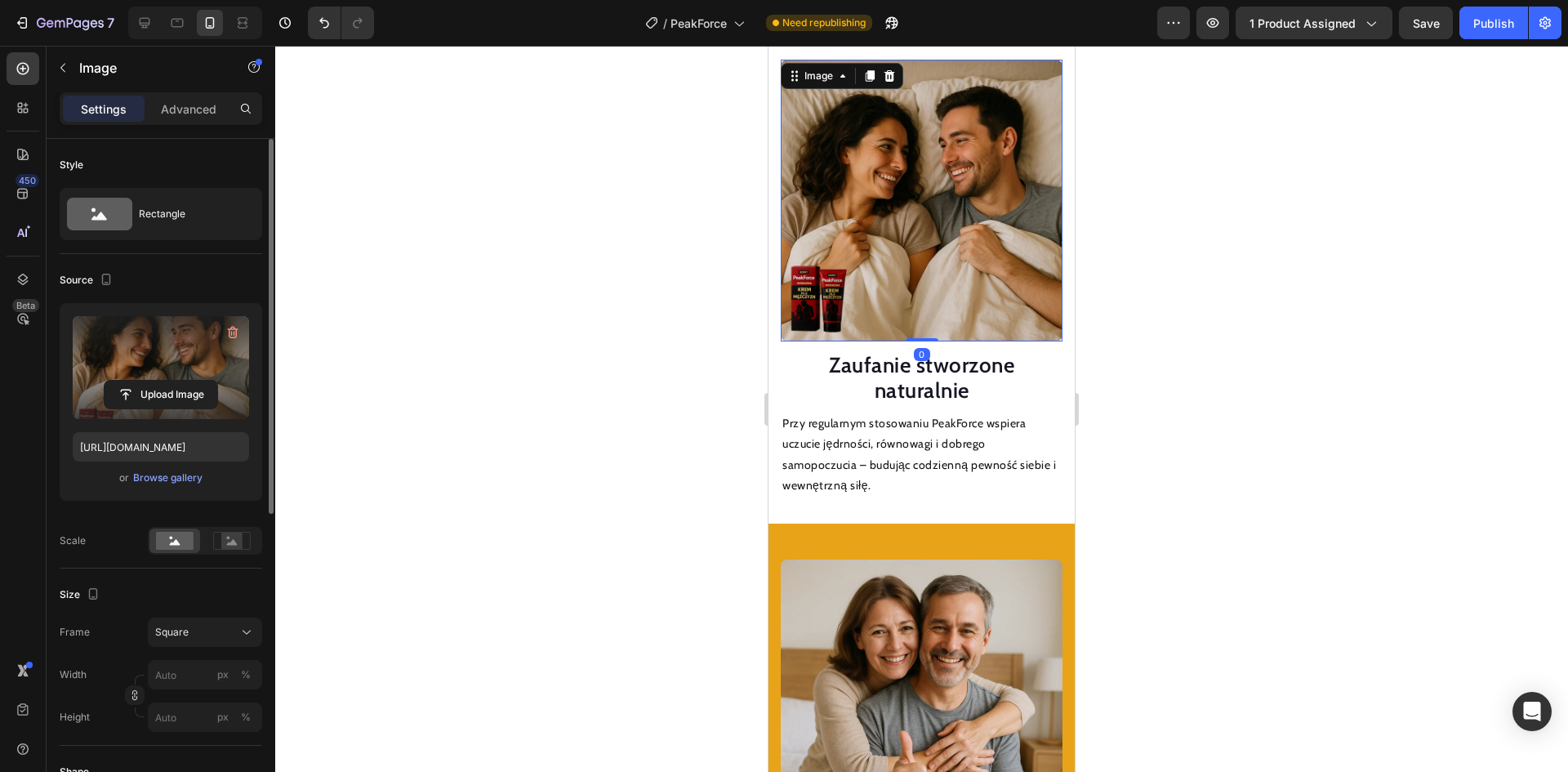
click at [164, 375] on label at bounding box center [161, 368] width 177 height 103
click at [164, 381] on input "file" at bounding box center [160, 395] width 113 height 28
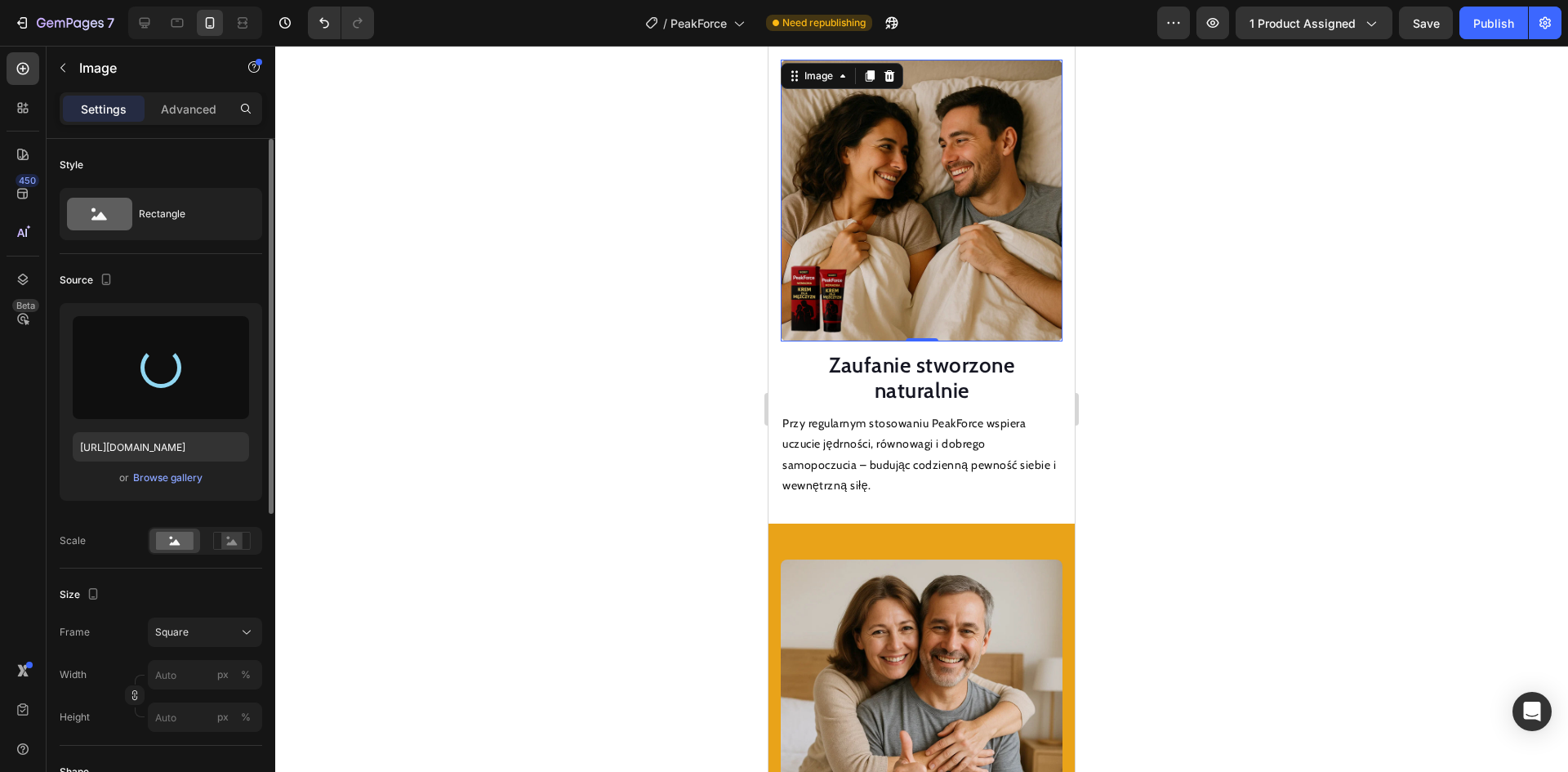
type input "[URL][DOMAIN_NAME]"
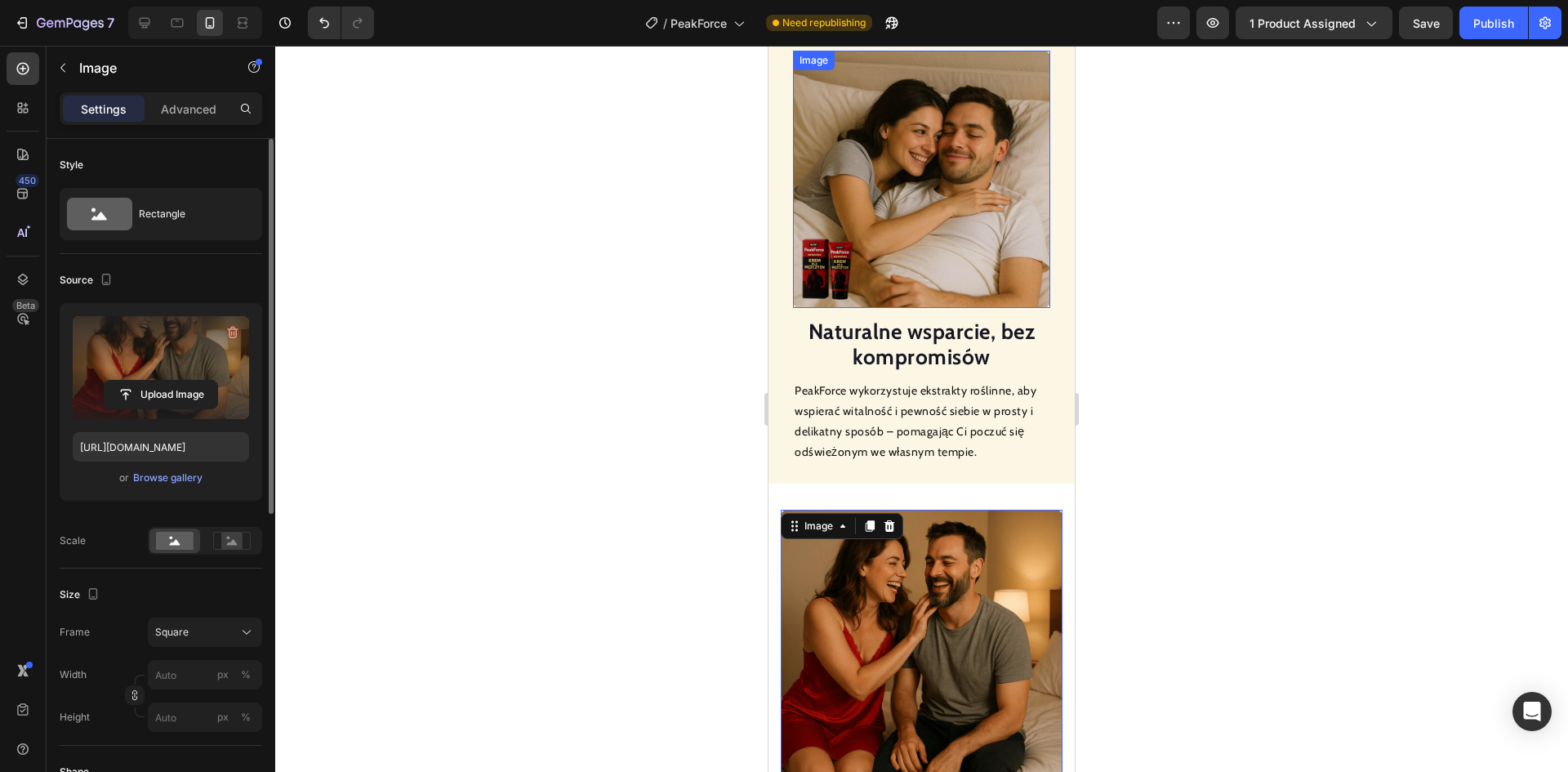
scroll to position [1397, 0]
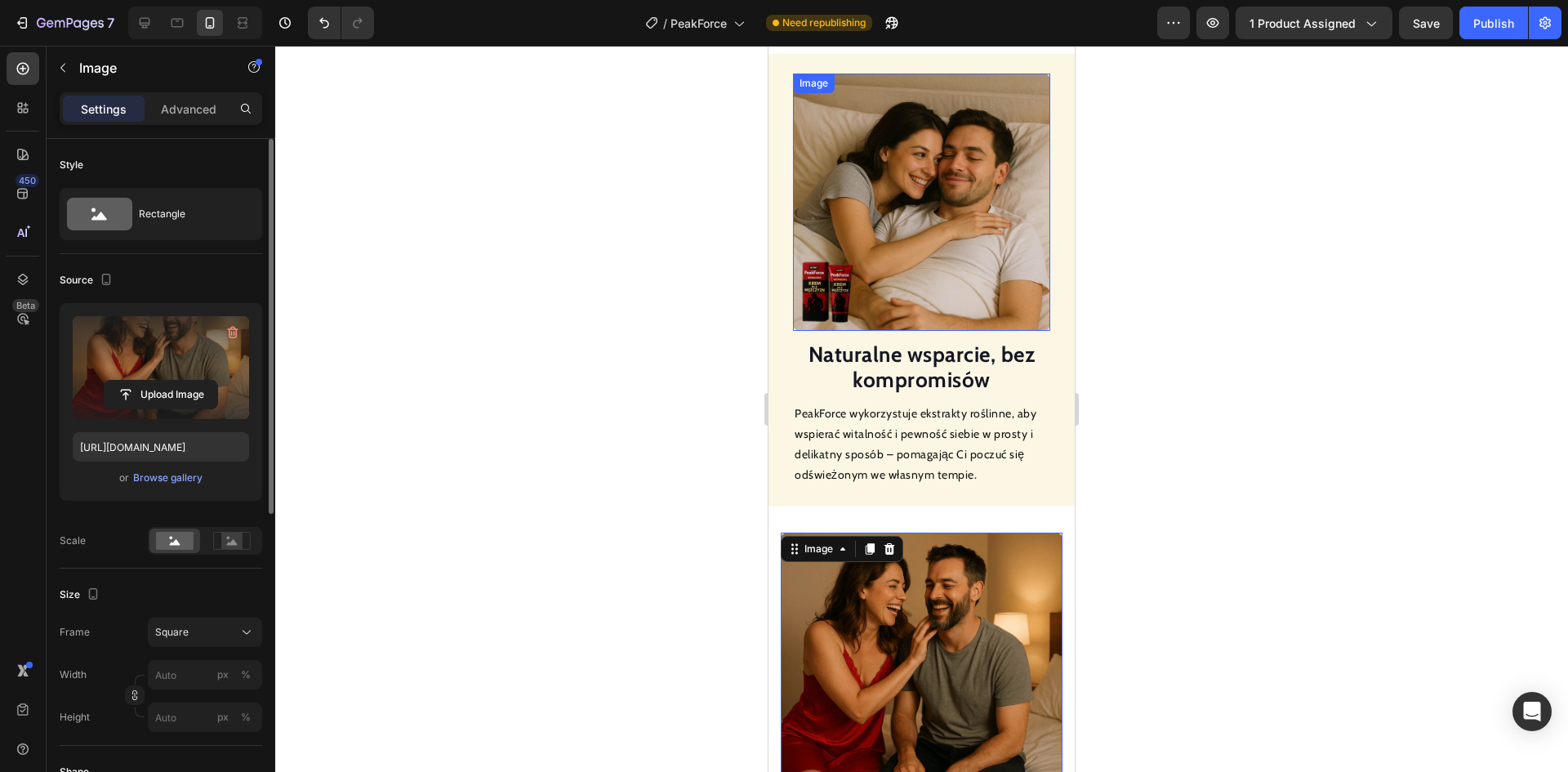
click at [901, 239] on img at bounding box center [921, 202] width 257 height 257
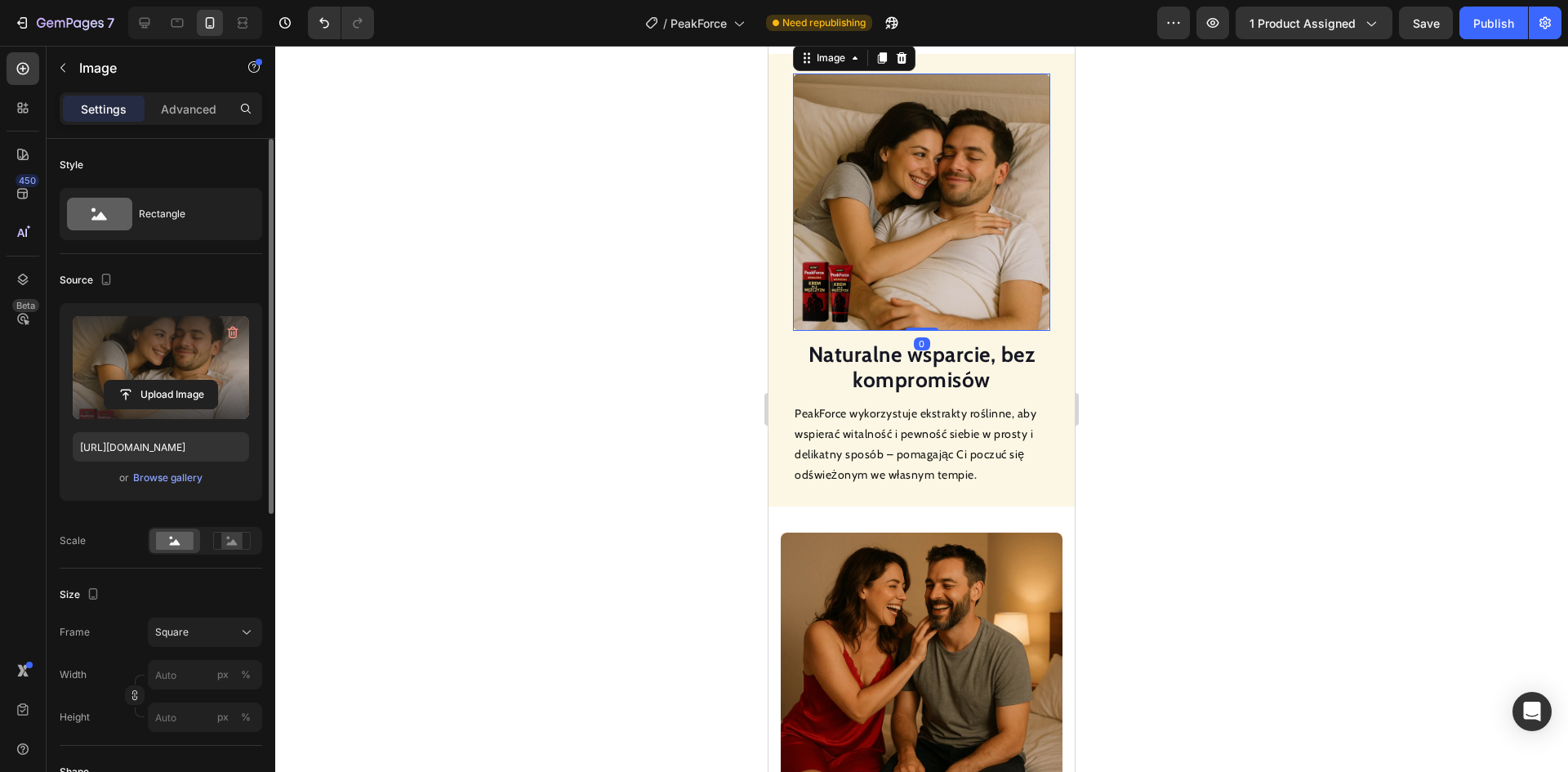
click at [156, 375] on label at bounding box center [161, 368] width 177 height 103
click at [156, 381] on input "file" at bounding box center [160, 395] width 113 height 28
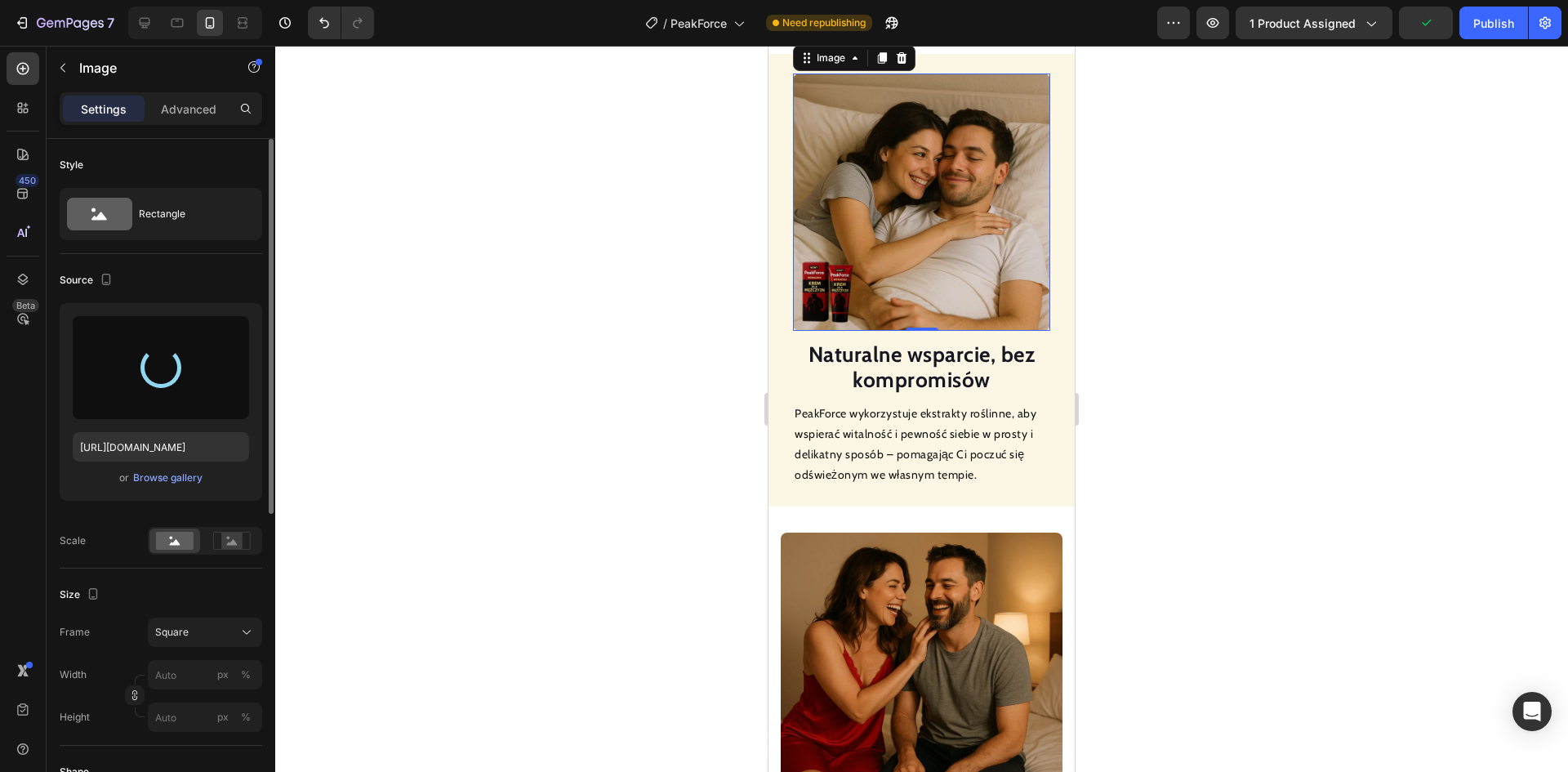
type input "[URL][DOMAIN_NAME]"
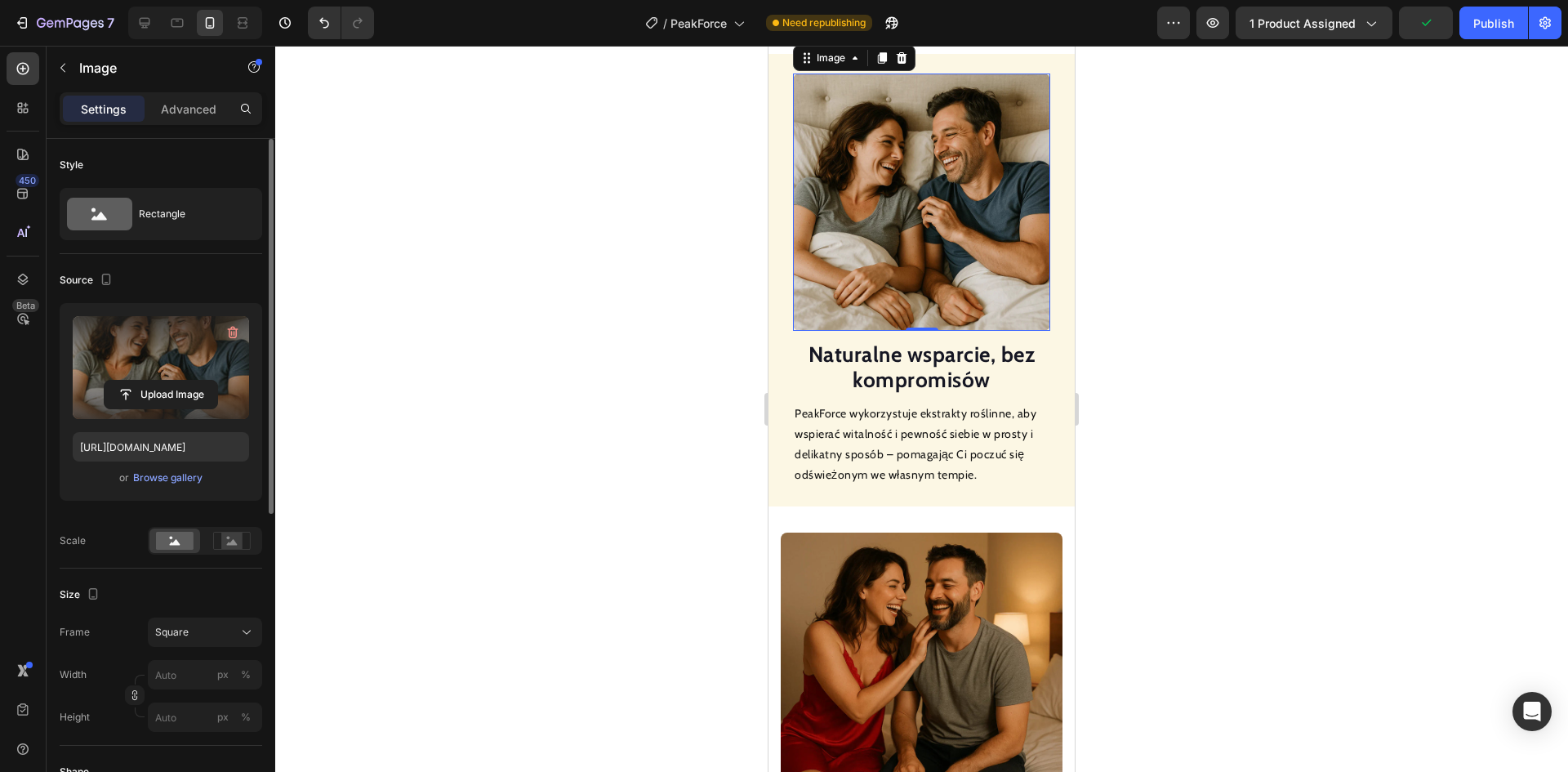
scroll to position [1233, 0]
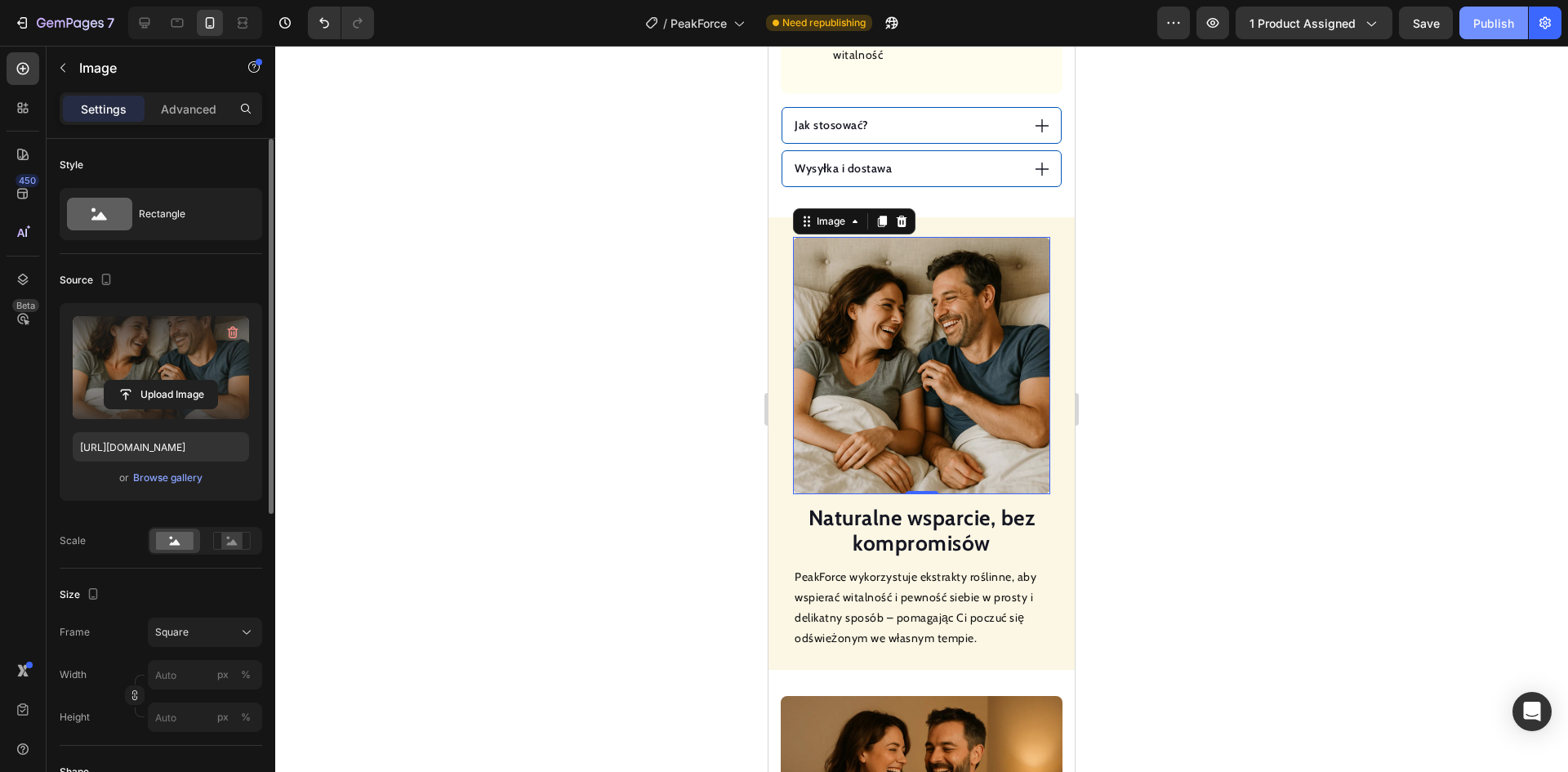
click at [1491, 33] on button "Publish" at bounding box center [1494, 22] width 68 height 32
